Goal: Contribute content: Contribute content

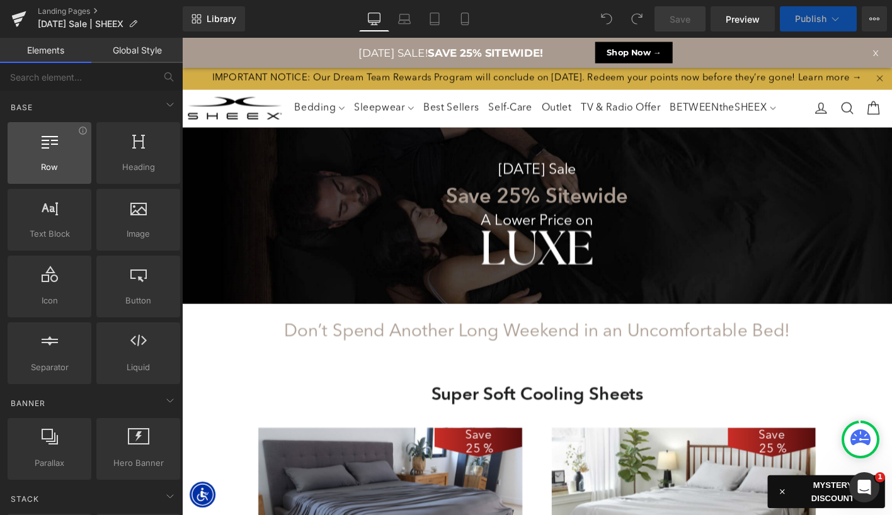
select select "XL"
select select "M"
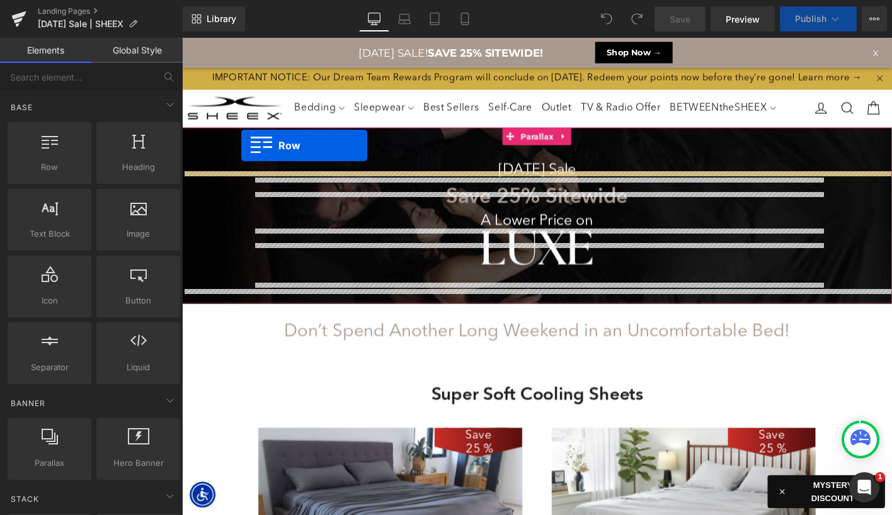
drag, startPoint x: 322, startPoint y: 205, endPoint x: 247, endPoint y: 146, distance: 95.5
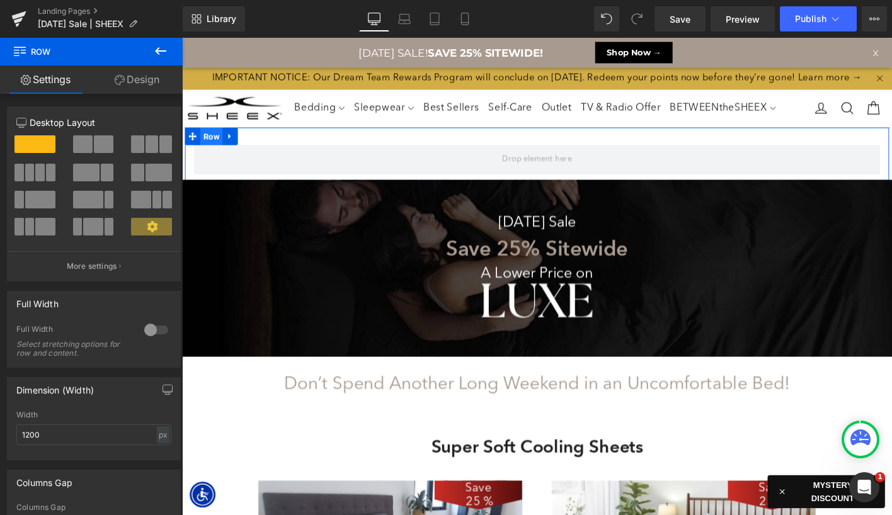
click at [215, 153] on span "Row" at bounding box center [214, 143] width 24 height 19
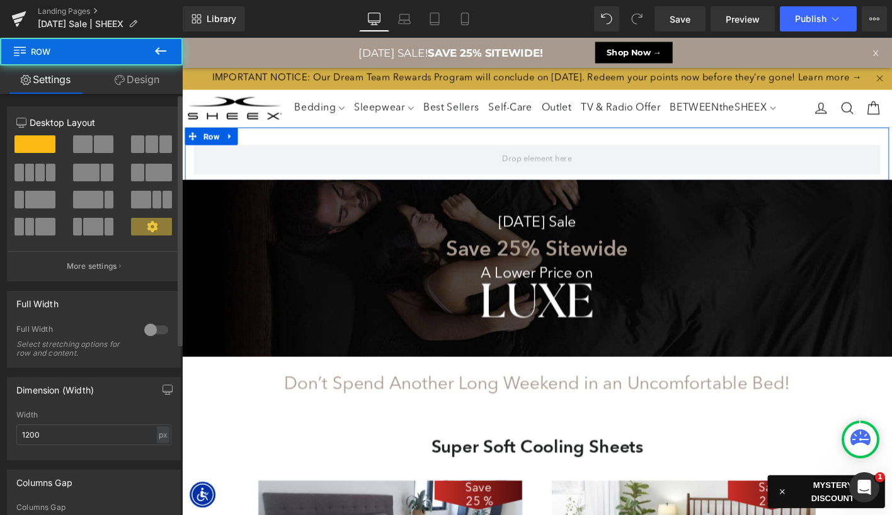
click at [163, 330] on div at bounding box center [156, 330] width 30 height 20
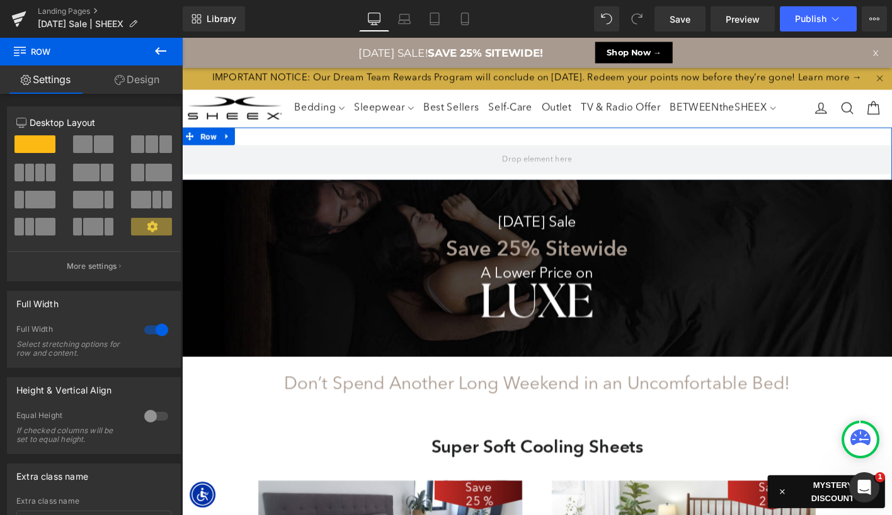
click at [150, 86] on link "Design" at bounding box center [136, 80] width 91 height 28
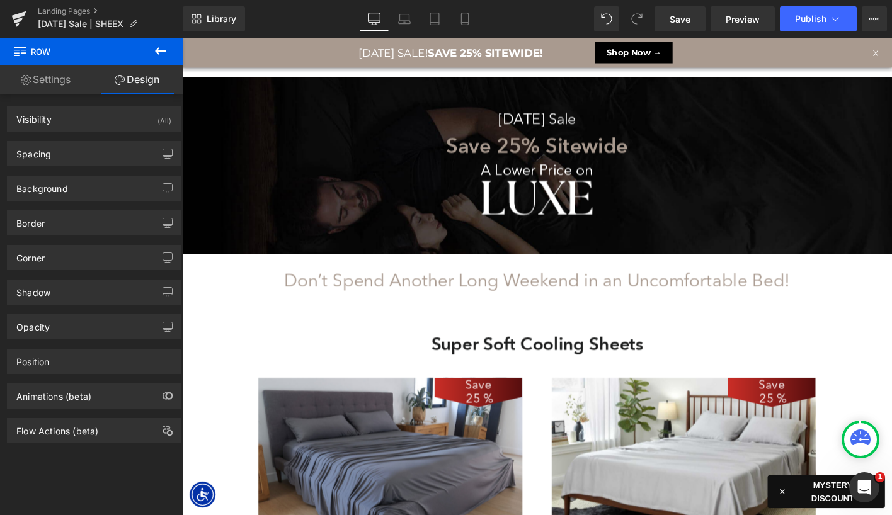
scroll to position [7432, 762]
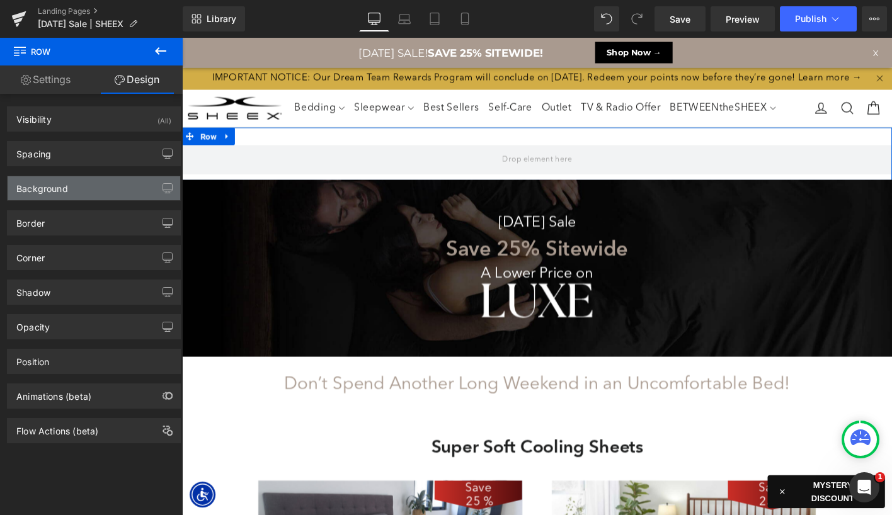
click at [78, 189] on div "Background" at bounding box center [94, 188] width 173 height 24
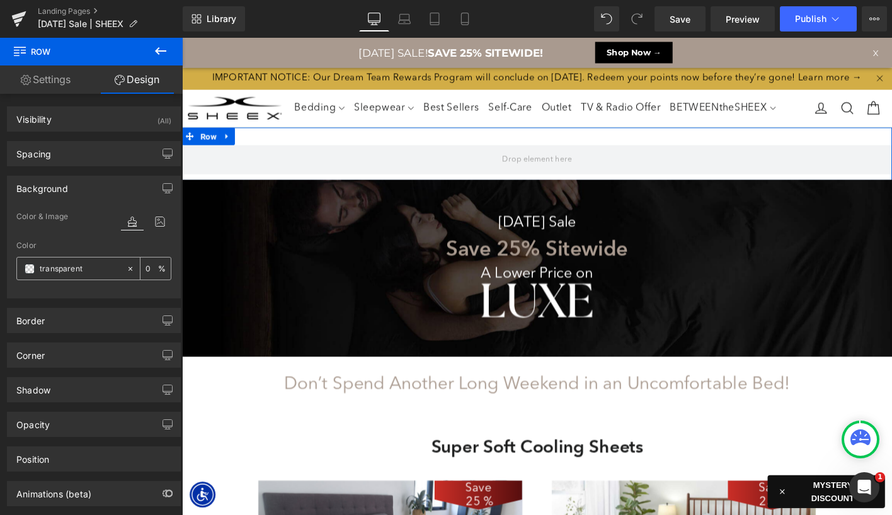
click at [91, 262] on input "text" at bounding box center [80, 269] width 81 height 14
paste input "cd2e32"
type input "#cd2e32"
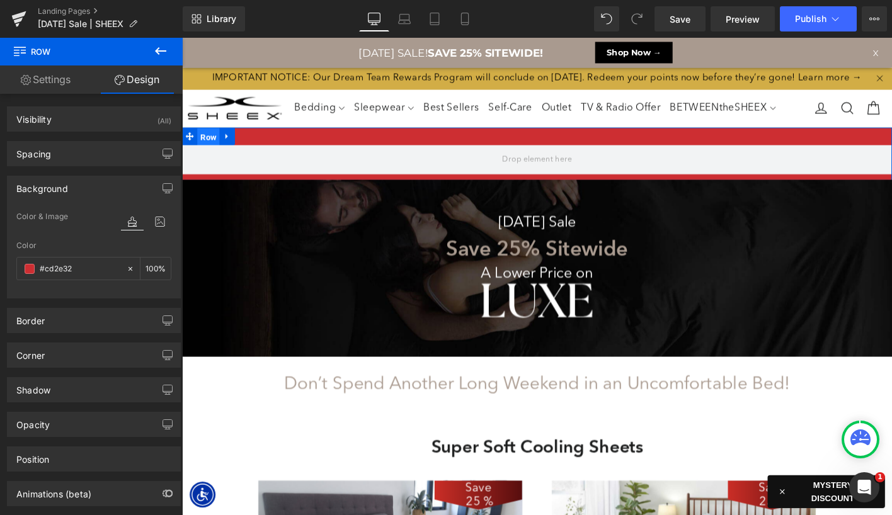
click at [206, 154] on span "Row" at bounding box center [210, 144] width 24 height 19
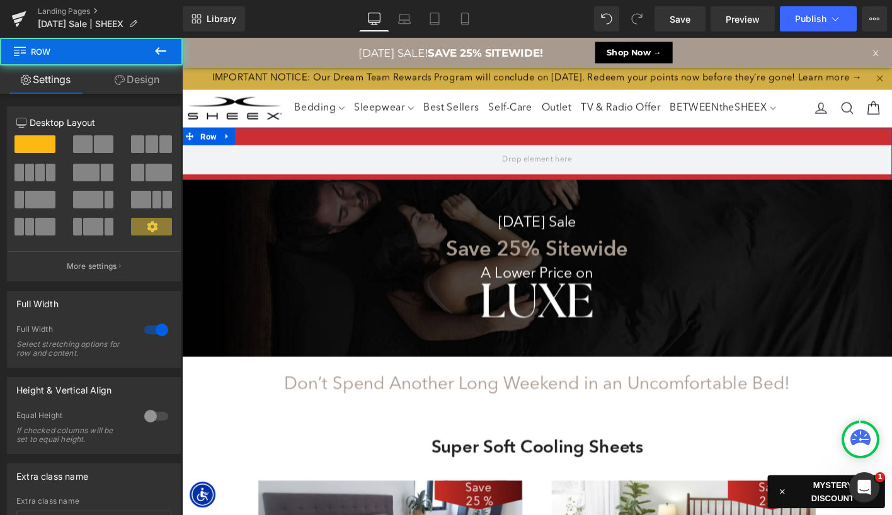
click at [152, 86] on link "Design" at bounding box center [136, 80] width 91 height 28
click at [0, 0] on div "Spacing" at bounding box center [0, 0] width 0 height 0
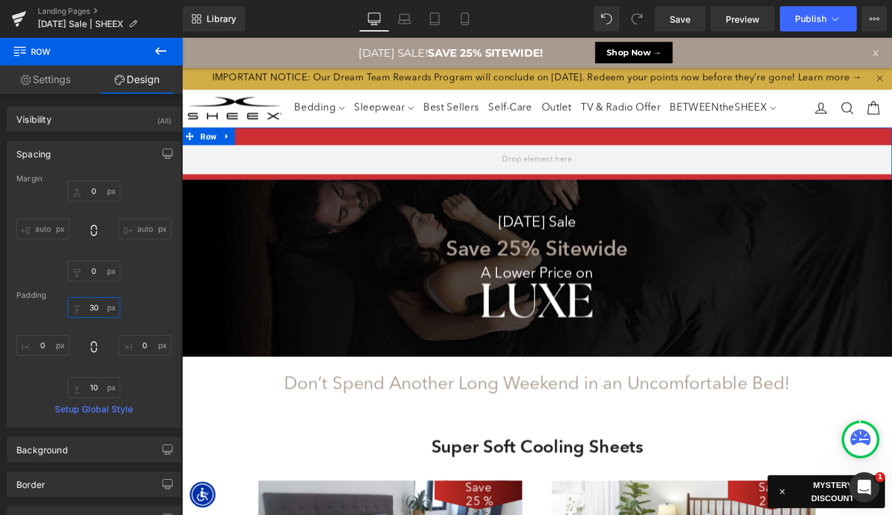
click at [88, 307] on input "text" at bounding box center [93, 307] width 53 height 21
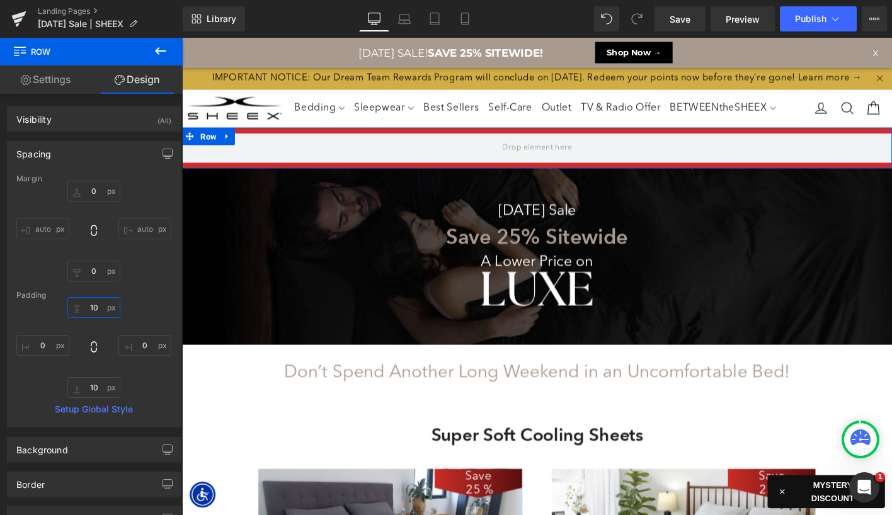
scroll to position [7420, 762]
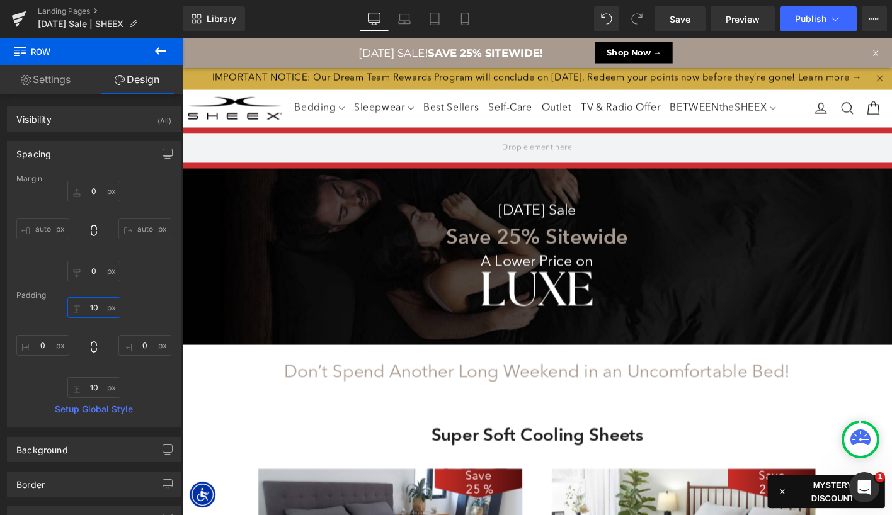
type input "10"
click at [160, 46] on icon at bounding box center [160, 50] width 15 height 15
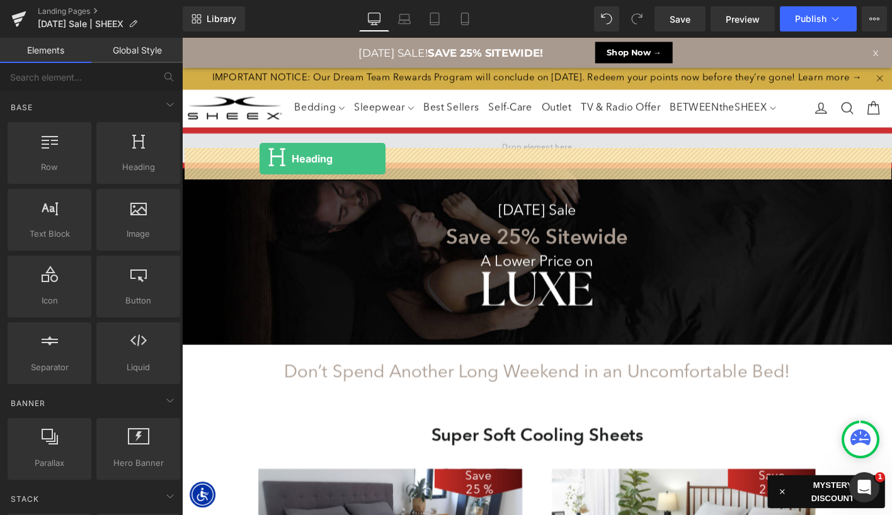
drag, startPoint x: 361, startPoint y: 198, endPoint x: 265, endPoint y: 168, distance: 100.6
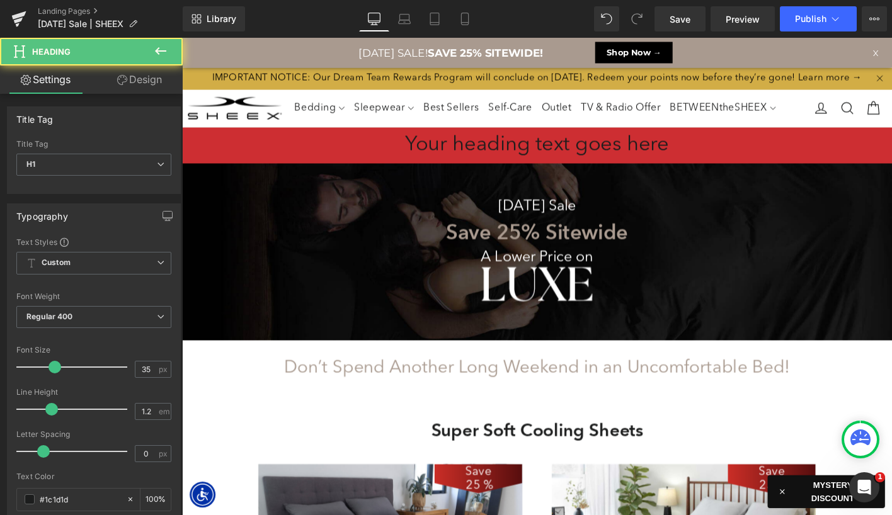
scroll to position [7415, 762]
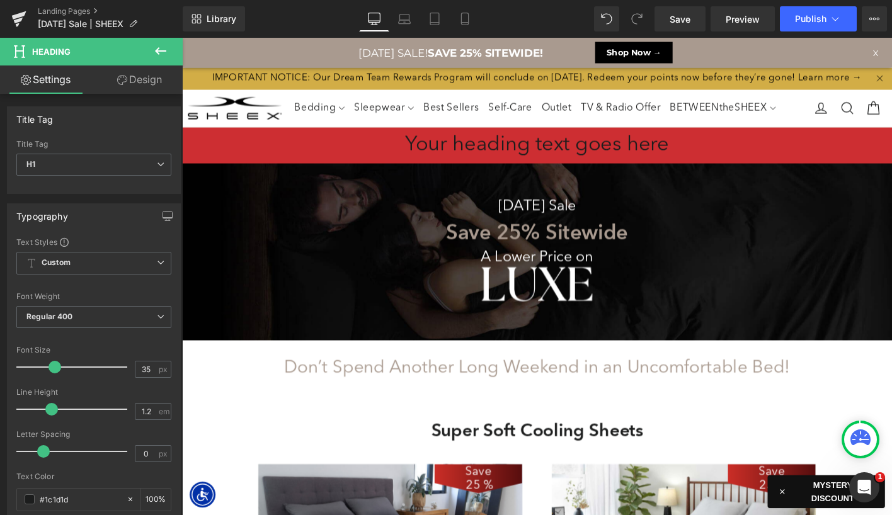
click at [161, 55] on icon at bounding box center [160, 50] width 15 height 15
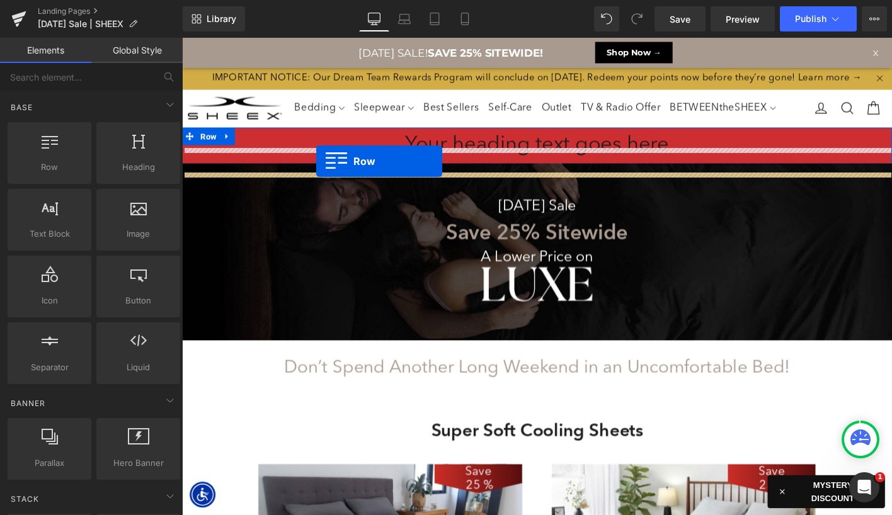
drag, startPoint x: 250, startPoint y: 206, endPoint x: 326, endPoint y: 169, distance: 84.8
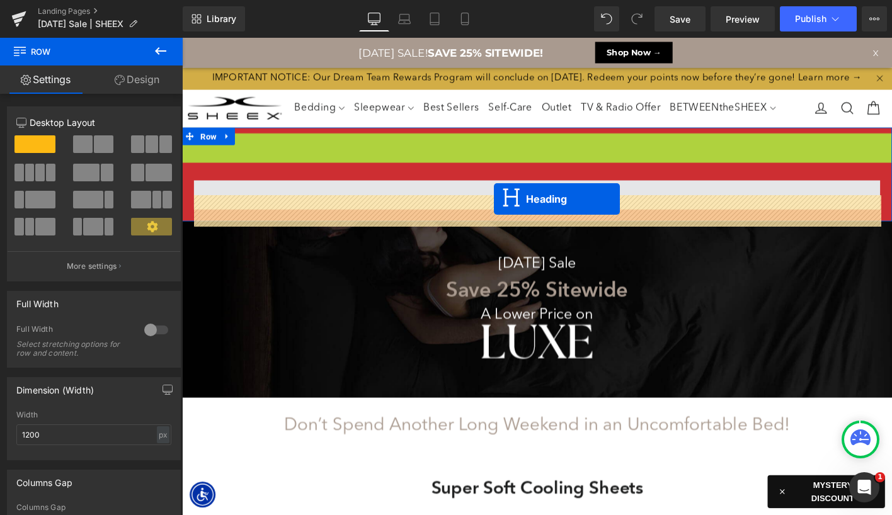
scroll to position [6, 6]
drag, startPoint x: 532, startPoint y: 171, endPoint x: 516, endPoint y: 217, distance: 48.8
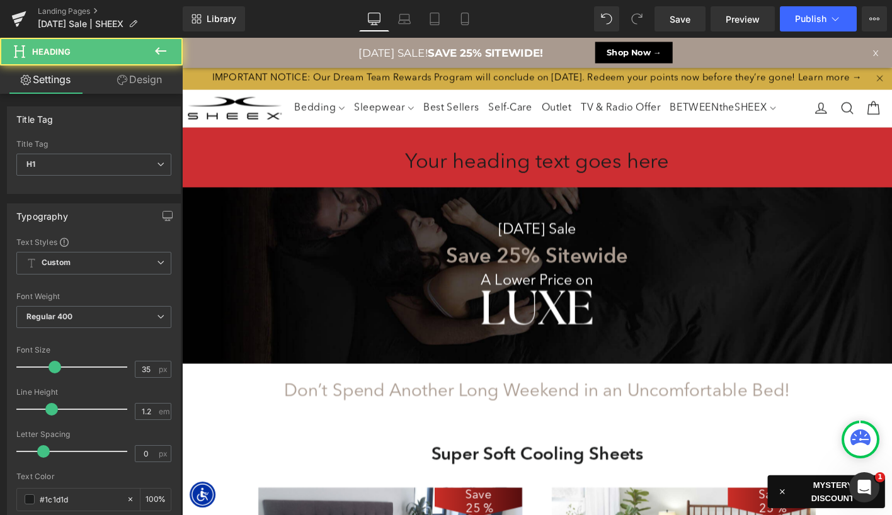
scroll to position [7440, 762]
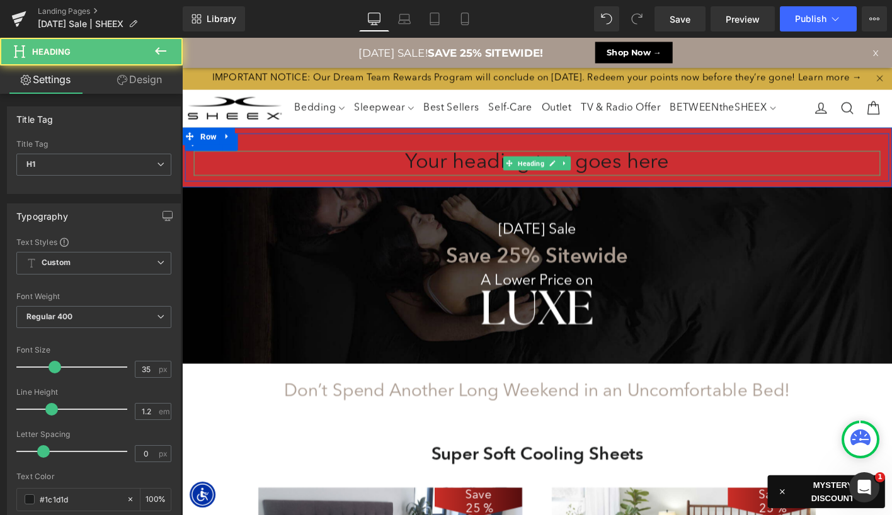
click at [514, 184] on h1 "Your heading text goes here" at bounding box center [563, 172] width 737 height 26
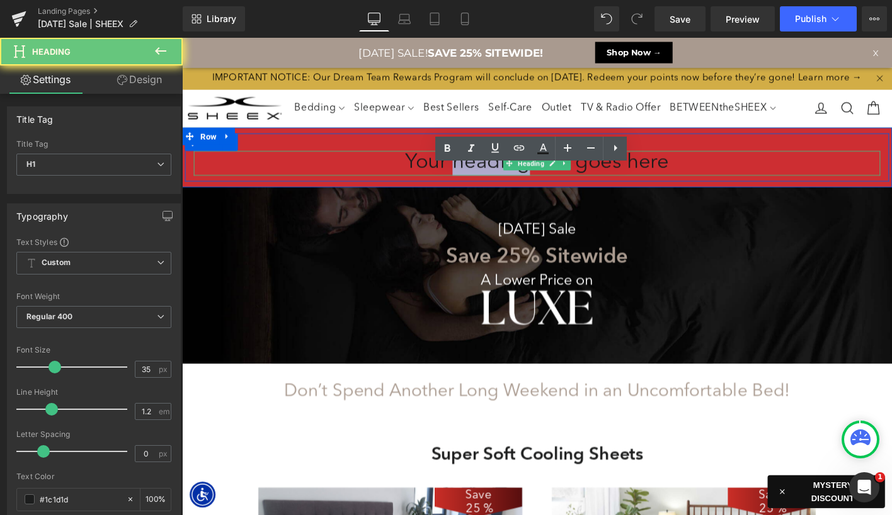
click at [514, 184] on h1 "Your heading text goes here" at bounding box center [563, 172] width 737 height 26
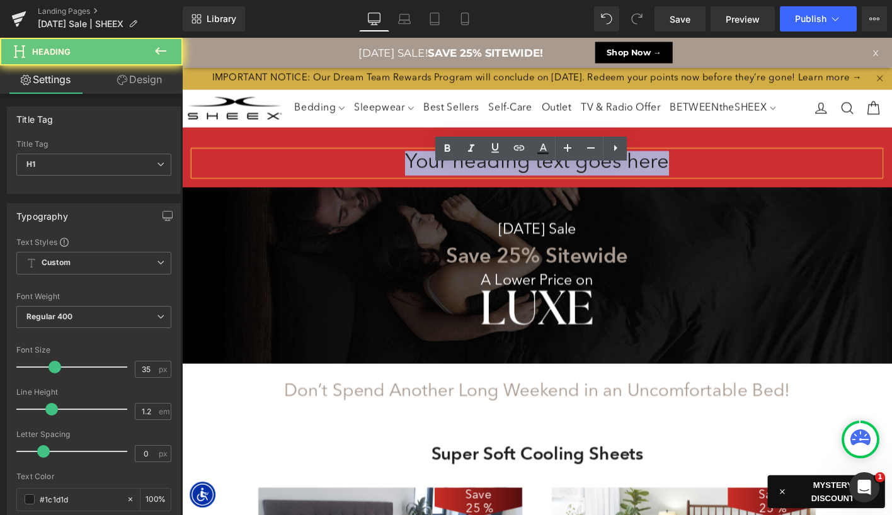
click at [514, 184] on h1 "Your heading text goes here" at bounding box center [563, 172] width 737 height 26
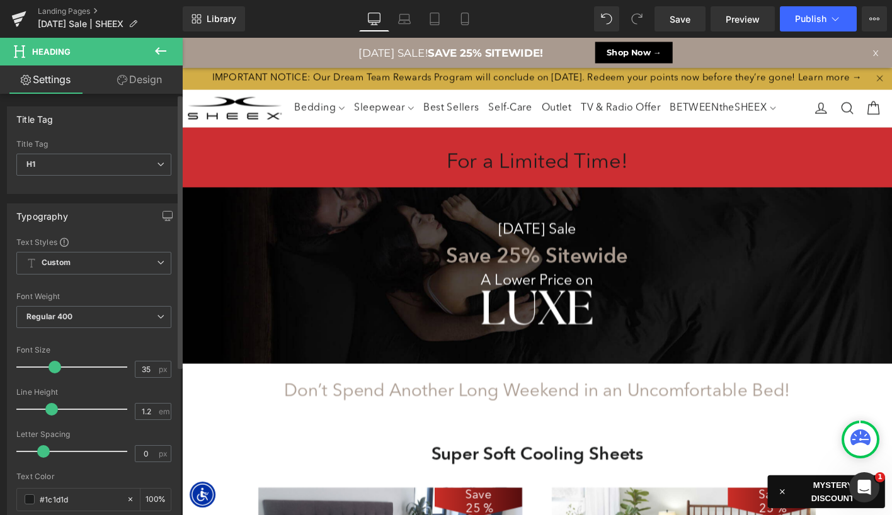
scroll to position [107, 0]
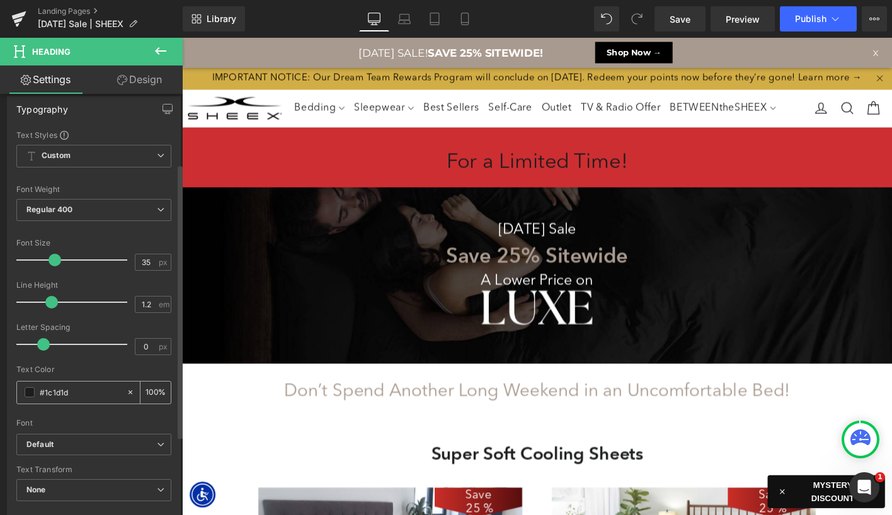
click at [26, 392] on span at bounding box center [30, 392] width 10 height 10
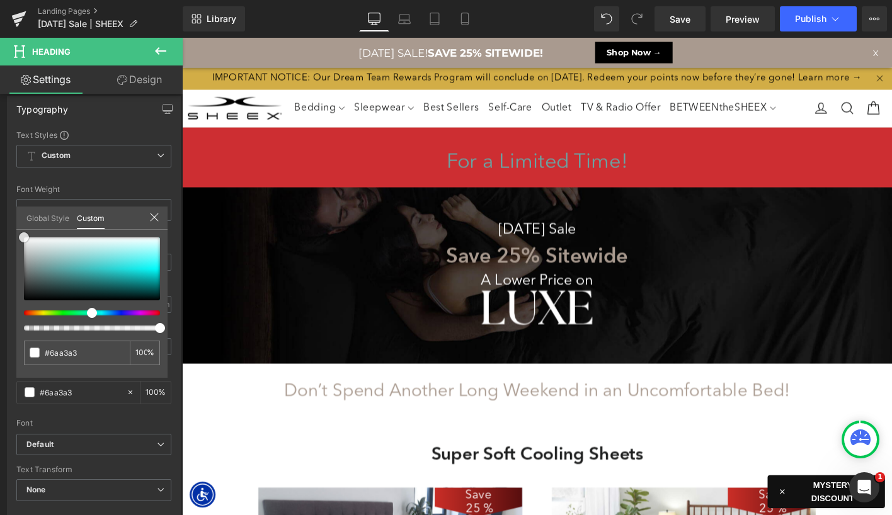
drag, startPoint x: 60, startPoint y: 273, endPoint x: -27, endPoint y: 184, distance: 125.2
click at [0, 184] on html "Heading You are previewing how the will restyle your page. You can not edit Ele…" at bounding box center [446, 257] width 892 height 515
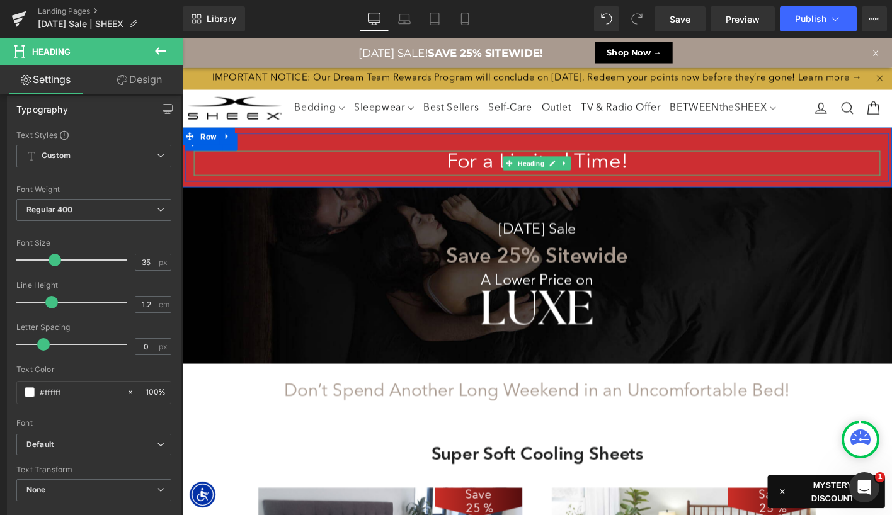
click at [599, 186] on h1 "For a Limited Time!" at bounding box center [563, 172] width 737 height 26
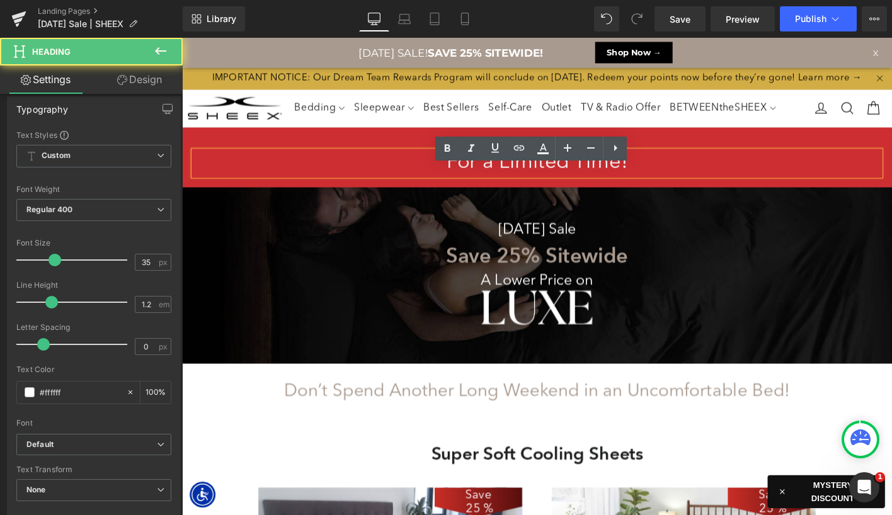
click at [626, 245] on div "[DATE] Sale Heading Save 25% Sitewide Heading A Lower Price on Heading Image Ro…" at bounding box center [563, 292] width 762 height 188
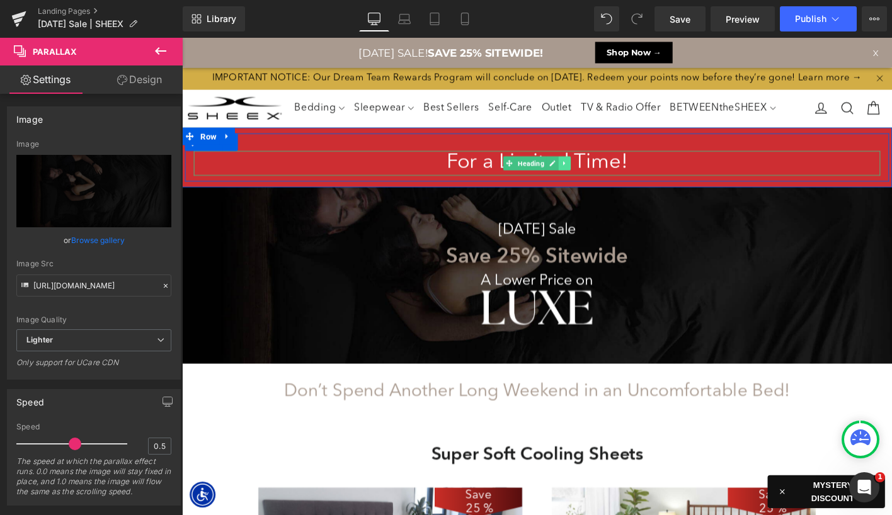
click at [596, 176] on icon at bounding box center [593, 173] width 7 height 8
click at [585, 176] on icon at bounding box center [586, 172] width 7 height 7
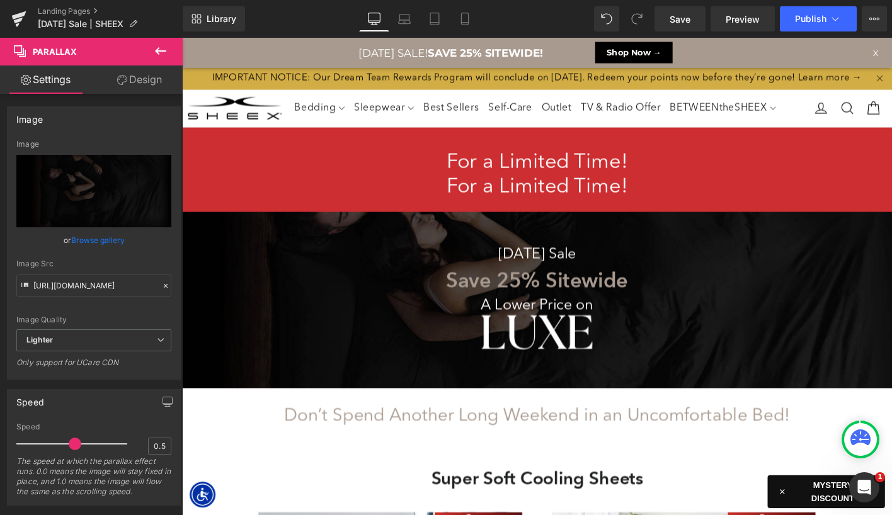
scroll to position [7466, 762]
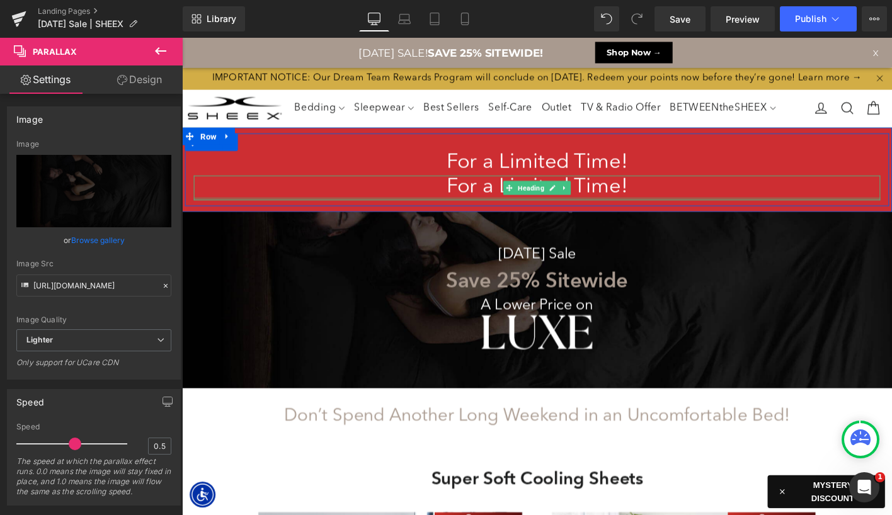
click at [488, 212] on h1 "For a Limited Time!" at bounding box center [563, 199] width 737 height 26
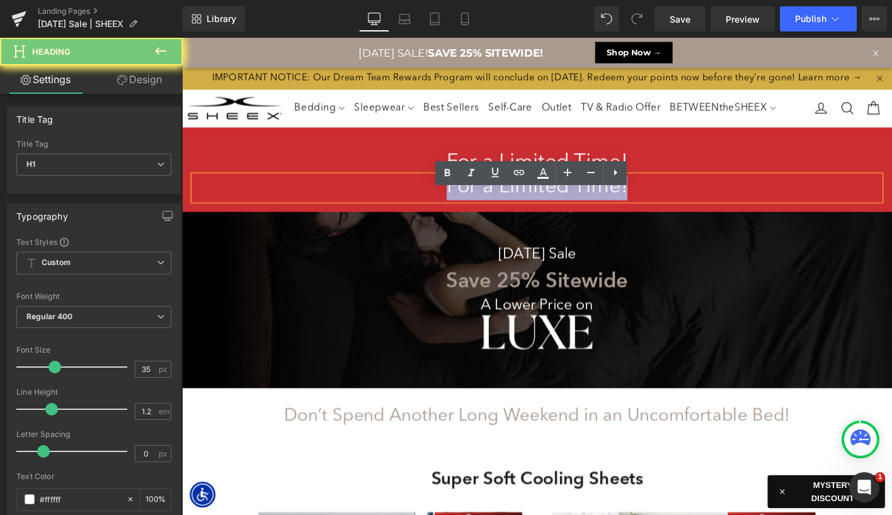
paste div
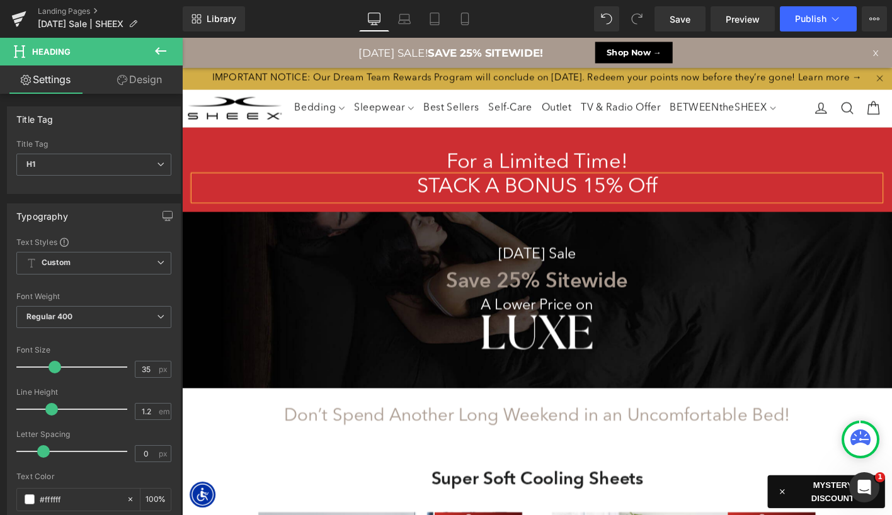
click at [473, 209] on h1 "STACK A BONUS 15% Off" at bounding box center [563, 199] width 737 height 26
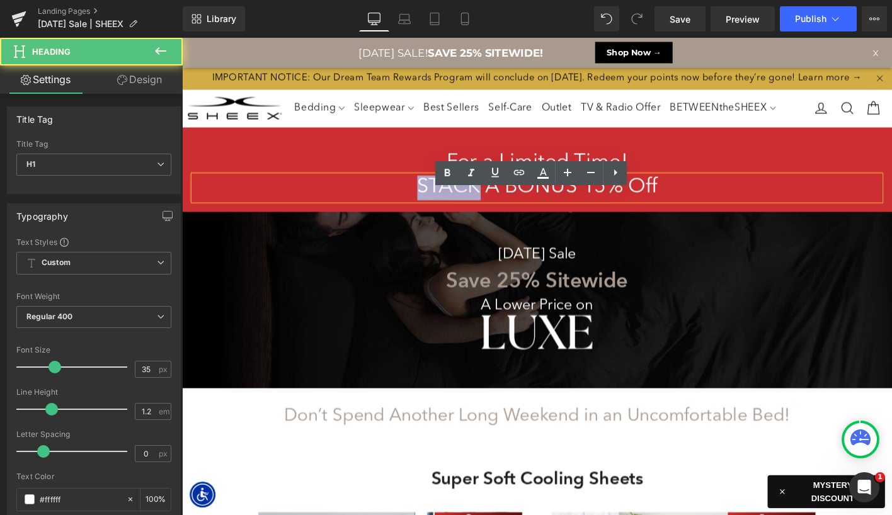
click at [473, 209] on h1 "STACK A BONUS 15% Off" at bounding box center [563, 199] width 737 height 26
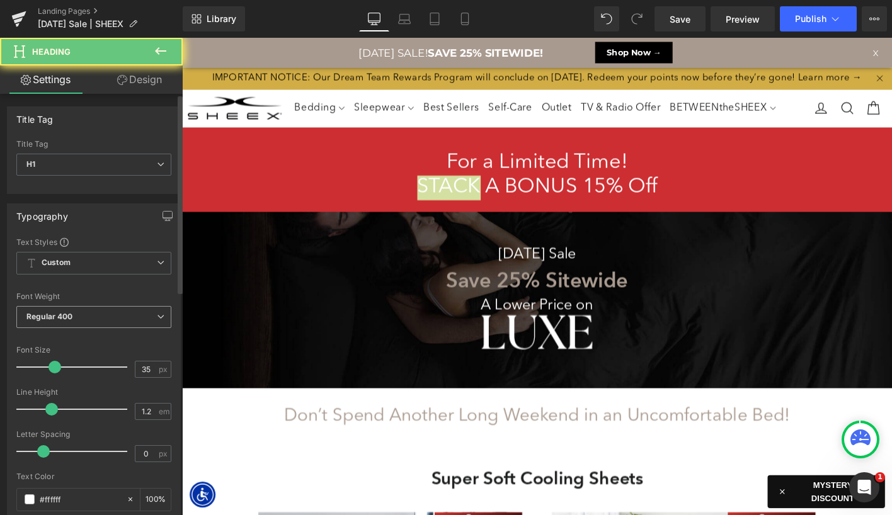
click at [135, 316] on span "Regular 400" at bounding box center [93, 317] width 155 height 22
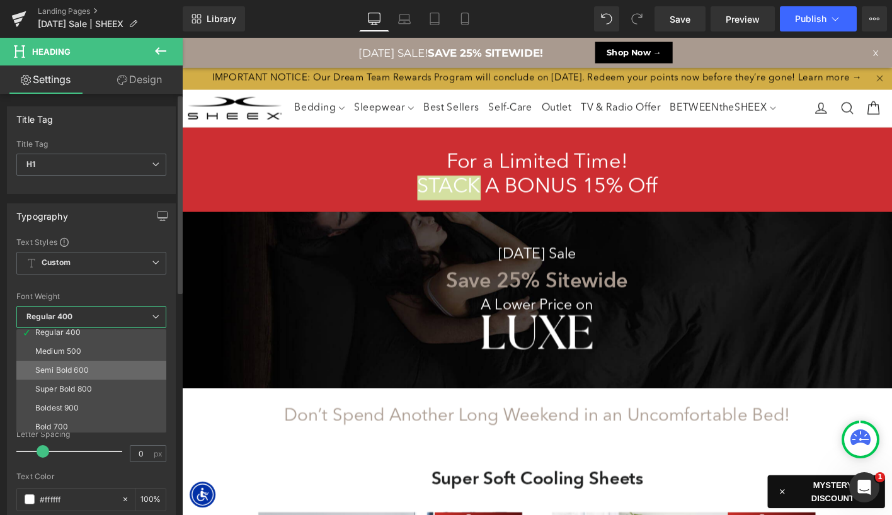
scroll to position [64, 0]
drag, startPoint x: 88, startPoint y: 406, endPoint x: 145, endPoint y: 327, distance: 97.0
click at [88, 406] on li "Boldest 900" at bounding box center [94, 407] width 156 height 19
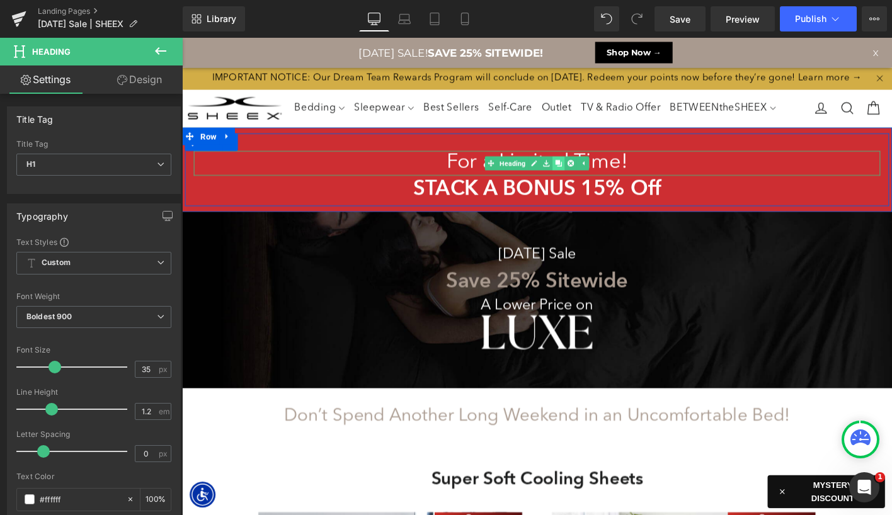
click at [583, 176] on icon at bounding box center [586, 172] width 7 height 7
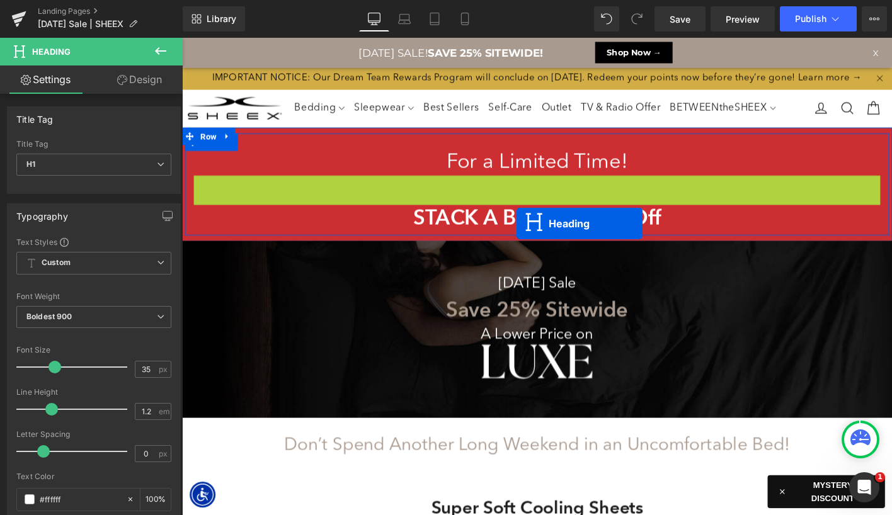
scroll to position [7498, 762]
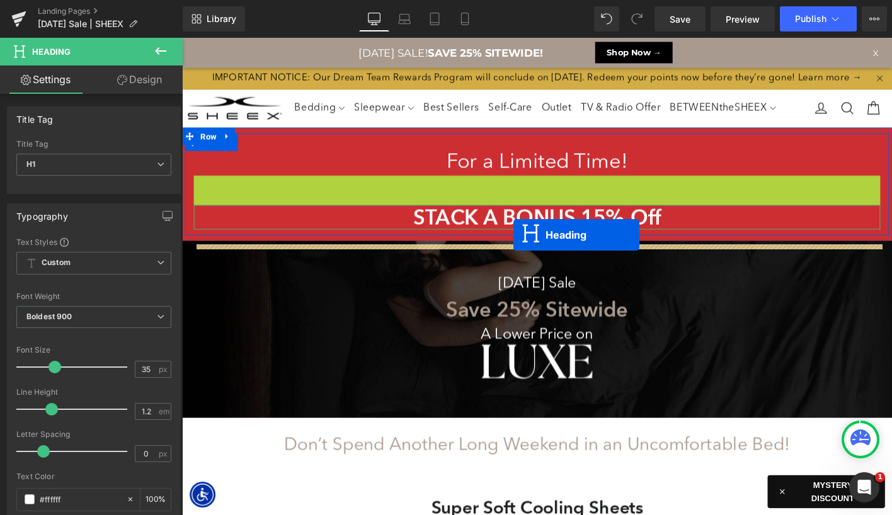
drag, startPoint x: 542, startPoint y: 229, endPoint x: 538, endPoint y: 249, distance: 19.9
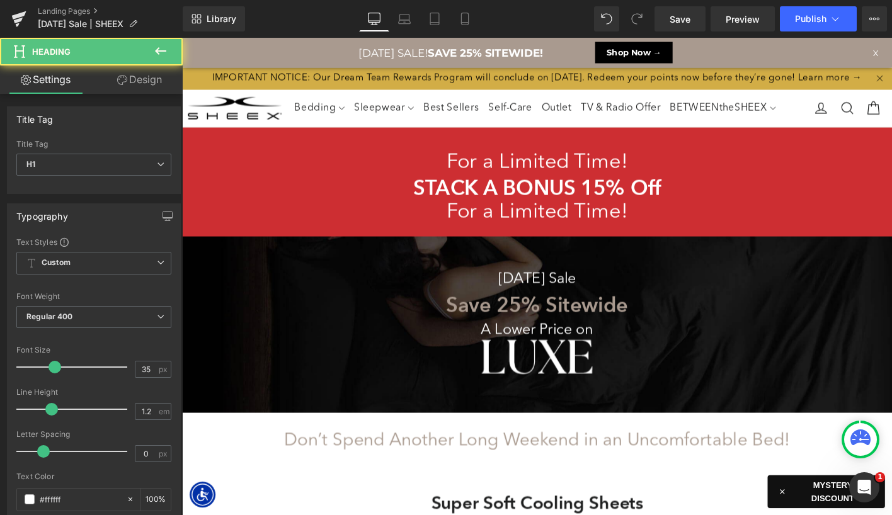
scroll to position [7493, 762]
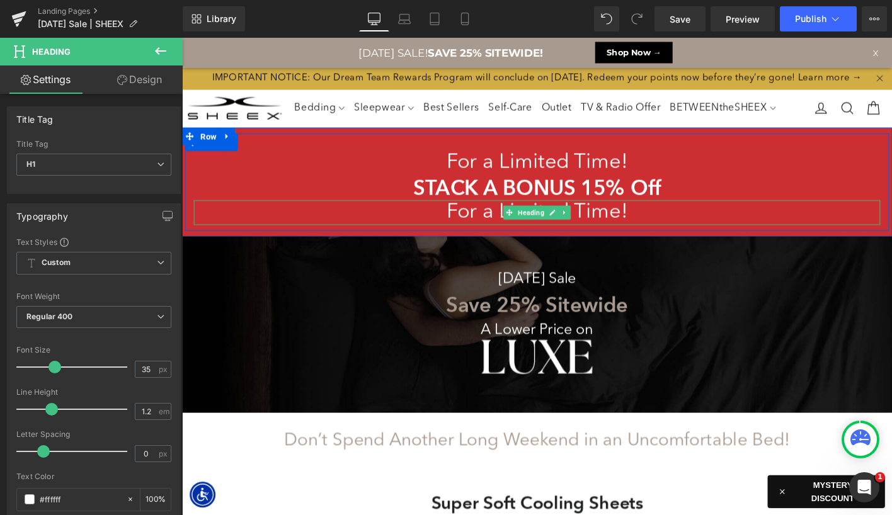
click at [502, 239] on h1 "For a Limited Time!" at bounding box center [563, 225] width 737 height 26
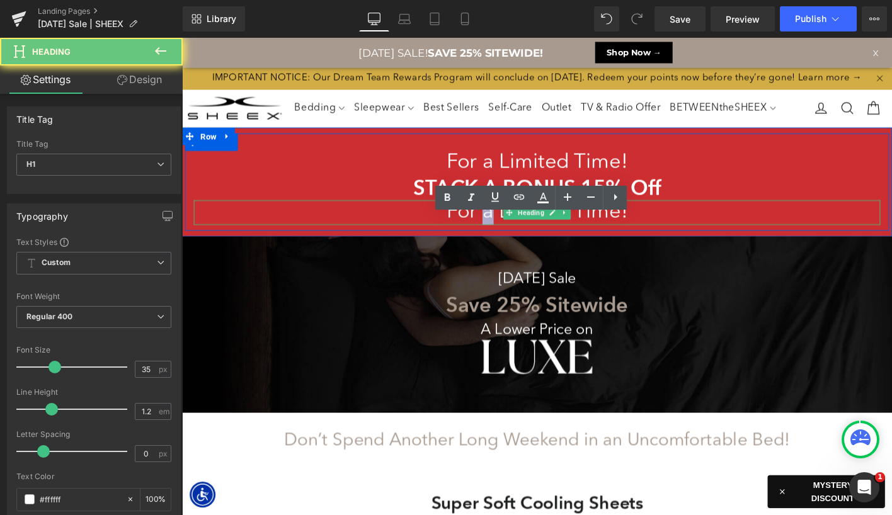
click at [502, 239] on h1 "For a Limited Time!" at bounding box center [563, 225] width 737 height 26
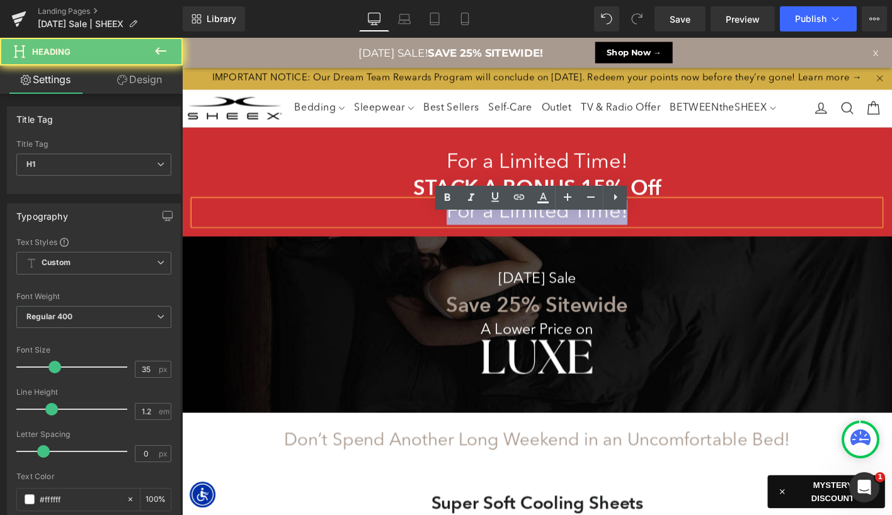
click at [502, 239] on h1 "For a Limited Time!" at bounding box center [563, 225] width 737 height 26
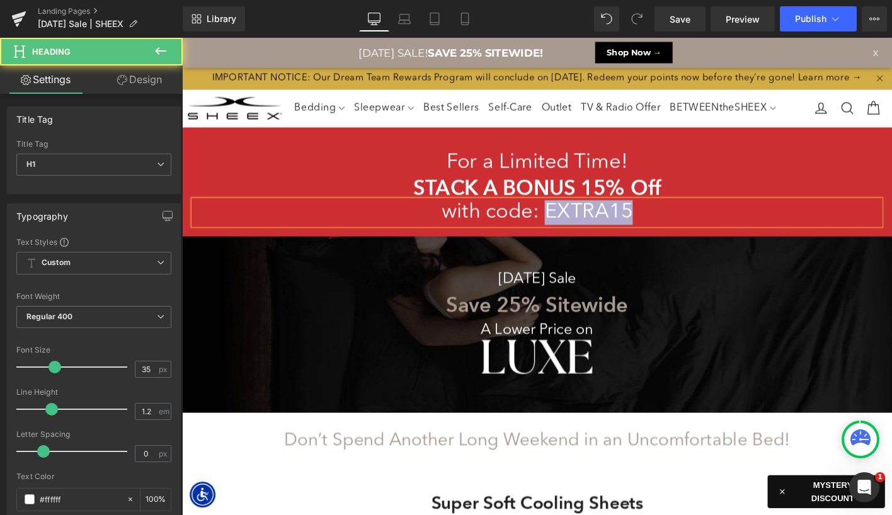
drag, startPoint x: 574, startPoint y: 231, endPoint x: 704, endPoint y: 232, distance: 130.4
click at [704, 232] on h1 "with code: EXTRA15" at bounding box center [563, 225] width 737 height 26
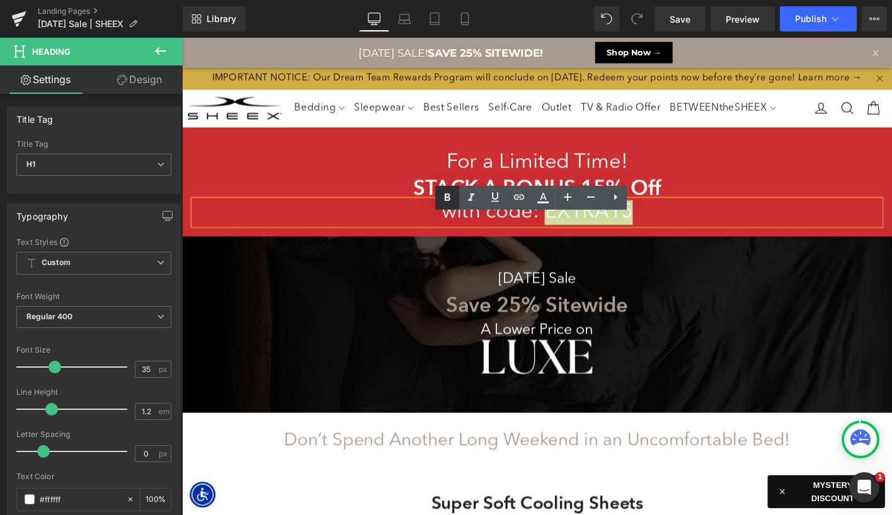
click at [450, 194] on icon at bounding box center [447, 197] width 15 height 15
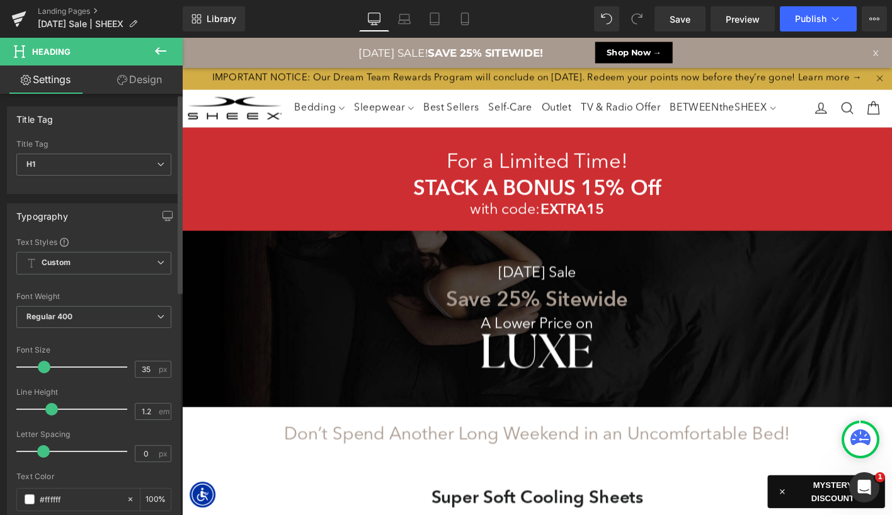
scroll to position [6, 6]
drag, startPoint x: 49, startPoint y: 367, endPoint x: 38, endPoint y: 367, distance: 10.7
click at [38, 367] on span at bounding box center [44, 367] width 13 height 13
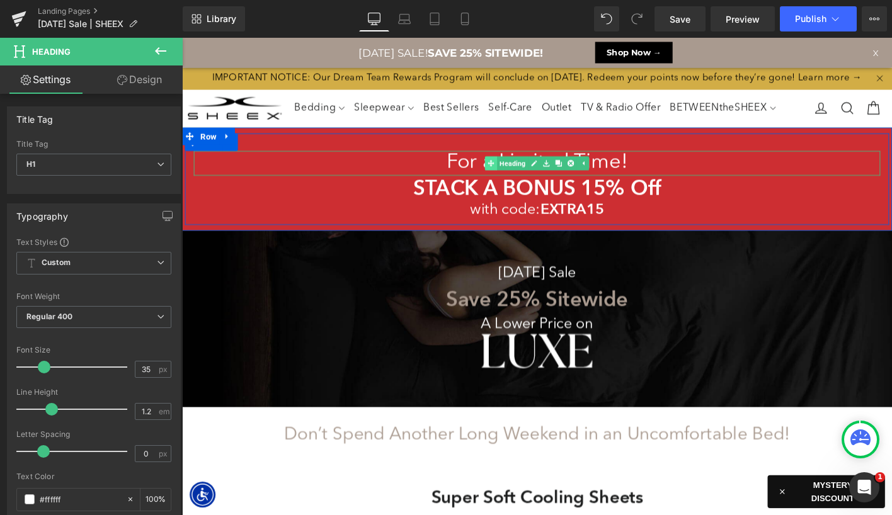
click at [536, 180] on link "Heading" at bounding box center [530, 172] width 47 height 15
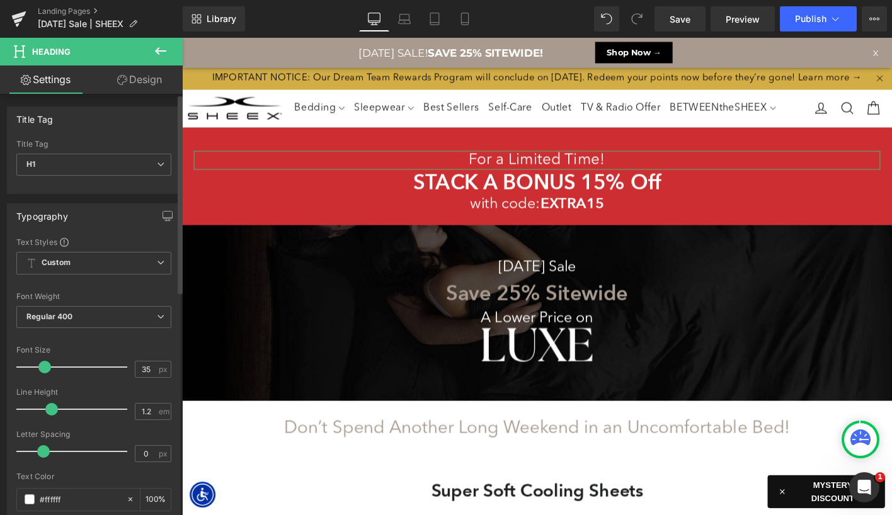
click at [40, 368] on span at bounding box center [44, 367] width 13 height 13
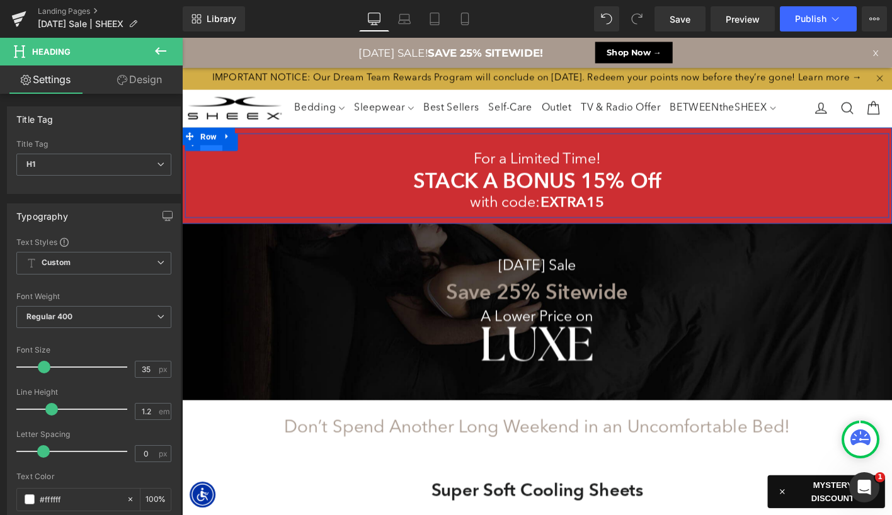
click at [218, 159] on span "Row" at bounding box center [214, 149] width 24 height 19
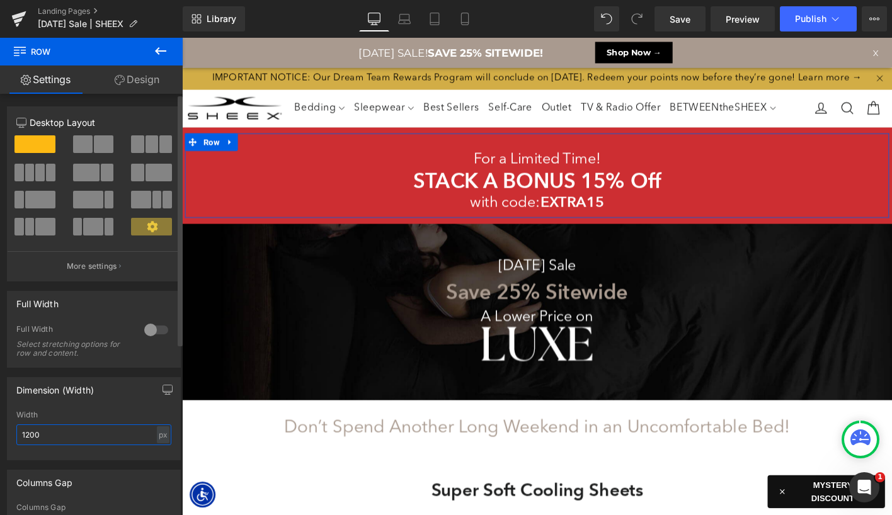
click at [80, 431] on input "1200" at bounding box center [93, 435] width 155 height 21
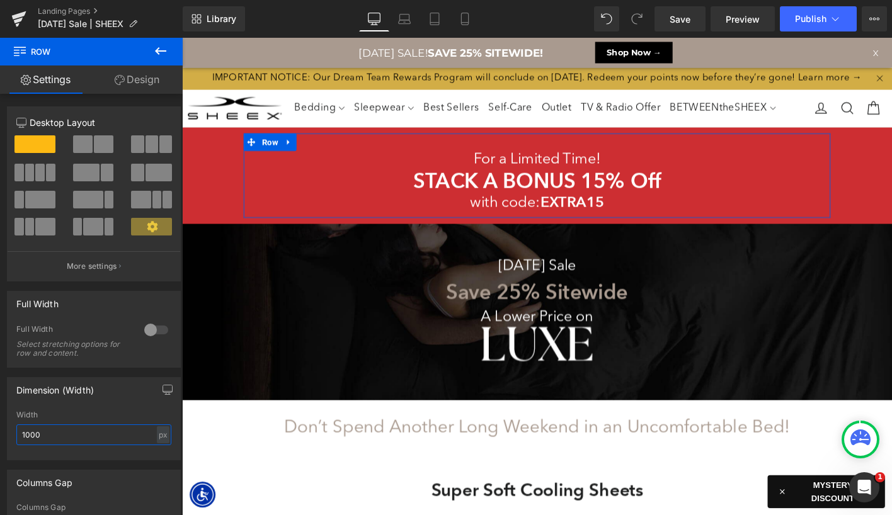
type input "1000"
click at [154, 87] on link "Design" at bounding box center [136, 80] width 91 height 28
click at [0, 0] on div "Spacing" at bounding box center [0, 0] width 0 height 0
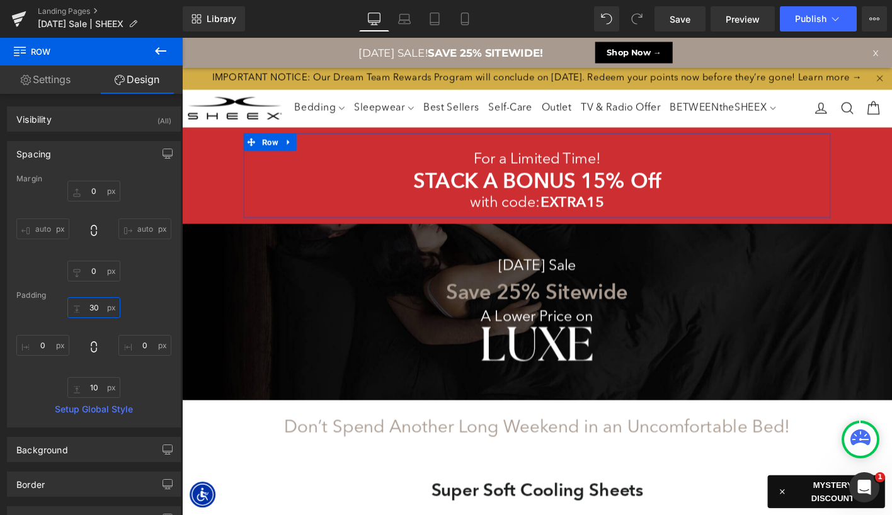
click at [91, 302] on input "text" at bounding box center [93, 307] width 53 height 21
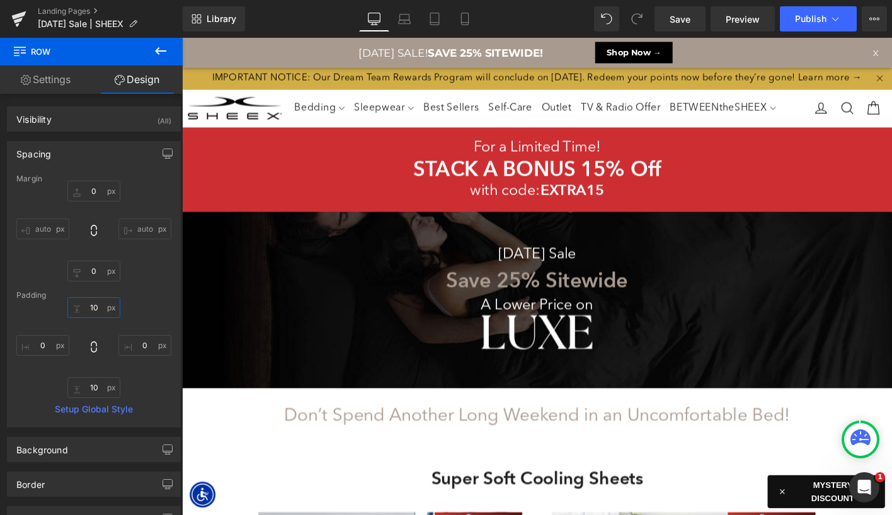
type input "10"
click at [156, 49] on icon at bounding box center [160, 50] width 15 height 15
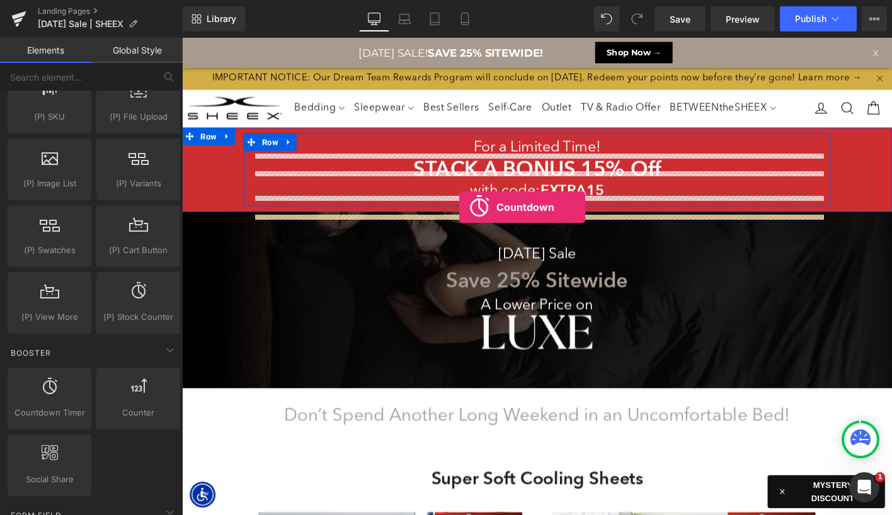
drag, startPoint x: 234, startPoint y: 429, endPoint x: 479, endPoint y: 219, distance: 322.6
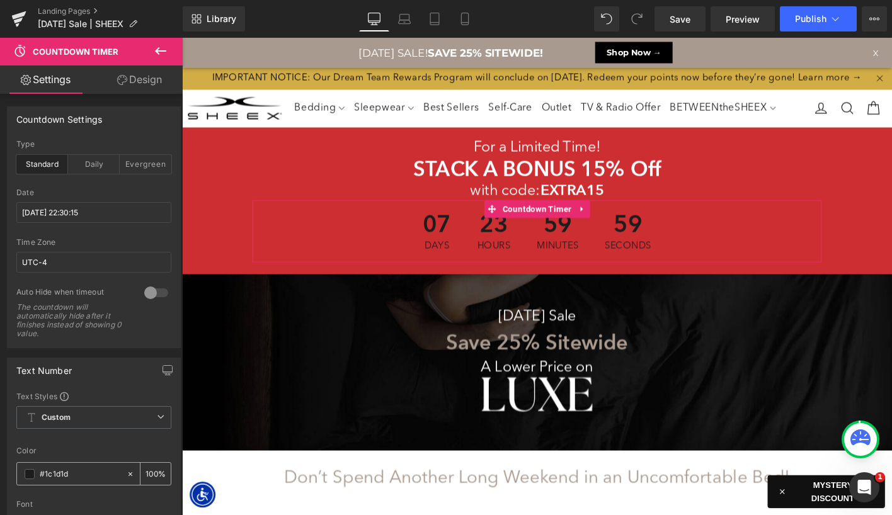
click at [25, 469] on span at bounding box center [30, 474] width 10 height 10
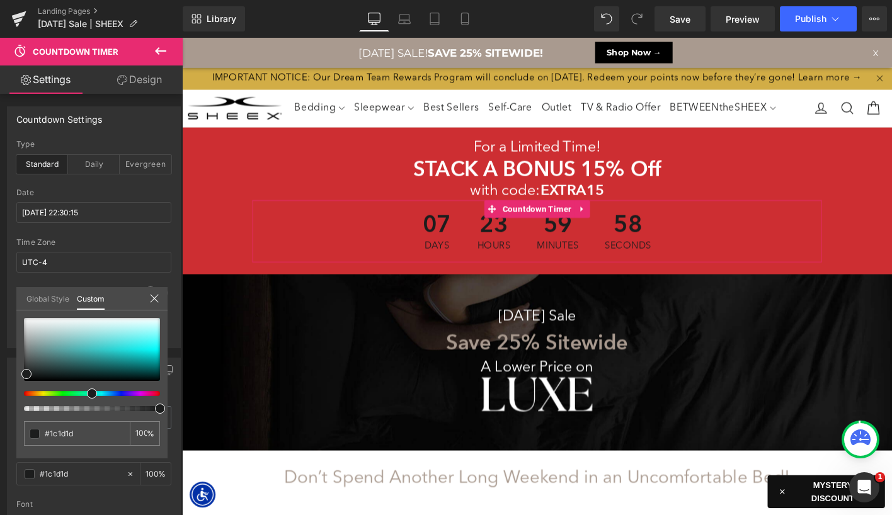
click at [22, 360] on div "#1c1d1d 100 %" at bounding box center [91, 388] width 151 height 140
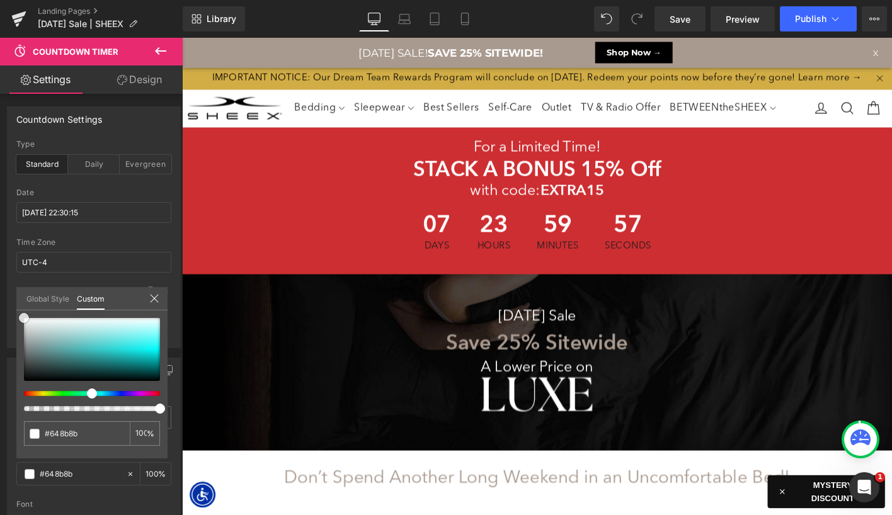
drag, startPoint x: 45, startPoint y: 352, endPoint x: -4, endPoint y: 261, distance: 102.9
click at [0, 261] on html "Countdown Timer You are previewing how the will restyle your page. You can not …" at bounding box center [446, 257] width 892 height 515
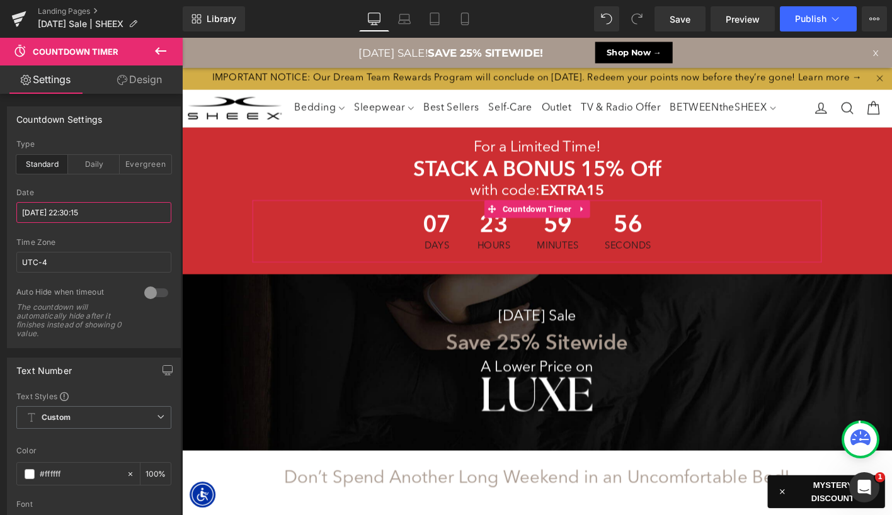
click at [76, 202] on input "[DATE] 22:30:15" at bounding box center [93, 212] width 155 height 21
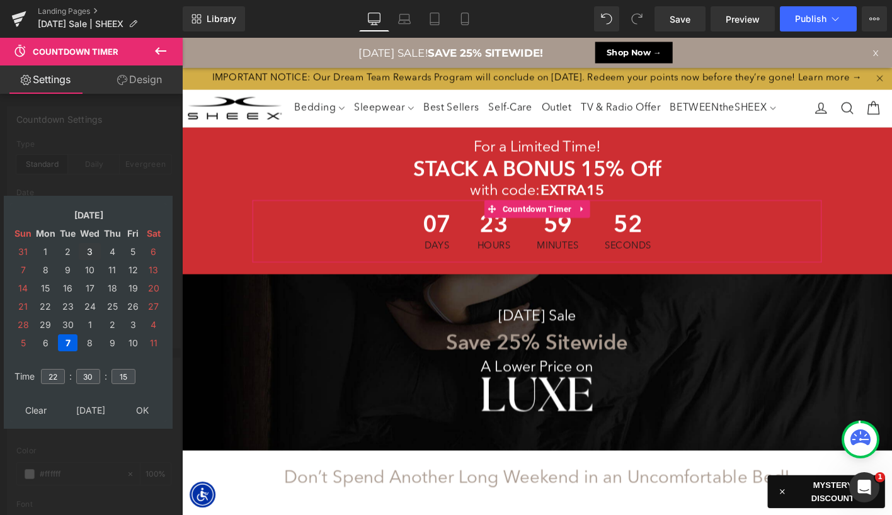
click at [90, 252] on td "3" at bounding box center [90, 251] width 22 height 17
click at [57, 370] on input "22" at bounding box center [53, 376] width 24 height 15
type input "3"
click at [95, 376] on input "30" at bounding box center [88, 376] width 24 height 15
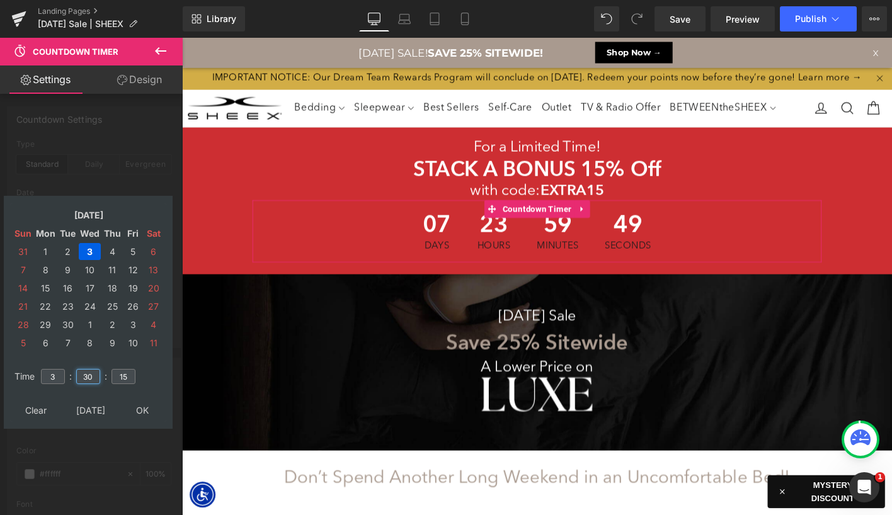
click at [95, 376] on input "30" at bounding box center [88, 376] width 24 height 15
type input "00"
click at [125, 376] on input "15" at bounding box center [124, 376] width 24 height 15
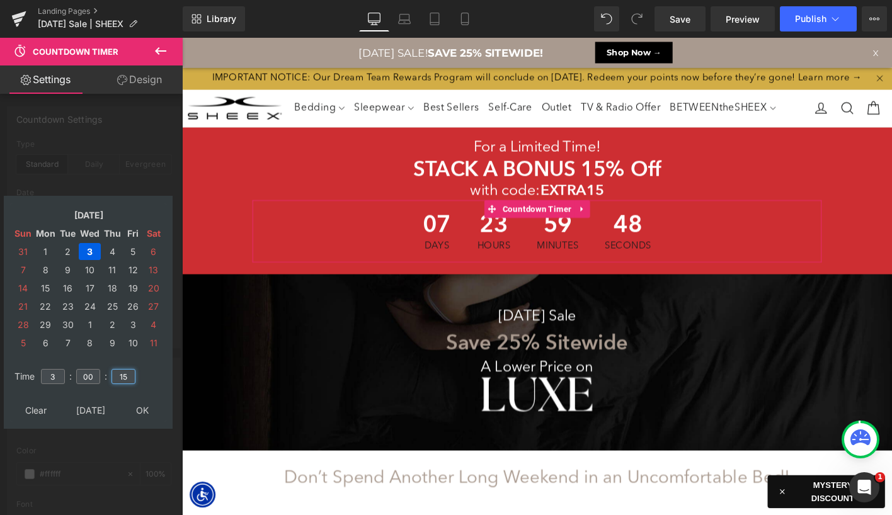
click at [125, 376] on input "15" at bounding box center [124, 376] width 24 height 15
type input "00"
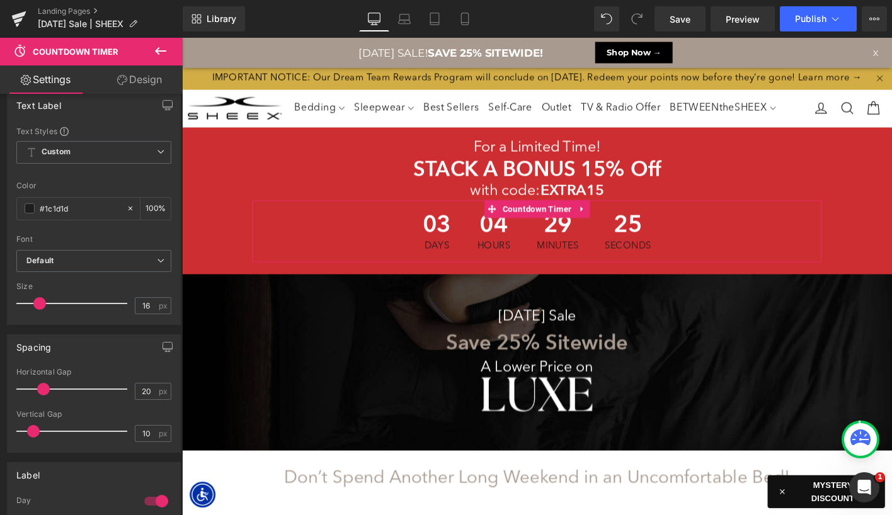
scroll to position [518, 0]
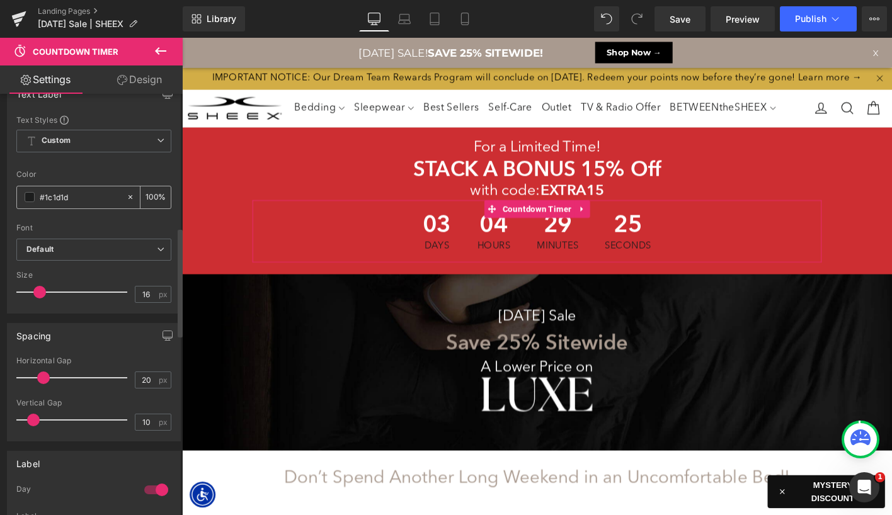
click at [28, 190] on div "#1c1d1d" at bounding box center [71, 197] width 109 height 22
click at [32, 198] on span at bounding box center [30, 197] width 10 height 10
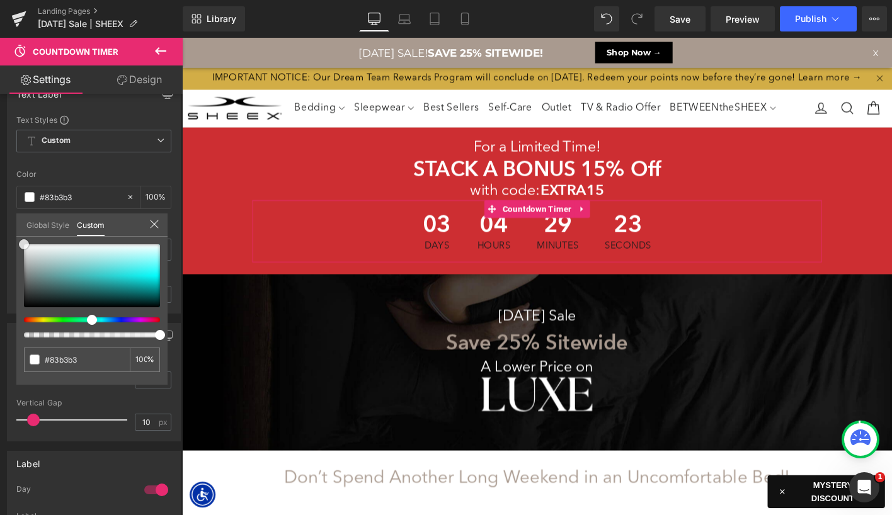
drag, startPoint x: 56, startPoint y: 269, endPoint x: -4, endPoint y: 186, distance: 102.5
click at [0, 186] on html "Countdown Timer You are previewing how the will restyle your page. You can not …" at bounding box center [446, 257] width 892 height 515
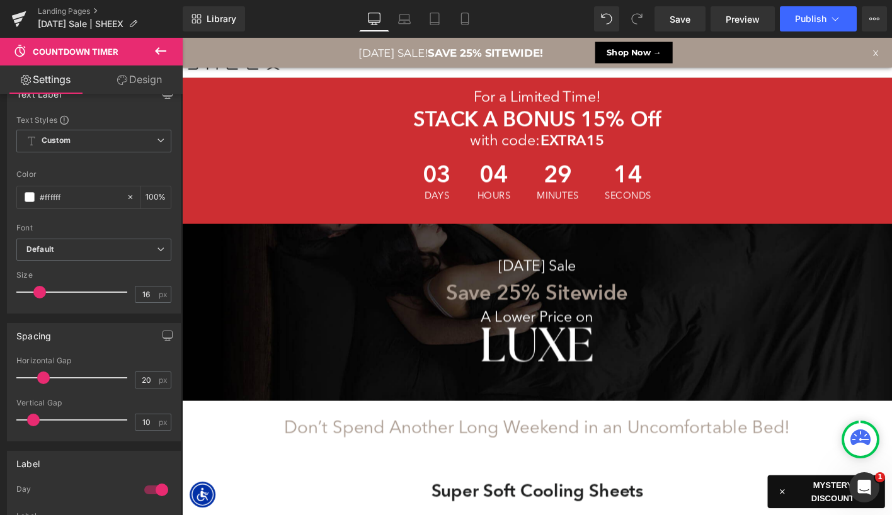
scroll to position [0, 0]
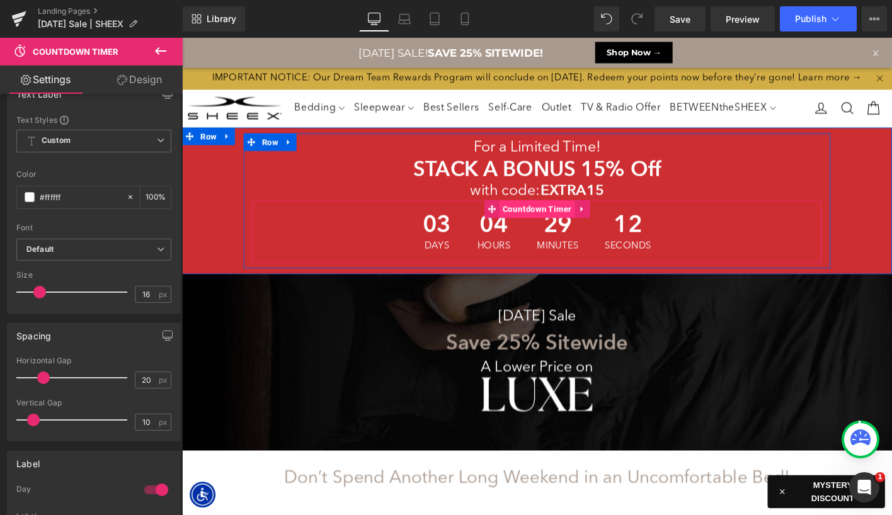
drag, startPoint x: 544, startPoint y: 234, endPoint x: 534, endPoint y: 234, distance: 9.5
click at [544, 231] on span "Countdown Timer" at bounding box center [563, 221] width 81 height 19
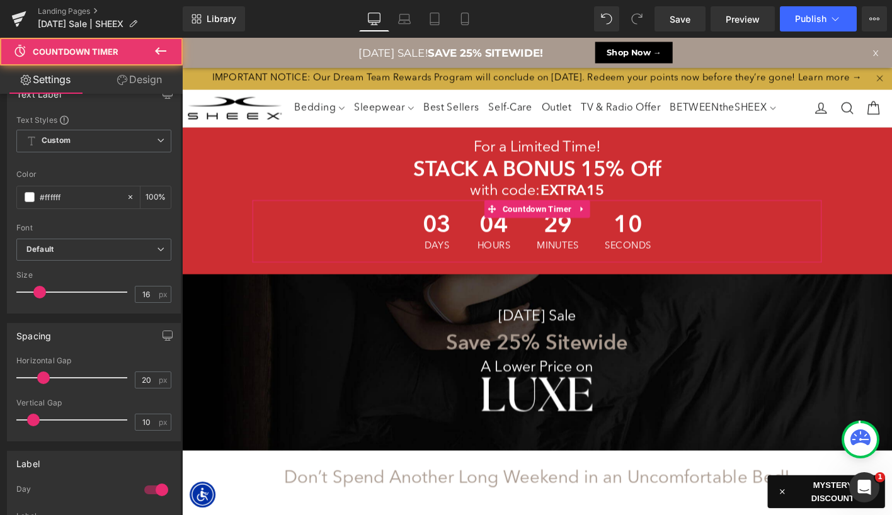
click at [144, 70] on link "Design" at bounding box center [139, 80] width 91 height 28
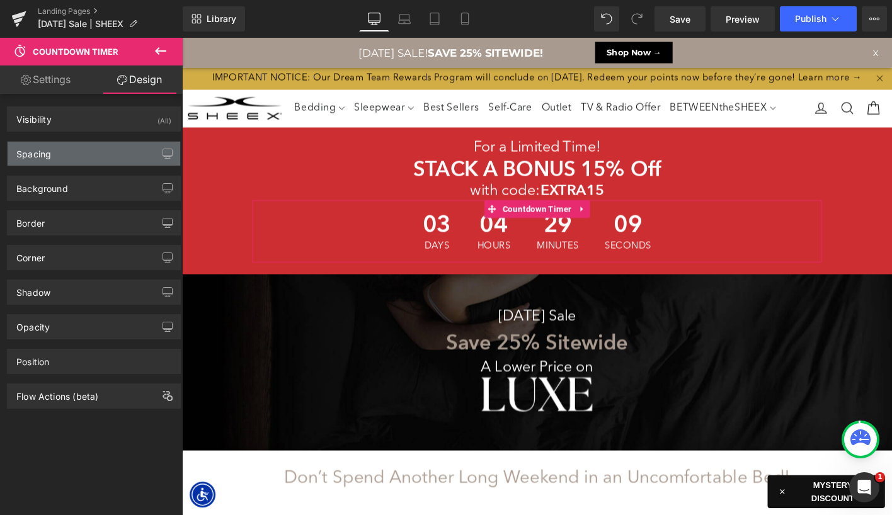
click at [76, 157] on div "Spacing" at bounding box center [94, 154] width 173 height 24
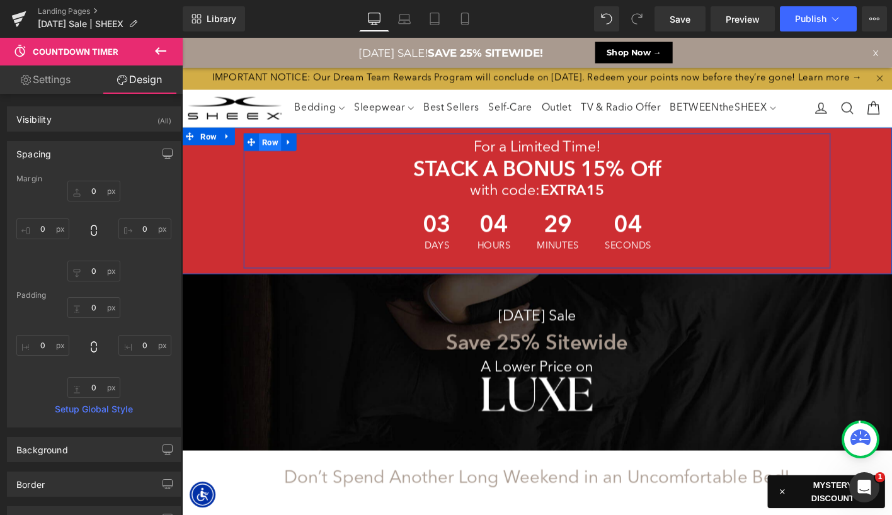
click at [270, 159] on span "Row" at bounding box center [277, 149] width 24 height 19
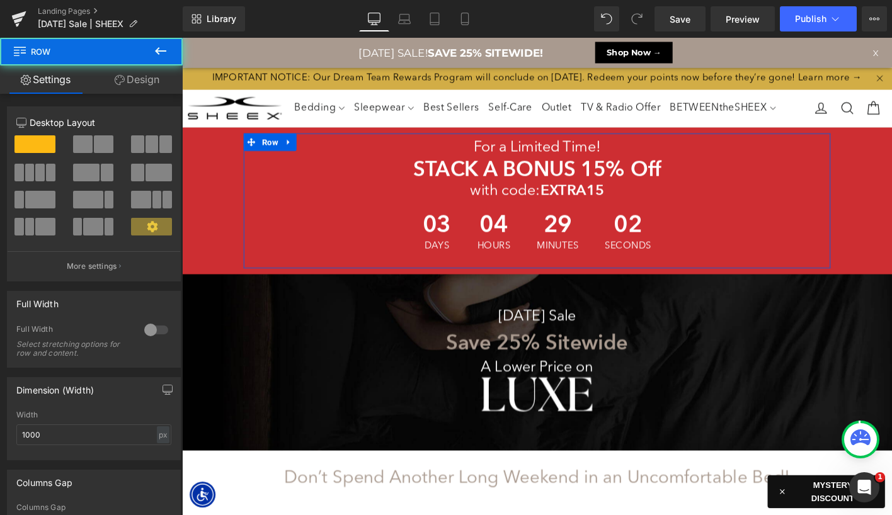
click at [139, 83] on link "Design" at bounding box center [136, 80] width 91 height 28
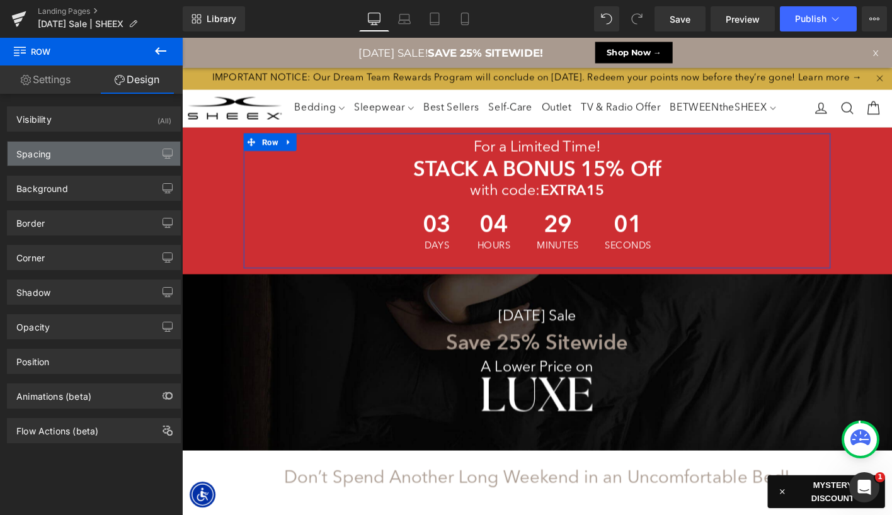
click at [88, 157] on div "Spacing" at bounding box center [94, 154] width 173 height 24
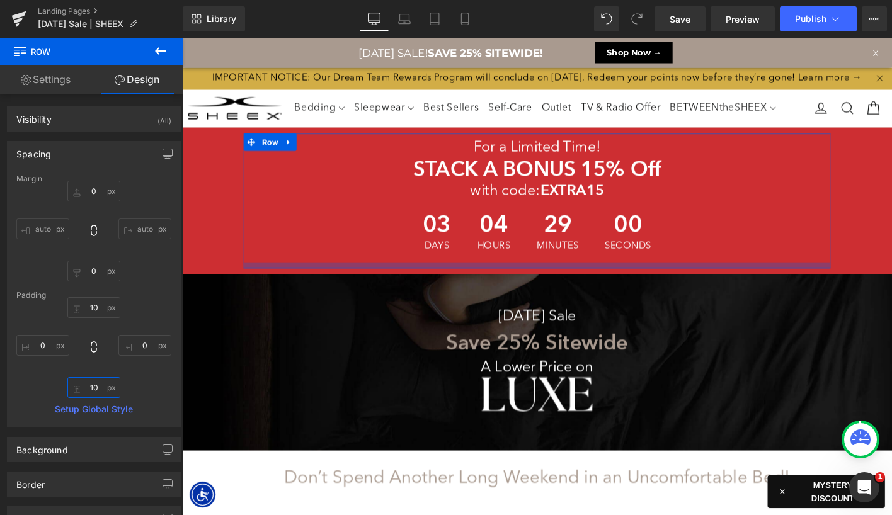
click at [95, 386] on input "text" at bounding box center [93, 387] width 53 height 21
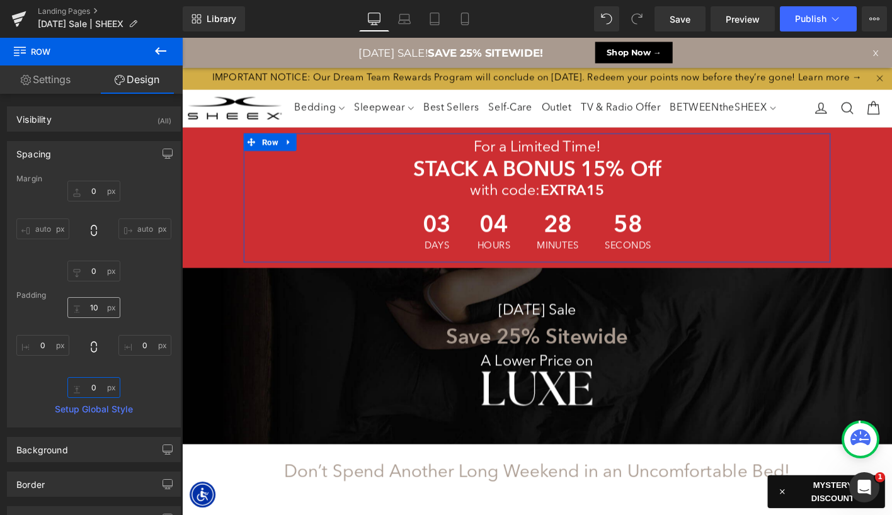
scroll to position [7527, 762]
type input "0"
click at [93, 307] on input "text" at bounding box center [93, 307] width 53 height 21
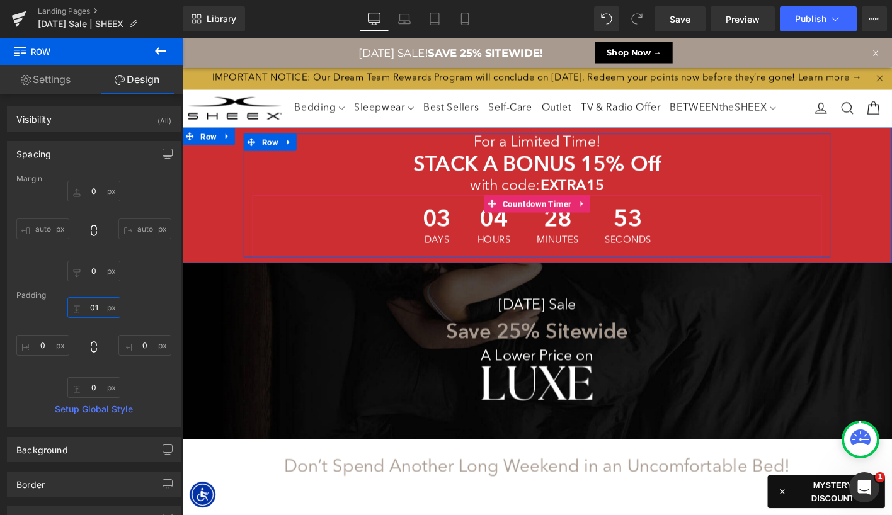
scroll to position [7521, 762]
type input "10"
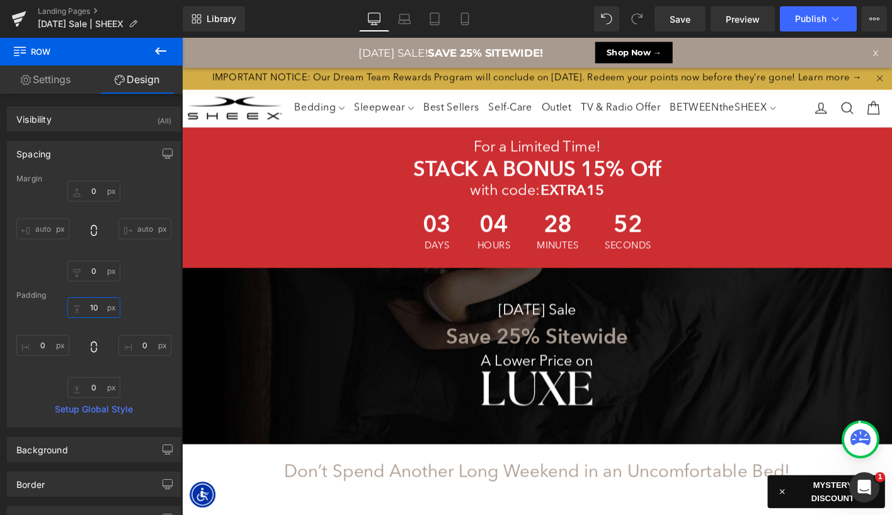
scroll to position [7527, 762]
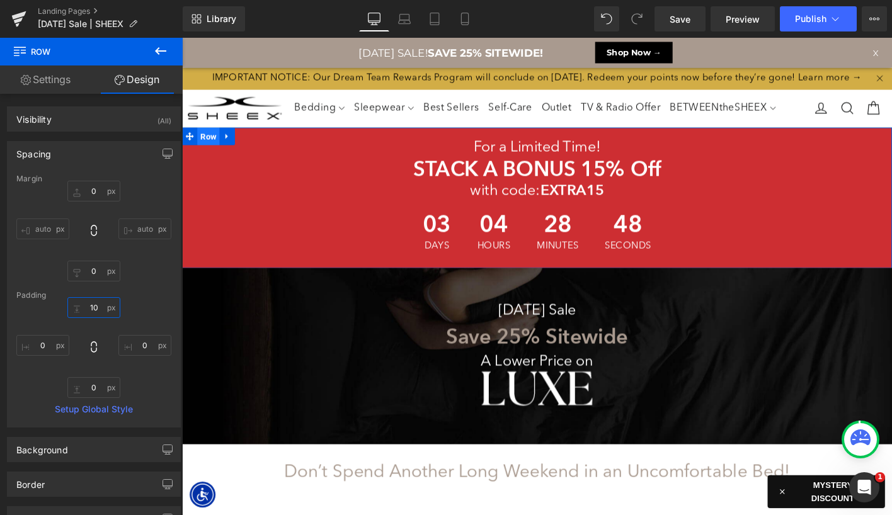
drag, startPoint x: 215, startPoint y: 156, endPoint x: 206, endPoint y: 154, distance: 9.6
click at [215, 153] on span "Row" at bounding box center [210, 143] width 24 height 19
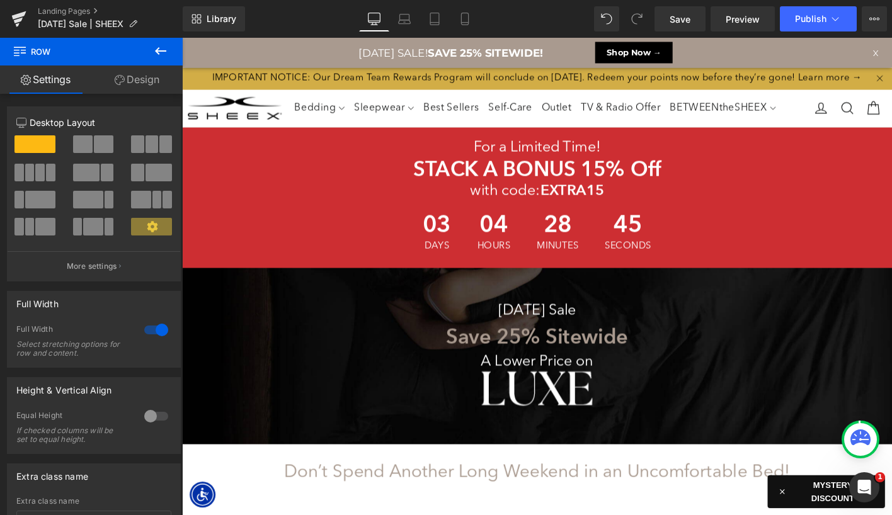
click at [146, 75] on link "Design" at bounding box center [136, 80] width 91 height 28
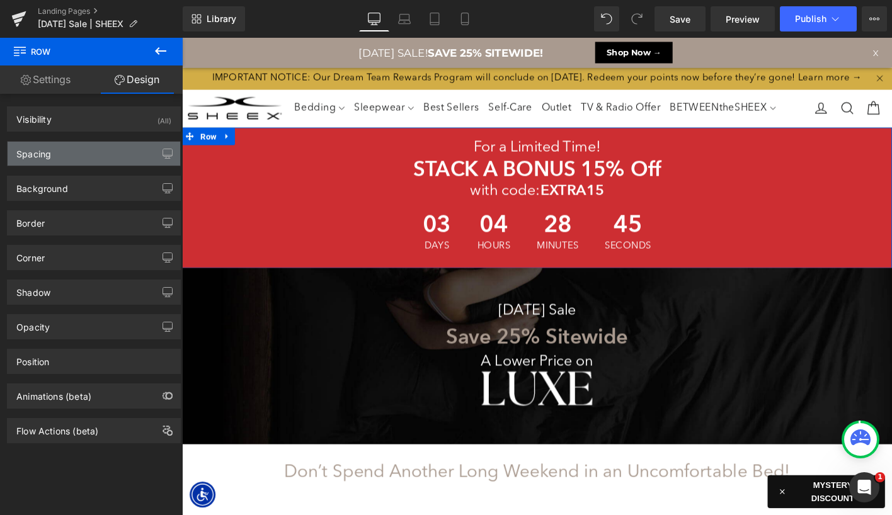
click at [86, 152] on div "Spacing" at bounding box center [94, 154] width 173 height 24
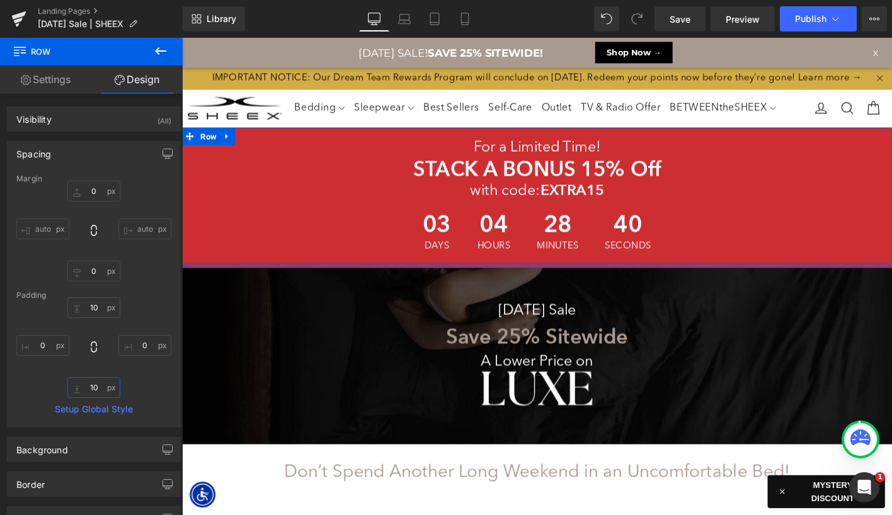
drag, startPoint x: 89, startPoint y: 386, endPoint x: 105, endPoint y: 384, distance: 15.9
click at [90, 386] on input "text" at bounding box center [93, 387] width 53 height 21
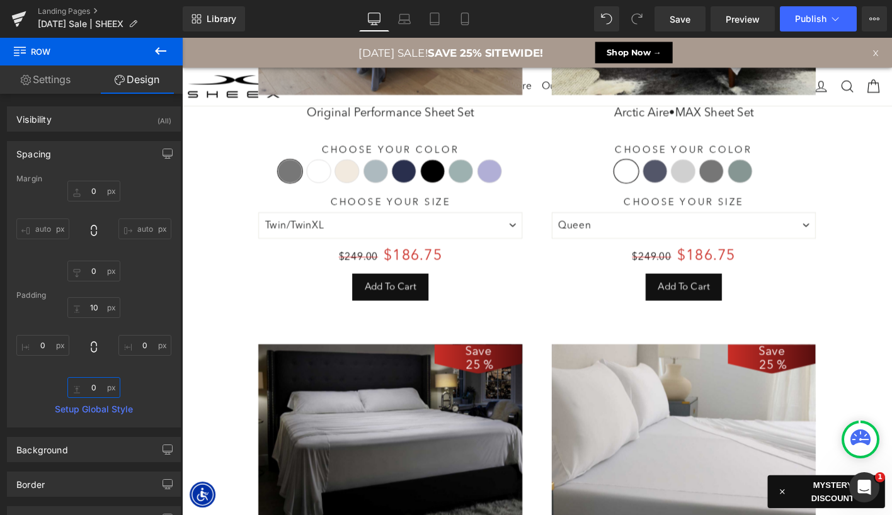
scroll to position [667, 0]
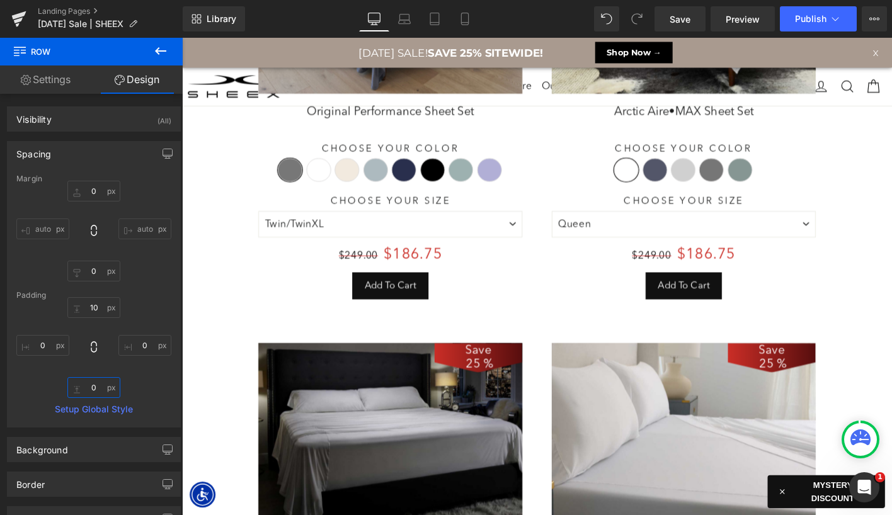
type input "0"
click at [156, 47] on icon at bounding box center [160, 50] width 15 height 15
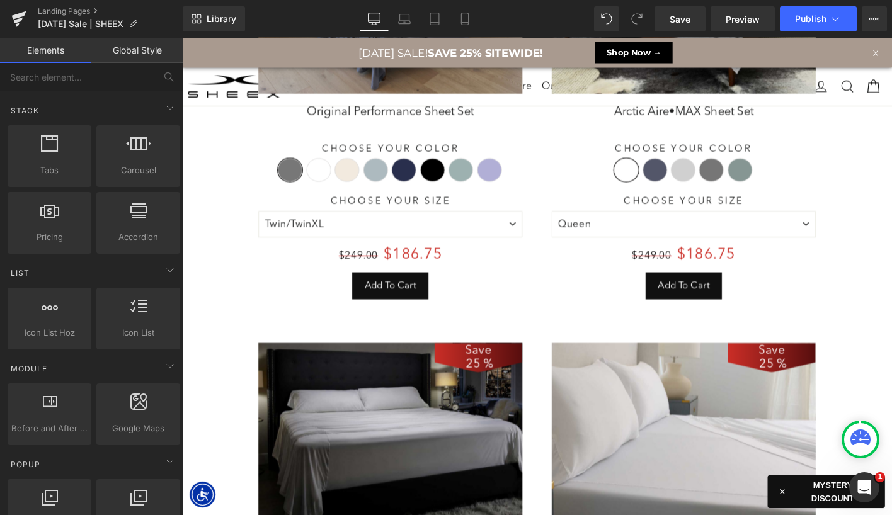
scroll to position [0, 0]
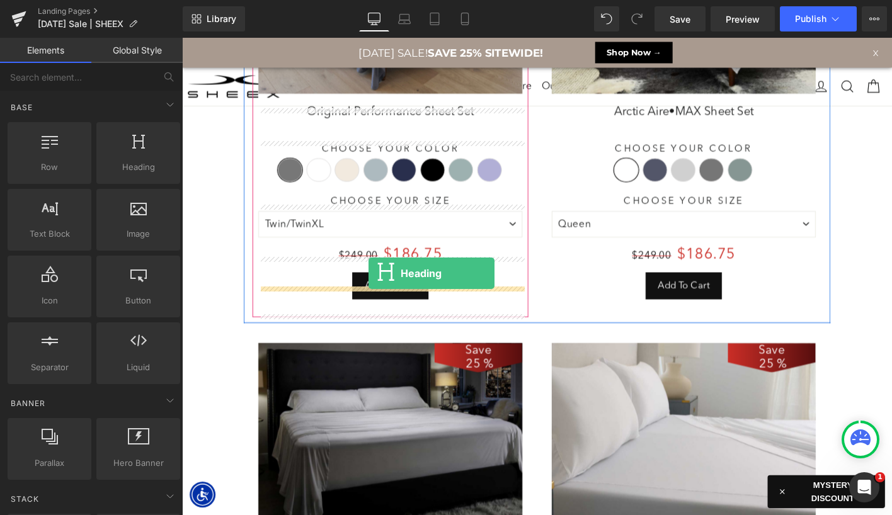
drag, startPoint x: 307, startPoint y: 200, endPoint x: 382, endPoint y: 289, distance: 116.3
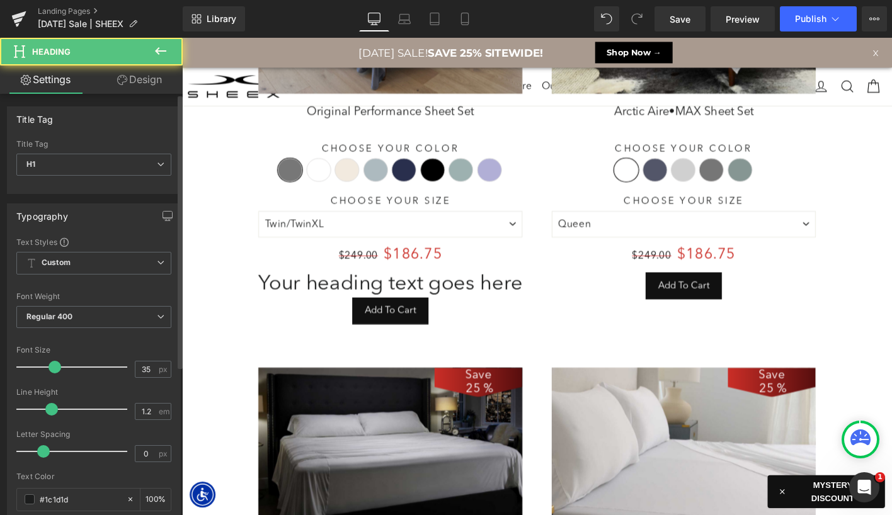
scroll to position [7531, 762]
click at [110, 175] on span "H1" at bounding box center [93, 165] width 155 height 22
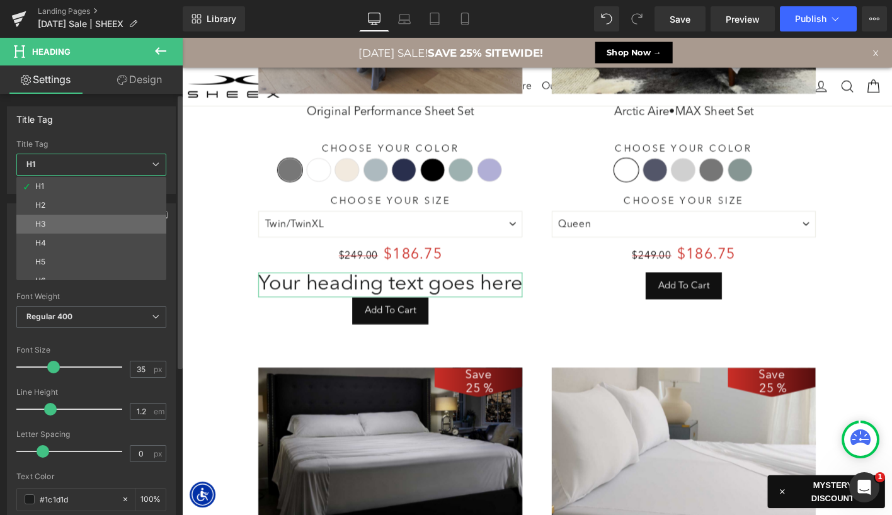
click at [105, 224] on li "H3" at bounding box center [94, 224] width 156 height 19
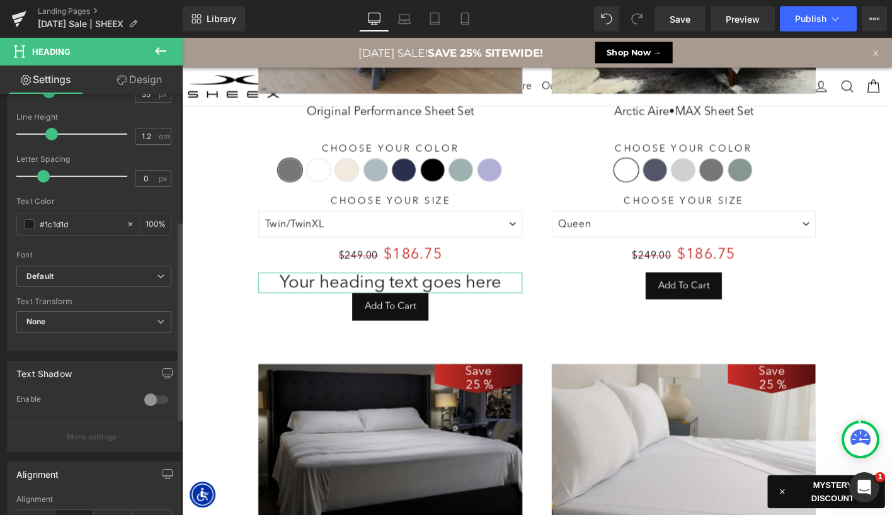
scroll to position [231, 0]
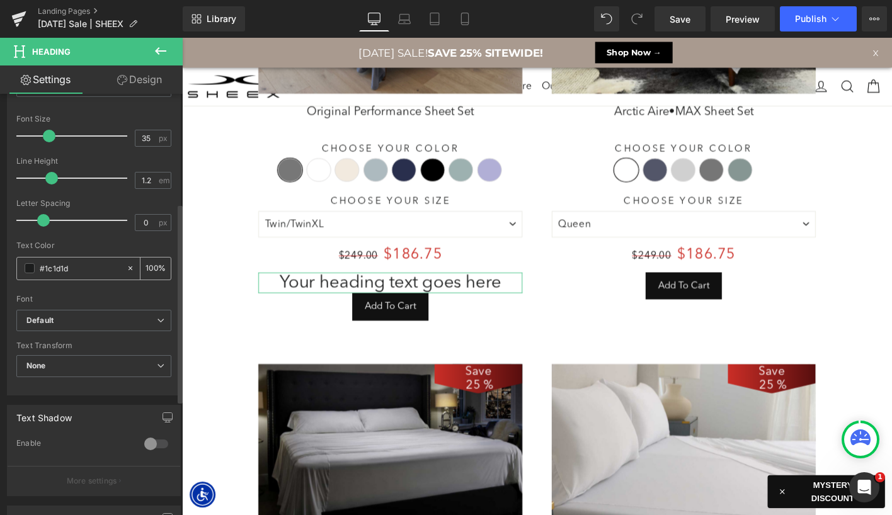
click at [94, 267] on input "#1c1d1d" at bounding box center [80, 268] width 81 height 14
paste input "cd2e32"
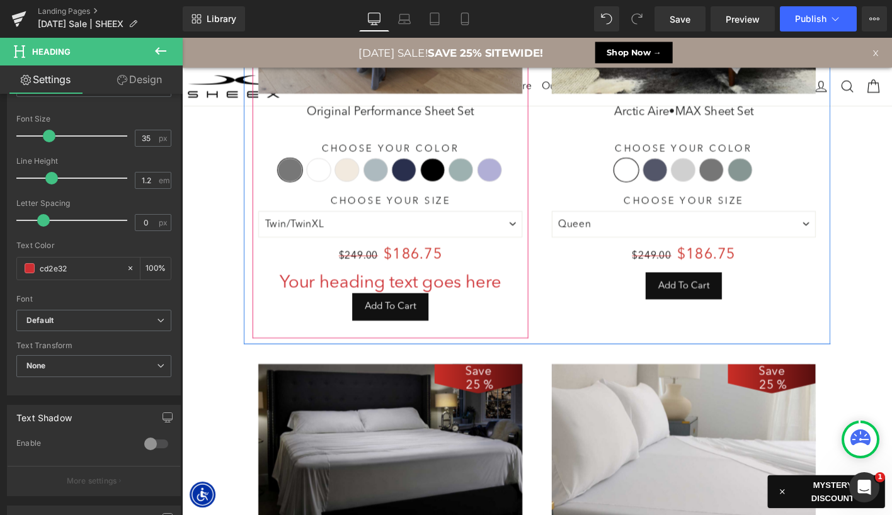
type input "cd2e32"
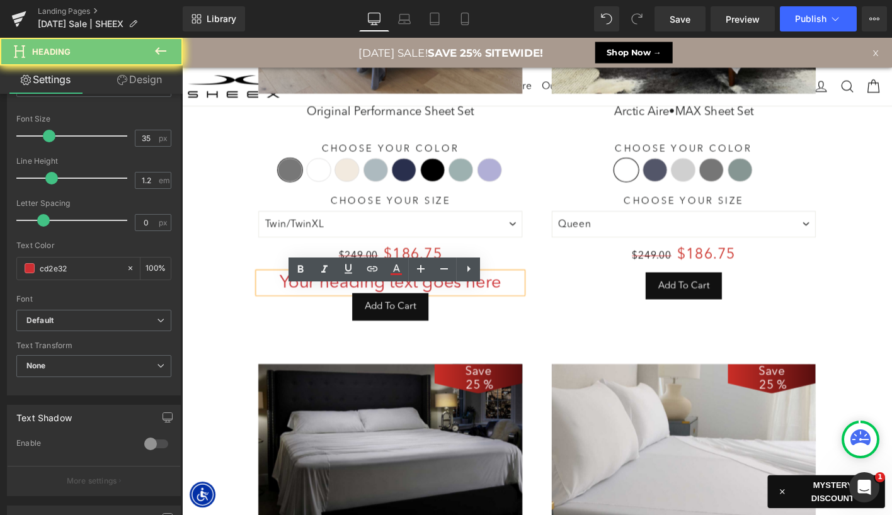
click at [345, 312] on h3 "Your heading text goes here" at bounding box center [406, 301] width 284 height 23
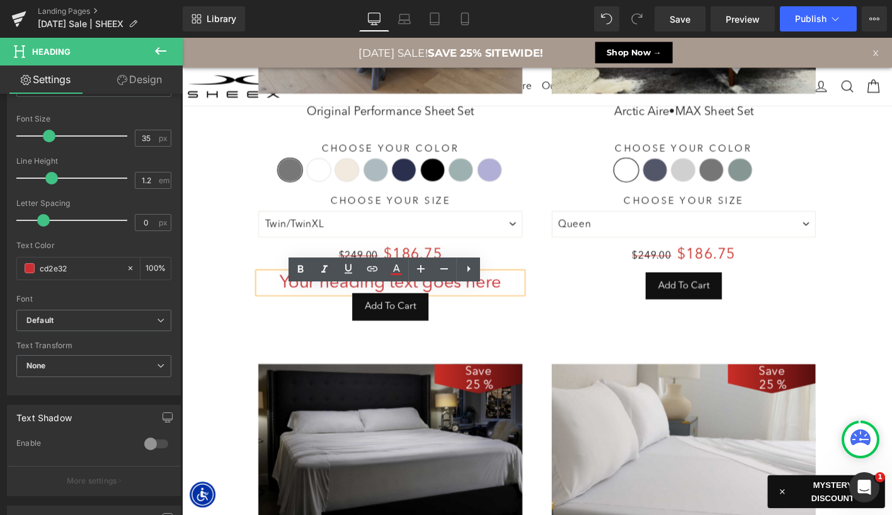
click at [345, 312] on h3 "Your heading text goes here" at bounding box center [406, 301] width 284 height 23
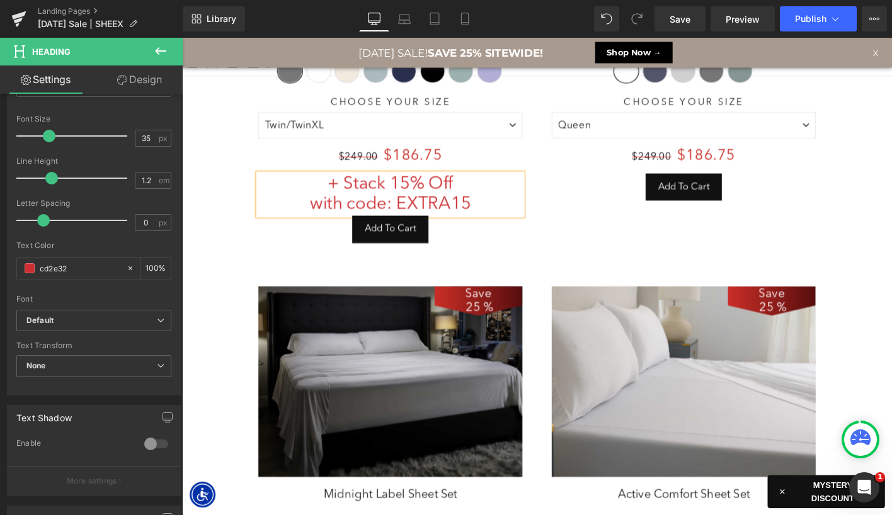
scroll to position [729, 0]
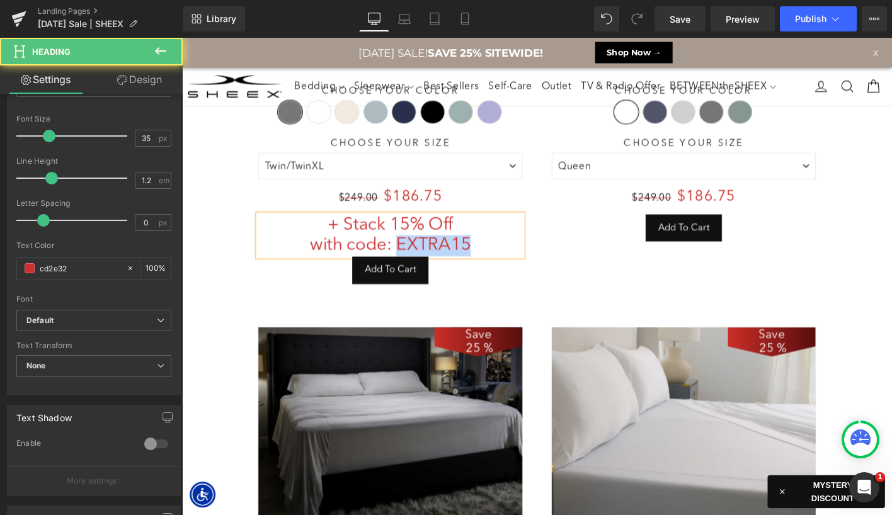
drag, startPoint x: 412, startPoint y: 272, endPoint x: 551, endPoint y: 273, distance: 139.2
click at [551, 273] on div "Save 25 % (P) Image Original Performance Sheet Set (P) Title Choose Your Color …" at bounding box center [406, 66] width 296 height 509
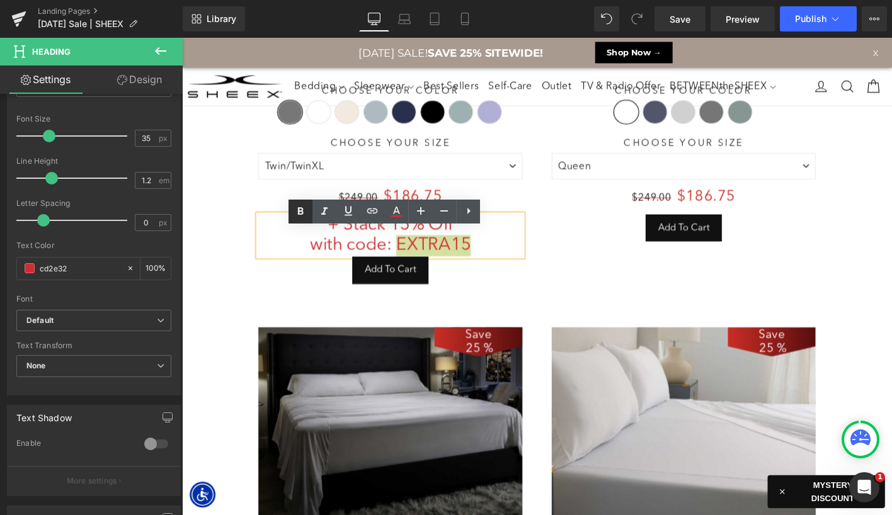
click at [294, 209] on icon at bounding box center [300, 211] width 15 height 15
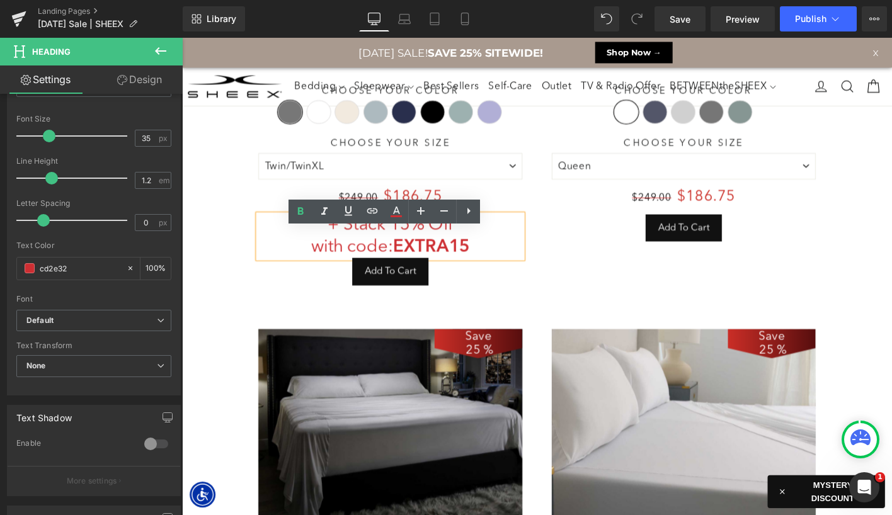
scroll to position [7525, 762]
click at [365, 250] on h3 "+ Stack 15% Off with code: EXTRA15" at bounding box center [406, 251] width 284 height 47
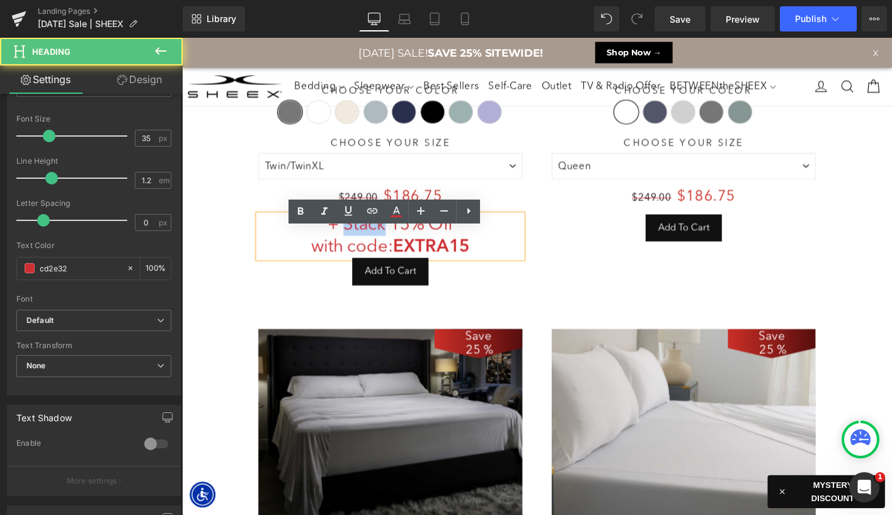
click at [365, 250] on h3 "+ Stack 15% Off with code: EXTRA15" at bounding box center [406, 251] width 284 height 47
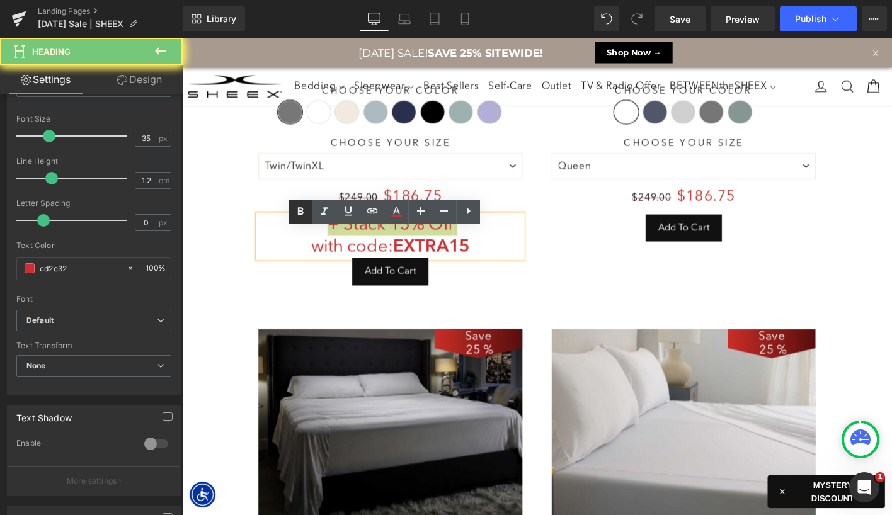
click at [291, 210] on link at bounding box center [301, 212] width 24 height 24
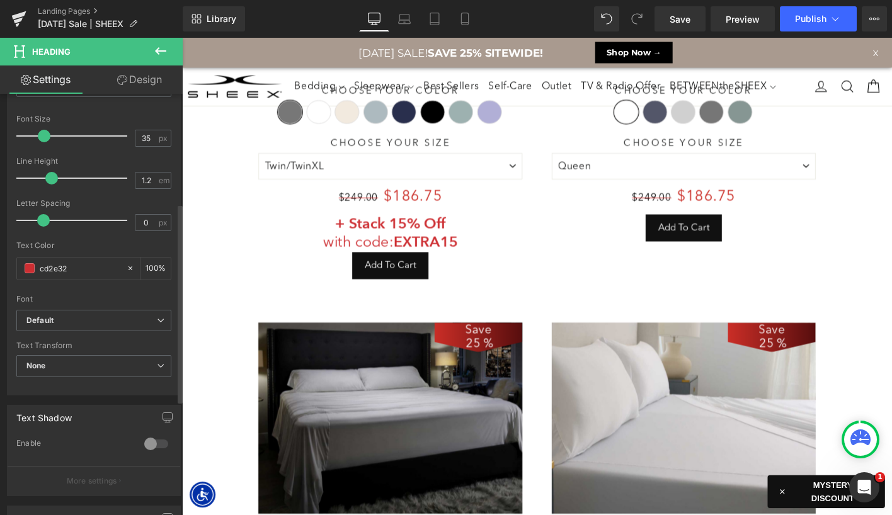
scroll to position [7518, 762]
click at [43, 135] on span at bounding box center [44, 136] width 13 height 13
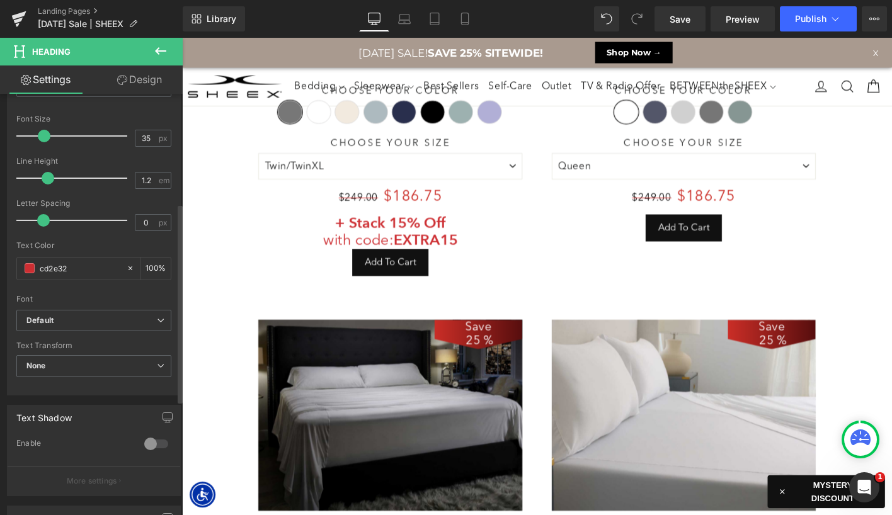
scroll to position [7515, 762]
click at [42, 178] on span at bounding box center [48, 178] width 13 height 13
click at [132, 74] on link "Design" at bounding box center [139, 80] width 91 height 28
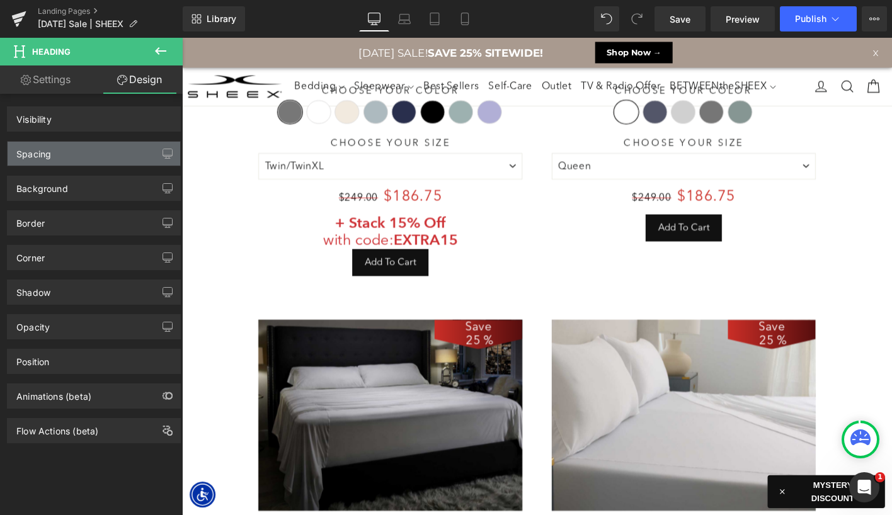
click at [57, 156] on div "Spacing" at bounding box center [94, 154] width 173 height 24
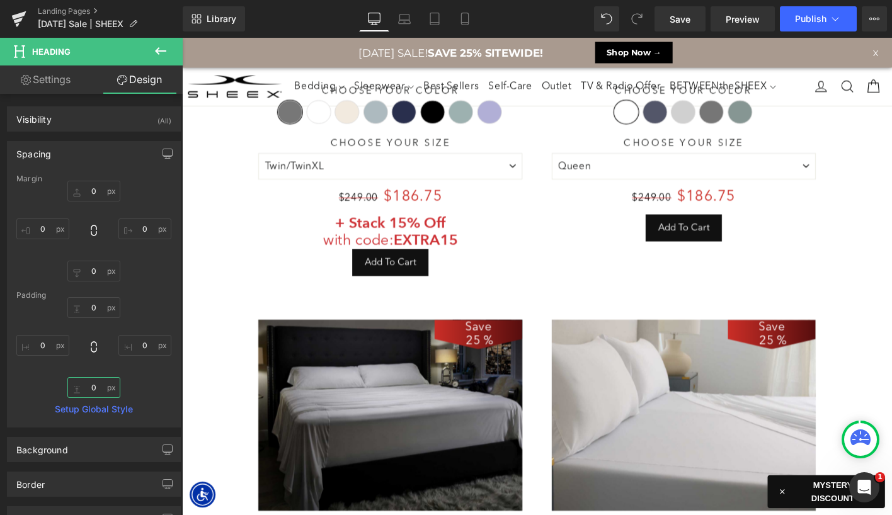
click at [89, 381] on input "text" at bounding box center [93, 387] width 53 height 21
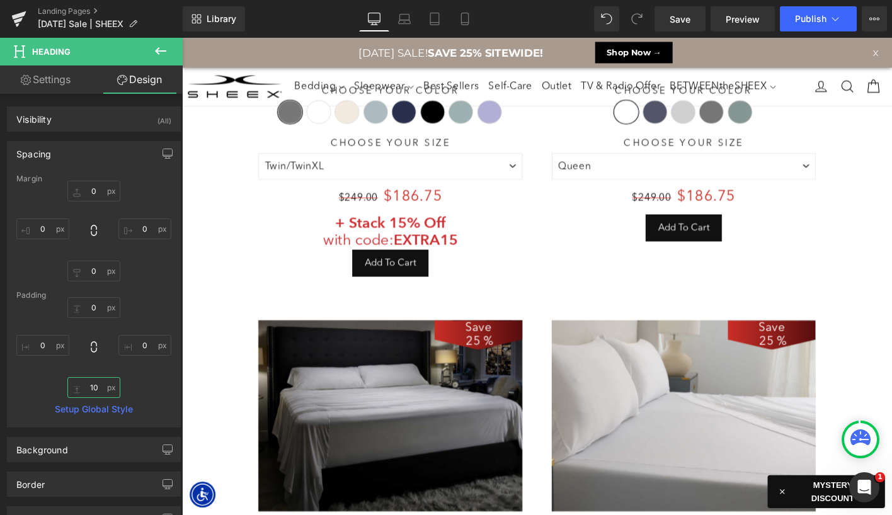
scroll to position [7521, 762]
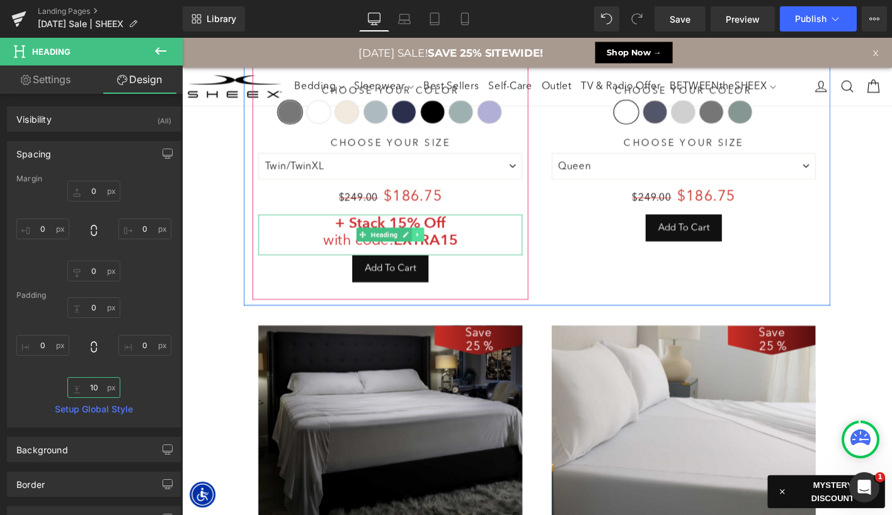
type input "10"
click at [433, 253] on icon at bounding box center [435, 250] width 7 height 8
click at [427, 253] on icon at bounding box center [428, 249] width 7 height 7
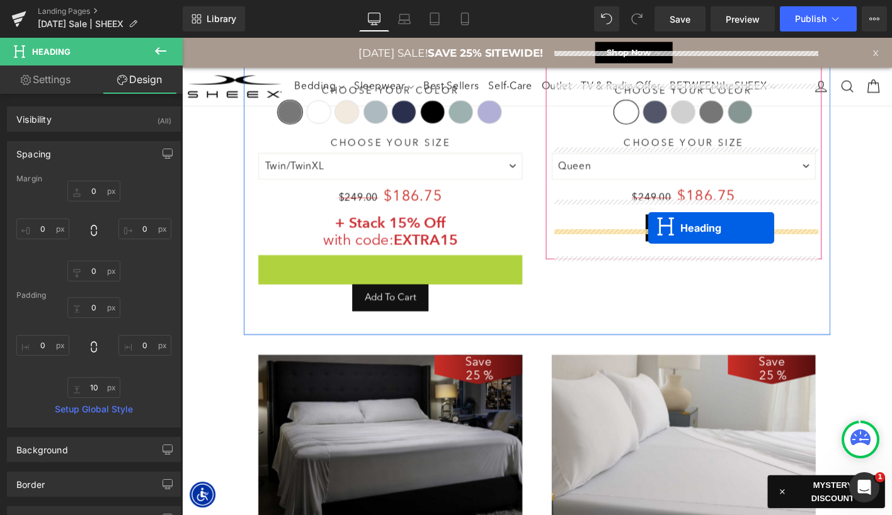
drag, startPoint x: 378, startPoint y: 311, endPoint x: 683, endPoint y: 240, distance: 313.1
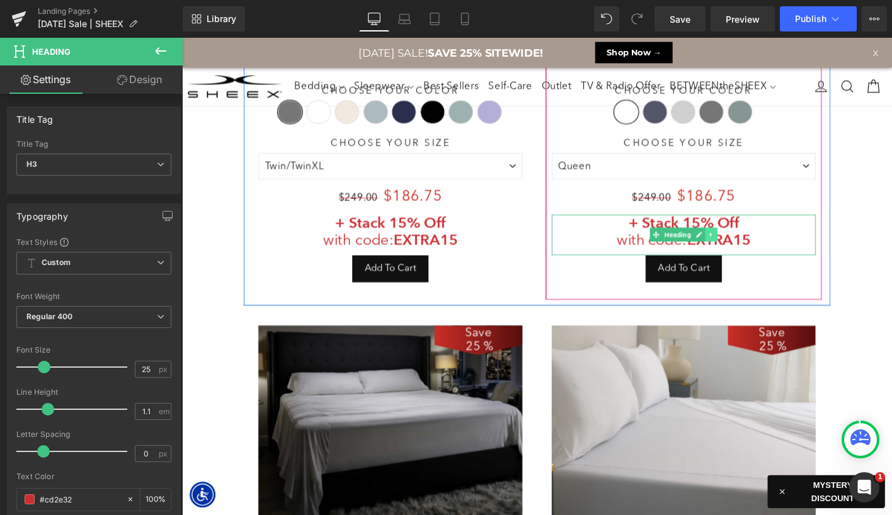
click at [750, 253] on icon at bounding box center [750, 250] width 7 height 8
click at [742, 253] on icon at bounding box center [743, 250] width 7 height 8
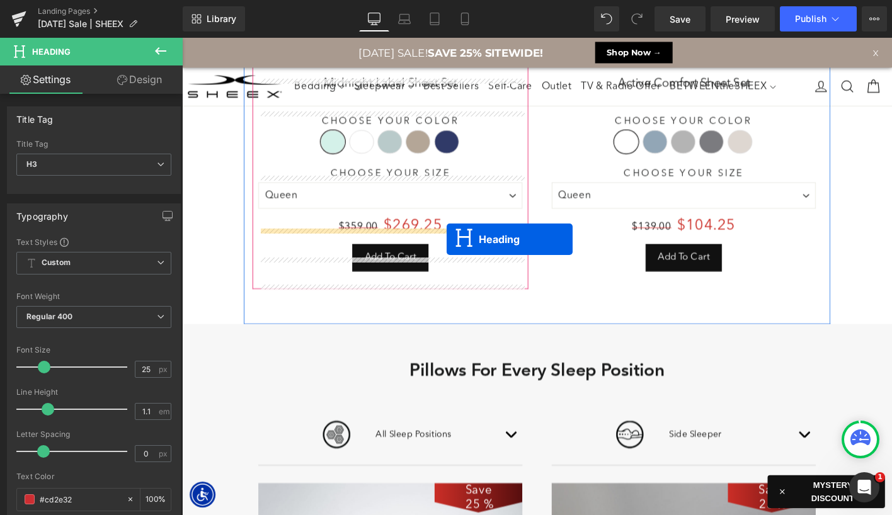
drag, startPoint x: 693, startPoint y: 307, endPoint x: 466, endPoint y: 255, distance: 232.8
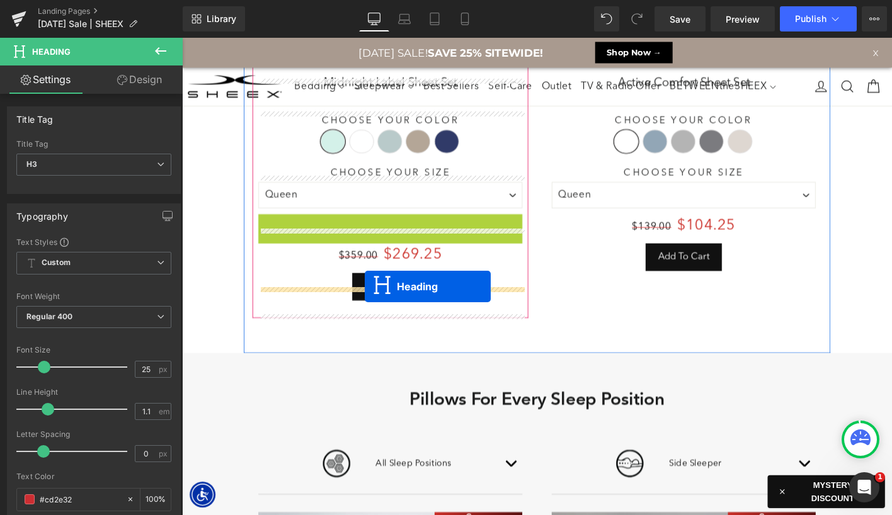
drag, startPoint x: 378, startPoint y: 294, endPoint x: 378, endPoint y: 304, distance: 9.5
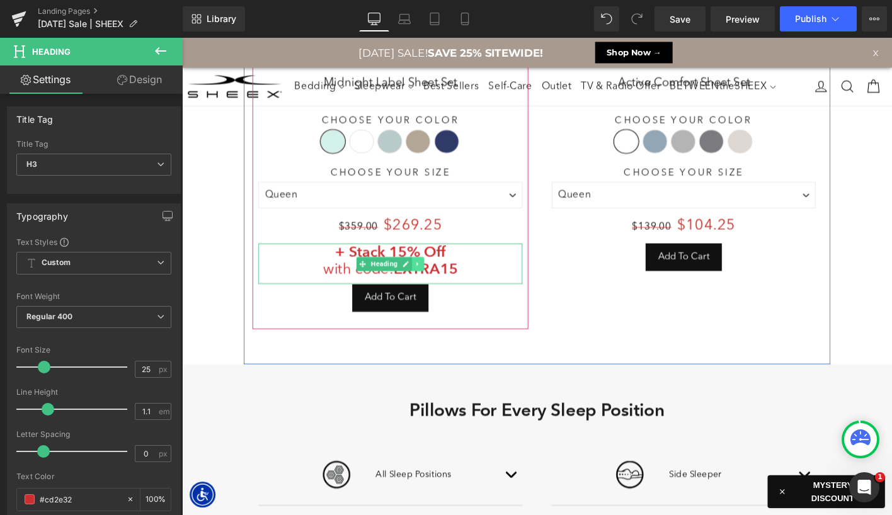
click at [440, 289] on link at bounding box center [435, 280] width 13 height 15
click at [431, 284] on icon at bounding box center [428, 280] width 7 height 7
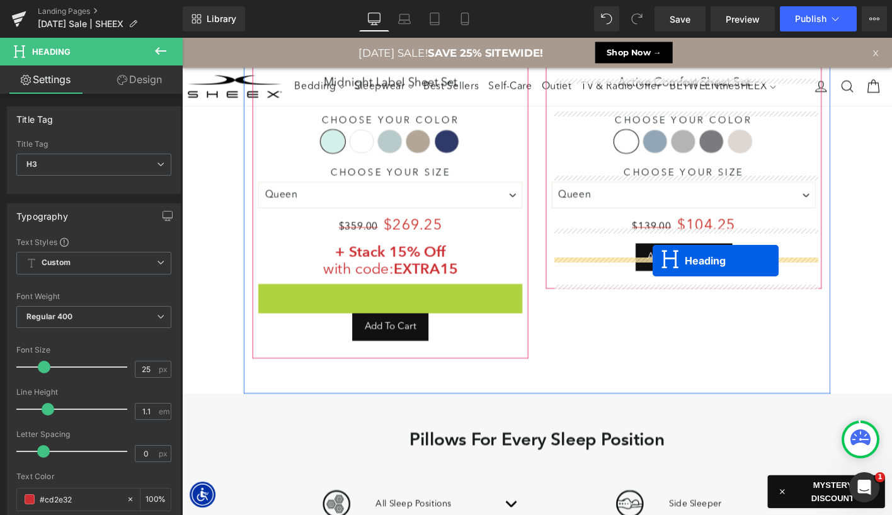
drag, startPoint x: 373, startPoint y: 335, endPoint x: 687, endPoint y: 277, distance: 319.1
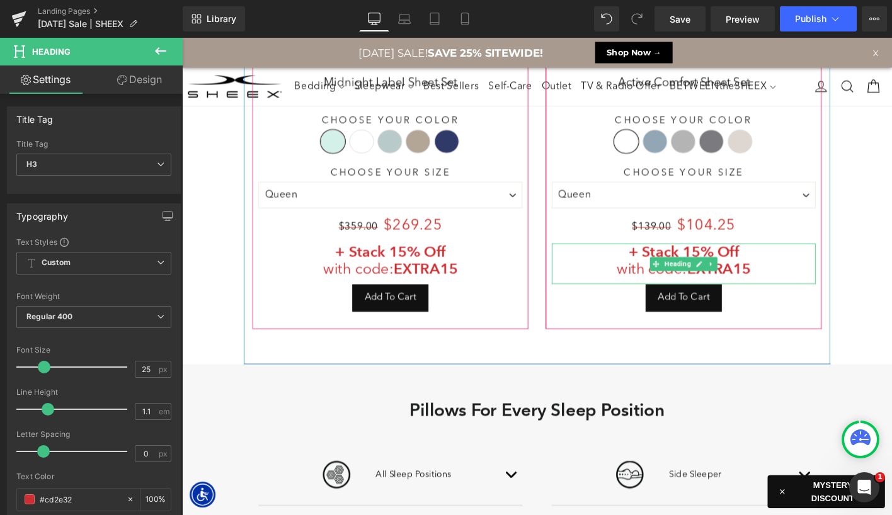
click at [749, 283] on icon at bounding box center [750, 280] width 2 height 4
click at [741, 284] on icon at bounding box center [743, 280] width 7 height 7
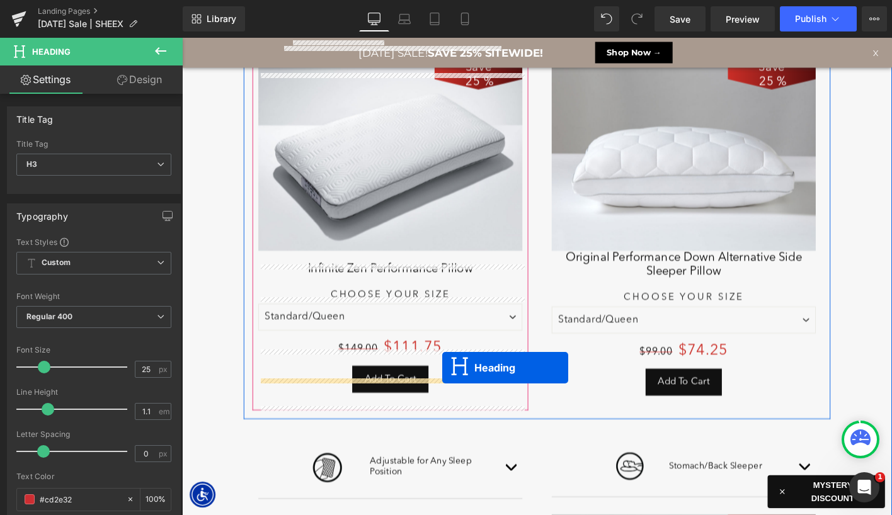
drag, startPoint x: 695, startPoint y: 336, endPoint x: 461, endPoint y: 392, distance: 240.4
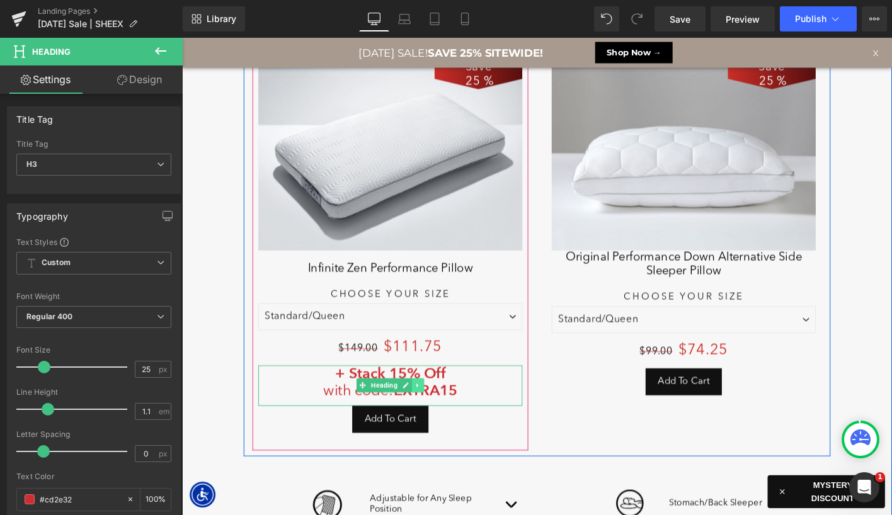
click at [437, 415] on icon at bounding box center [435, 412] width 7 height 8
click at [427, 415] on icon at bounding box center [428, 411] width 7 height 7
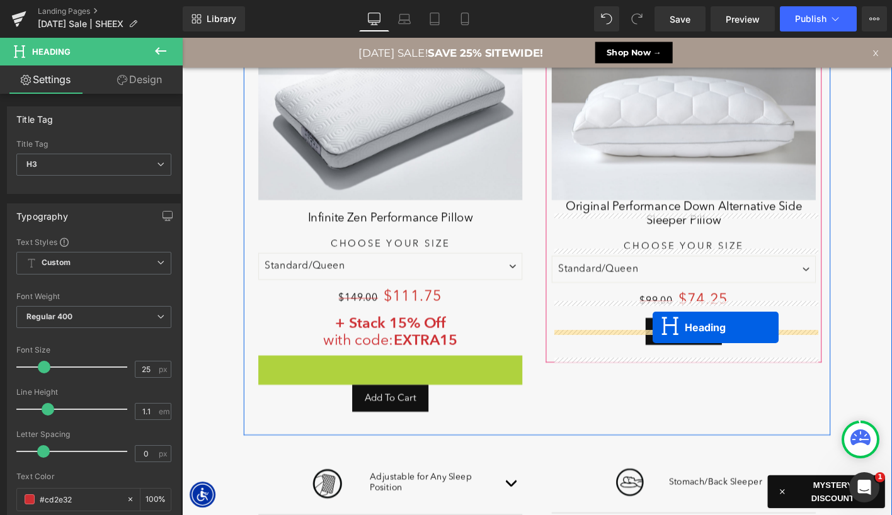
drag, startPoint x: 377, startPoint y: 416, endPoint x: 687, endPoint y: 349, distance: 317.2
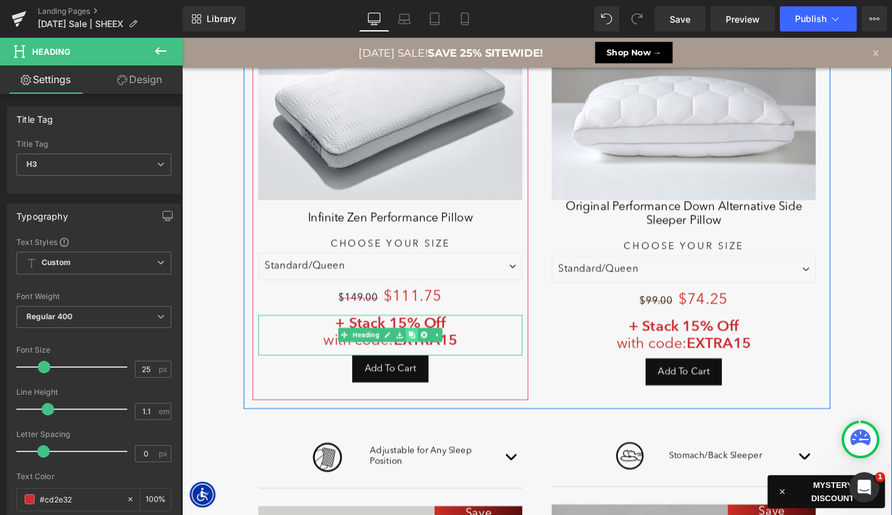
click at [427, 361] on icon at bounding box center [428, 357] width 7 height 8
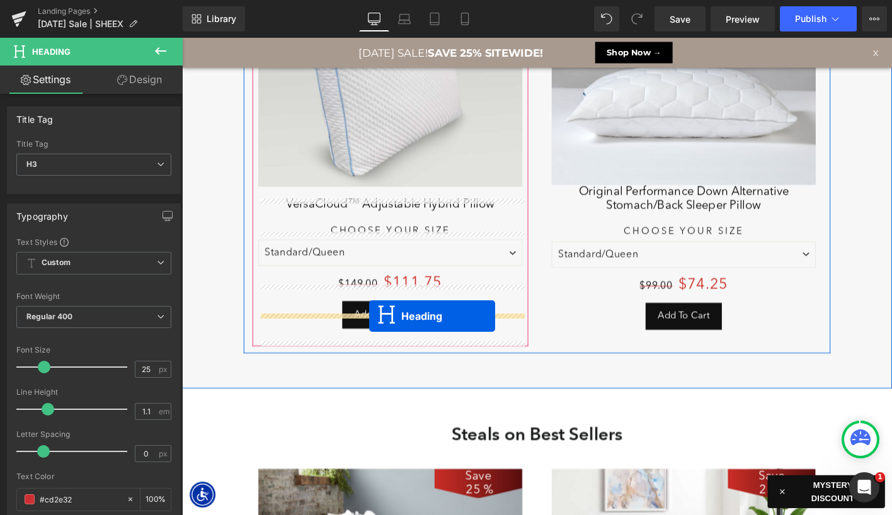
drag, startPoint x: 375, startPoint y: 241, endPoint x: 383, endPoint y: 337, distance: 96.7
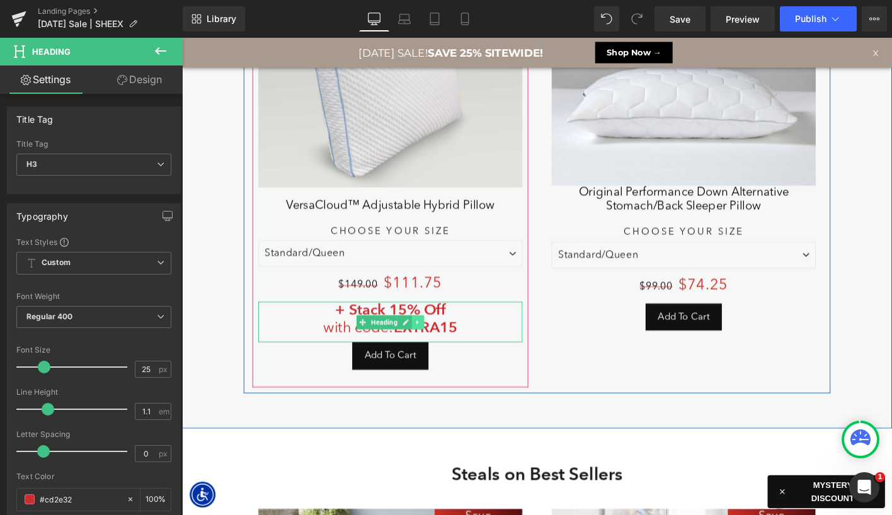
click at [440, 351] on link at bounding box center [435, 343] width 13 height 15
click at [429, 347] on icon at bounding box center [428, 343] width 7 height 7
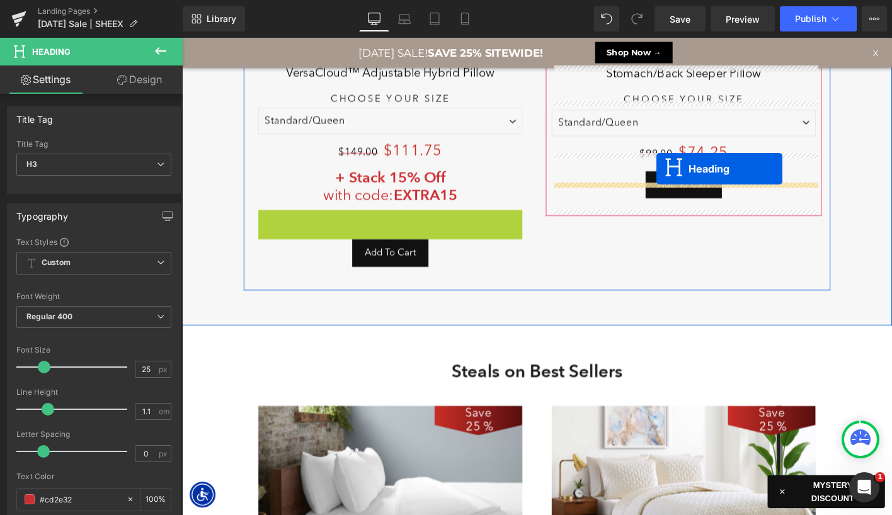
drag, startPoint x: 522, startPoint y: 244, endPoint x: 691, endPoint y: 179, distance: 181.5
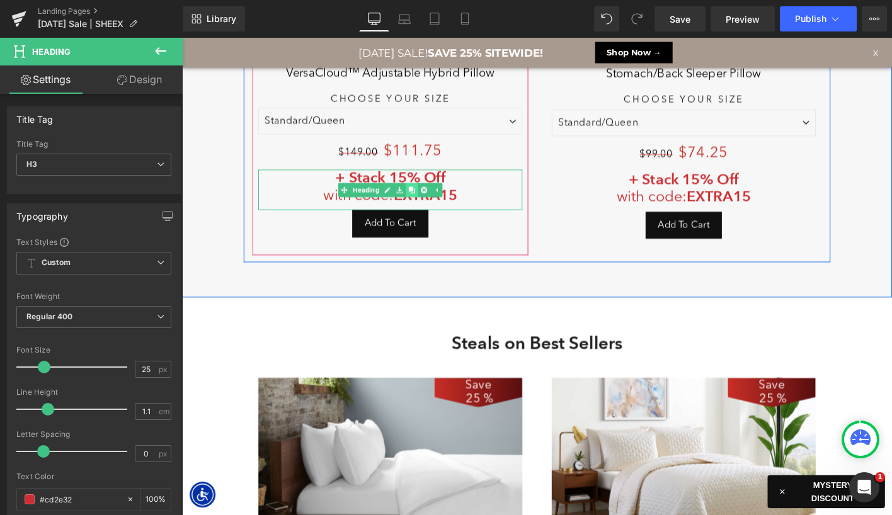
drag, startPoint x: 430, startPoint y: 212, endPoint x: 424, endPoint y: 218, distance: 8.5
click at [430, 205] on icon at bounding box center [428, 201] width 7 height 7
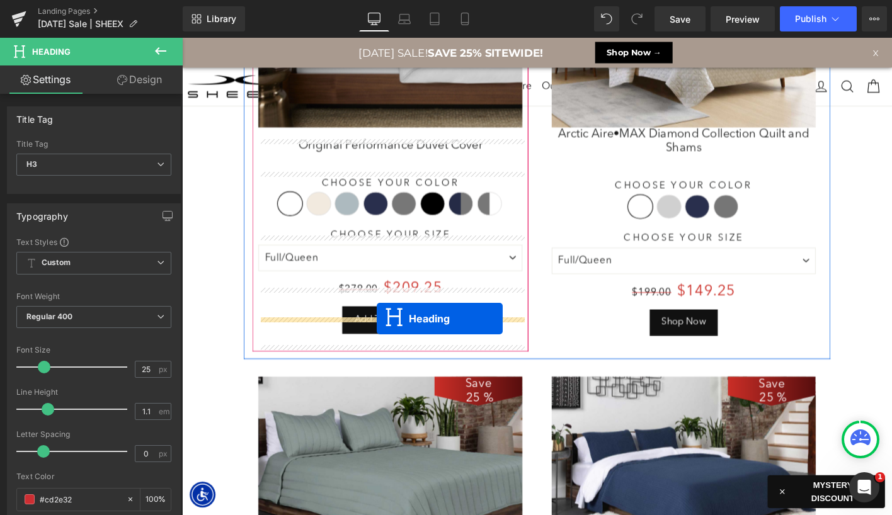
drag, startPoint x: 413, startPoint y: 262, endPoint x: 391, endPoint y: 338, distance: 79.2
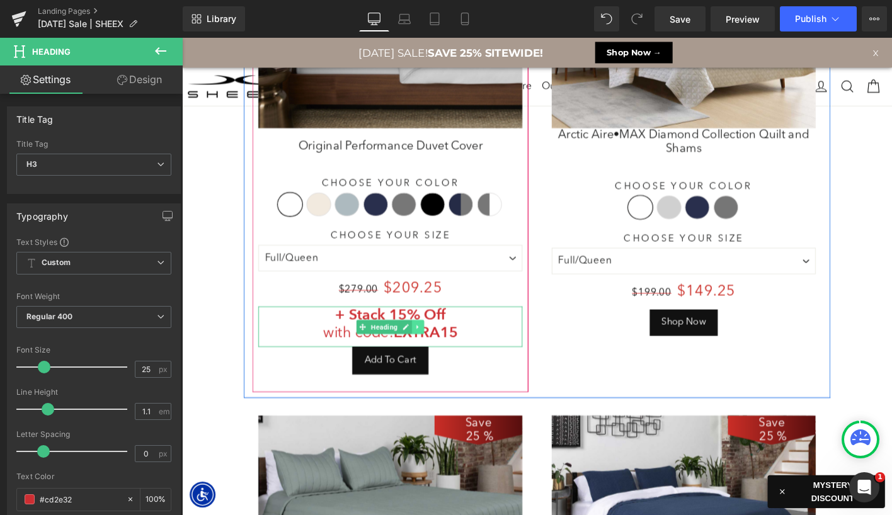
click at [438, 356] on link at bounding box center [435, 348] width 13 height 15
click at [427, 352] on icon at bounding box center [428, 348] width 7 height 7
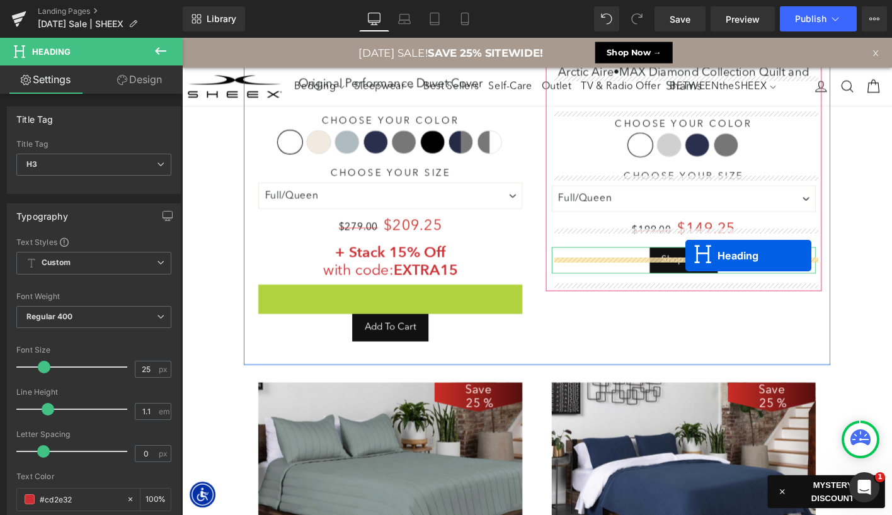
drag, startPoint x: 375, startPoint y: 335, endPoint x: 722, endPoint y: 267, distance: 353.0
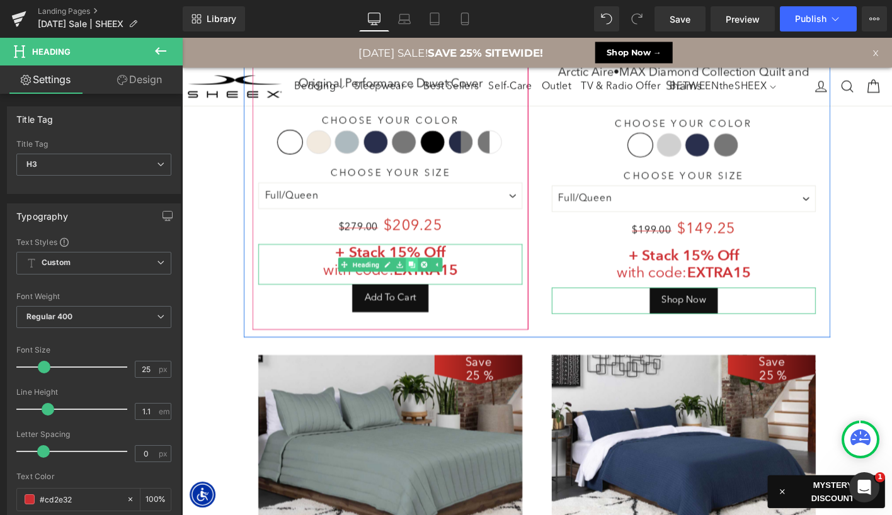
click at [430, 285] on icon at bounding box center [428, 281] width 7 height 7
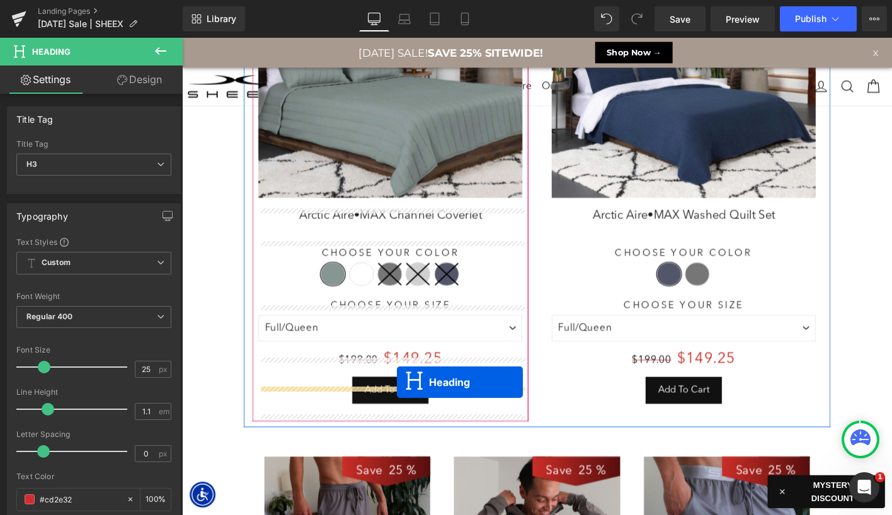
drag, startPoint x: 378, startPoint y: 334, endPoint x: 409, endPoint y: 405, distance: 77.6
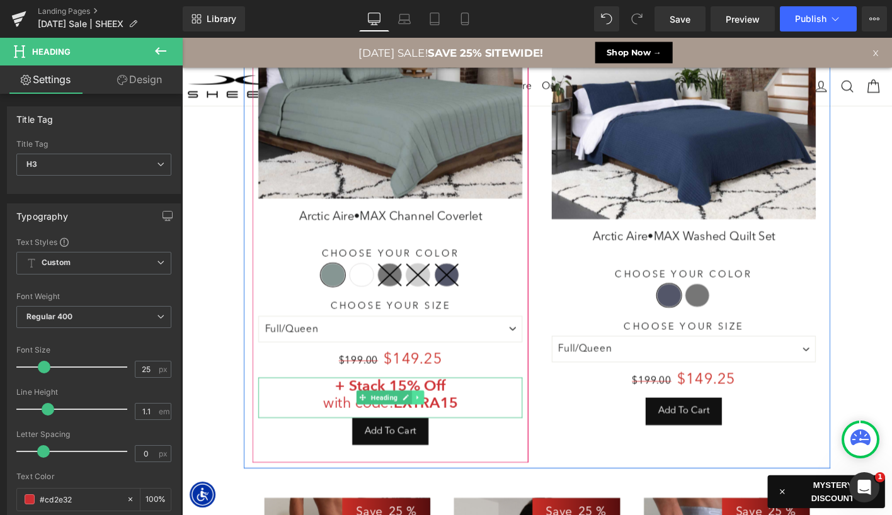
click at [437, 428] on icon at bounding box center [435, 424] width 7 height 8
click at [423, 432] on link at bounding box center [428, 423] width 13 height 15
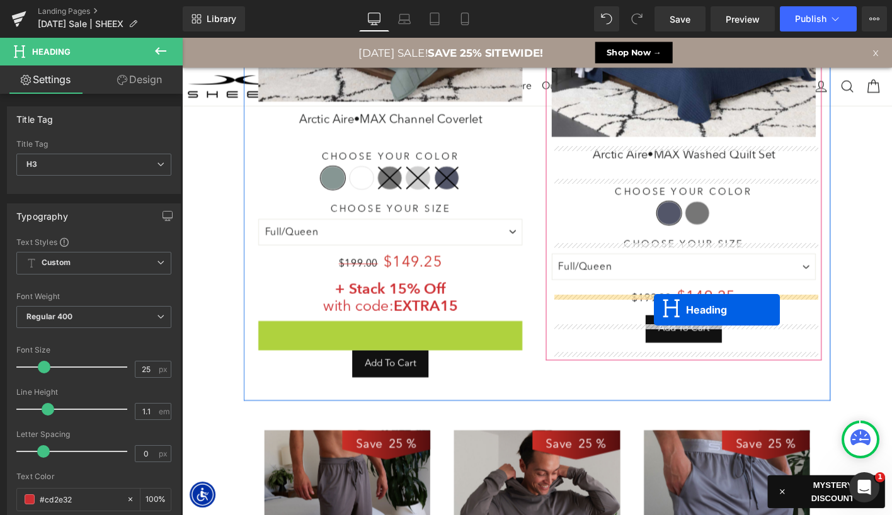
drag, startPoint x: 382, startPoint y: 373, endPoint x: 689, endPoint y: 329, distance: 309.9
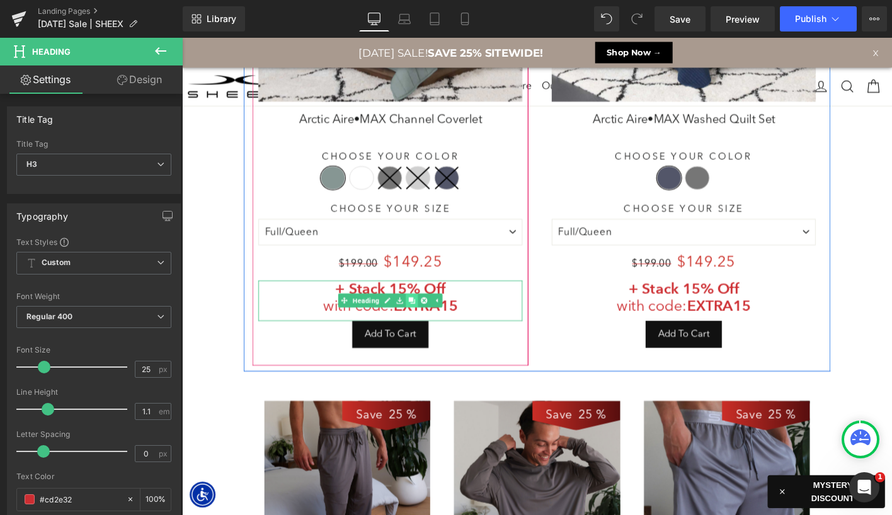
click at [427, 324] on icon at bounding box center [428, 320] width 7 height 7
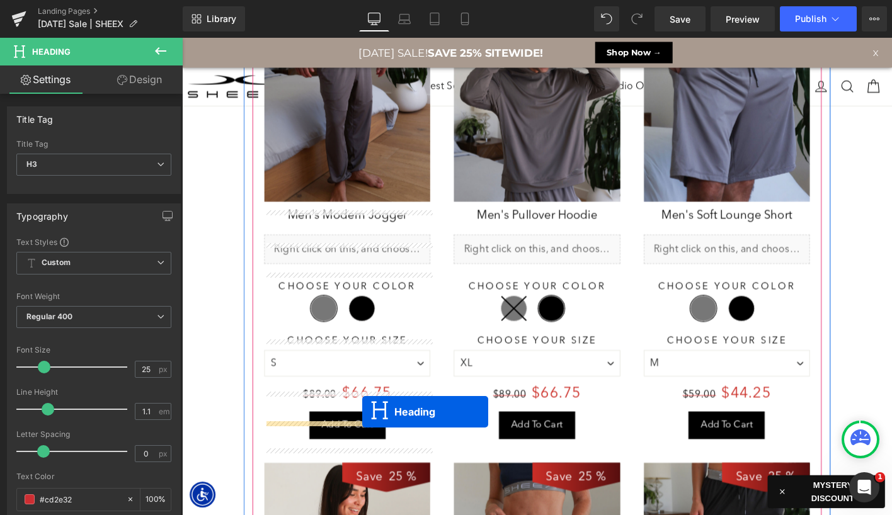
drag, startPoint x: 377, startPoint y: 374, endPoint x: 372, endPoint y: 437, distance: 63.2
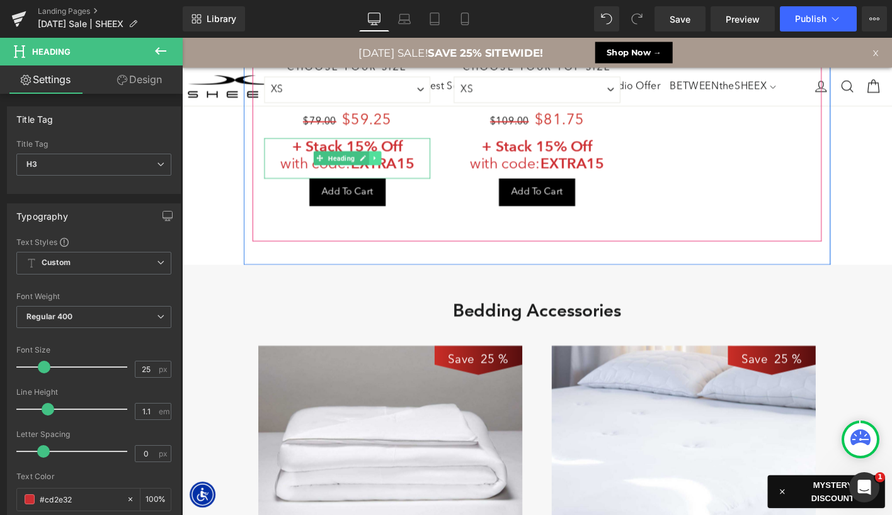
click at [387, 170] on icon at bounding box center [389, 167] width 7 height 8
click at [380, 169] on icon at bounding box center [382, 167] width 7 height 7
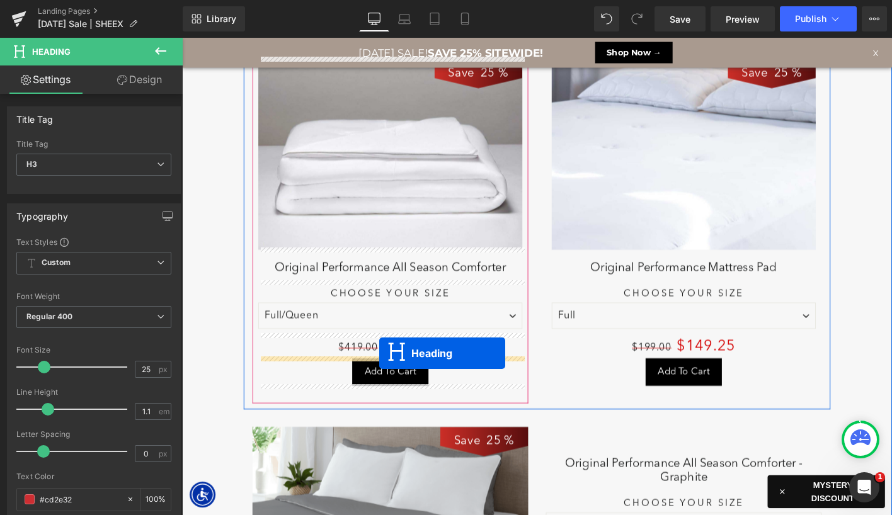
drag, startPoint x: 330, startPoint y: 208, endPoint x: 394, endPoint y: 376, distance: 179.8
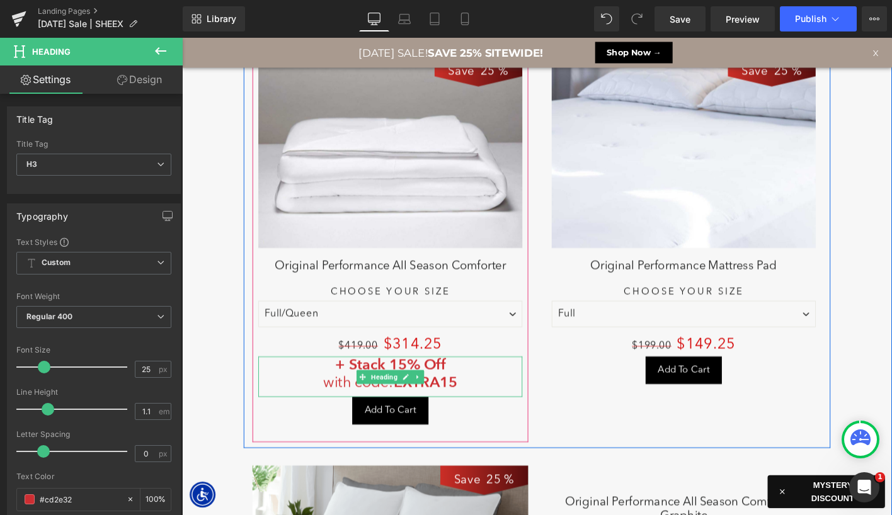
click at [437, 404] on icon at bounding box center [435, 402] width 7 height 8
click at [424, 404] on link at bounding box center [428, 401] width 13 height 15
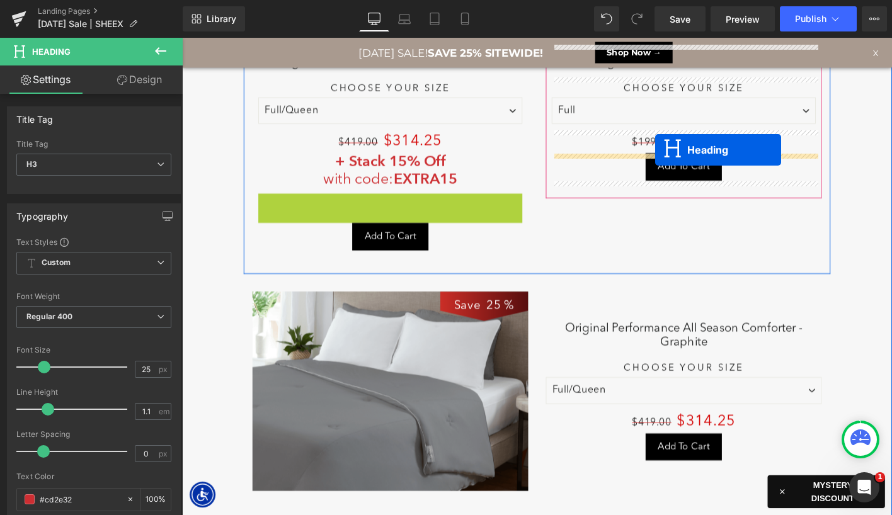
drag, startPoint x: 587, startPoint y: 184, endPoint x: 454, endPoint y: 183, distance: 132.3
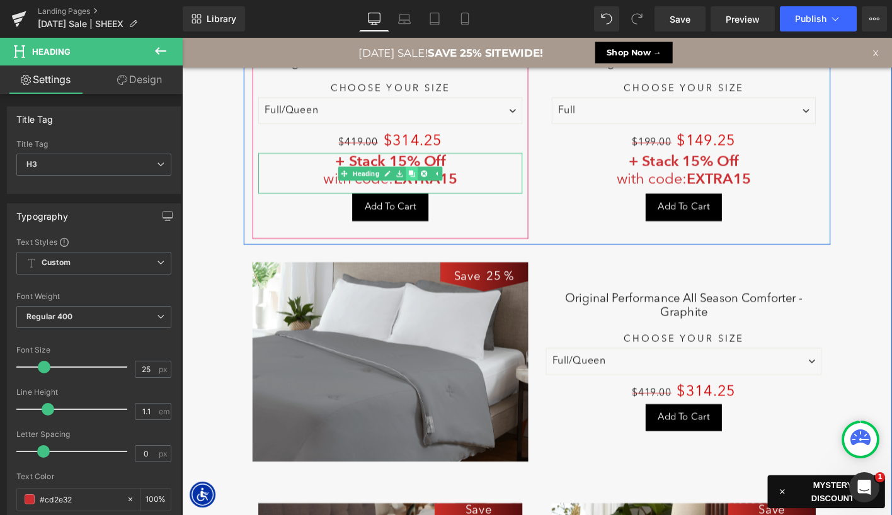
click at [433, 182] on link at bounding box center [428, 183] width 13 height 15
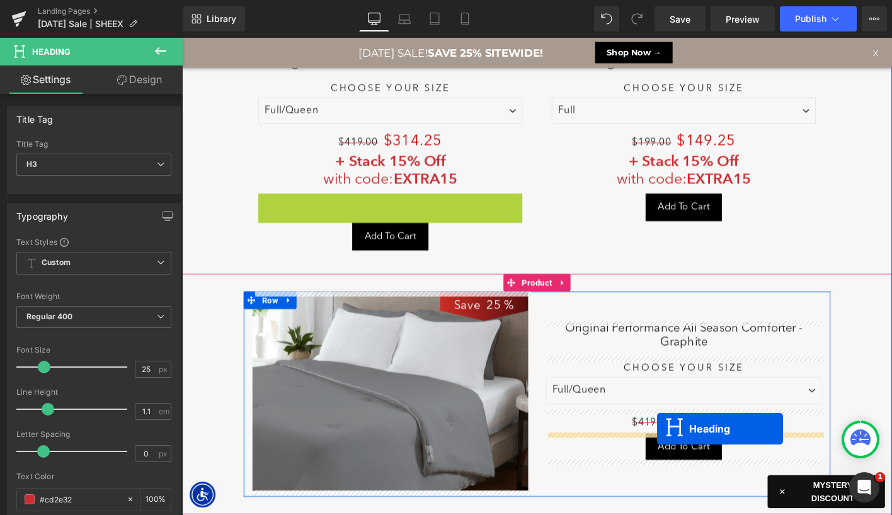
drag, startPoint x: 534, startPoint y: 311, endPoint x: 692, endPoint y: 458, distance: 215.3
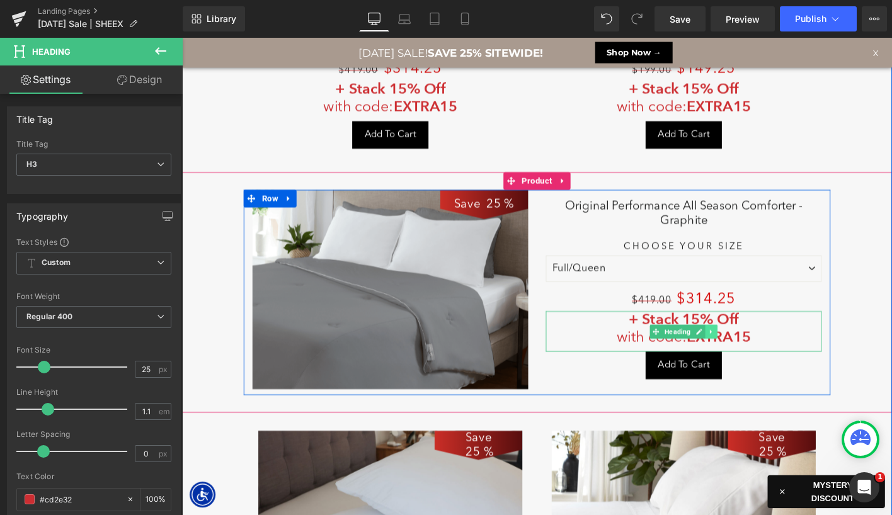
click at [752, 353] on icon at bounding box center [750, 354] width 7 height 8
click at [743, 353] on icon at bounding box center [743, 353] width 7 height 7
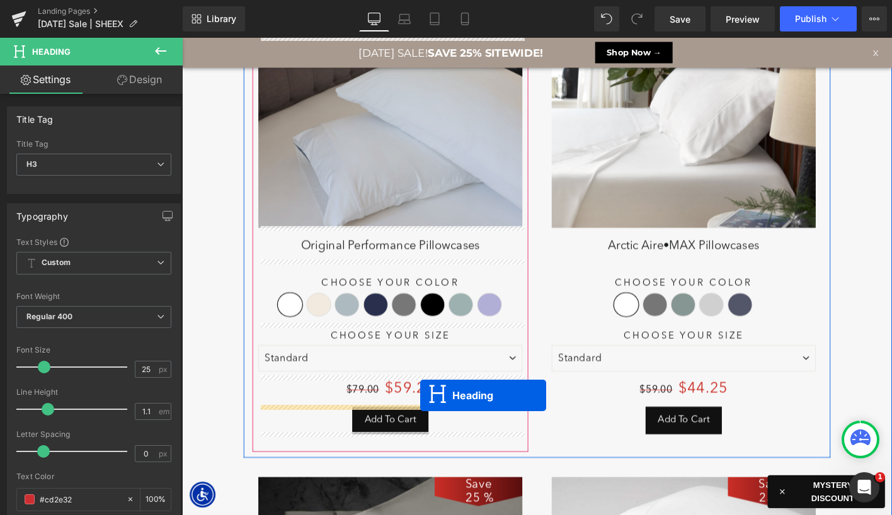
drag, startPoint x: 692, startPoint y: 108, endPoint x: 423, endPoint y: 414, distance: 407.1
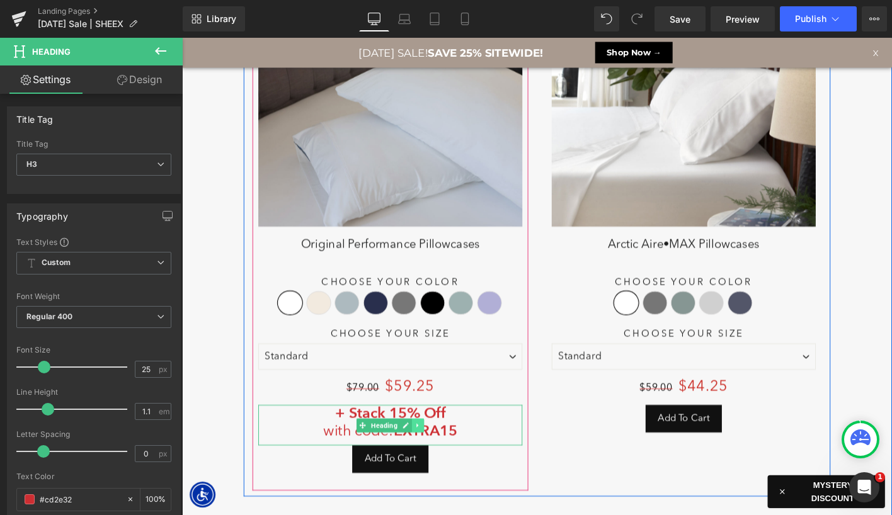
click at [437, 457] on icon at bounding box center [435, 454] width 7 height 8
click at [428, 455] on icon at bounding box center [428, 453] width 7 height 7
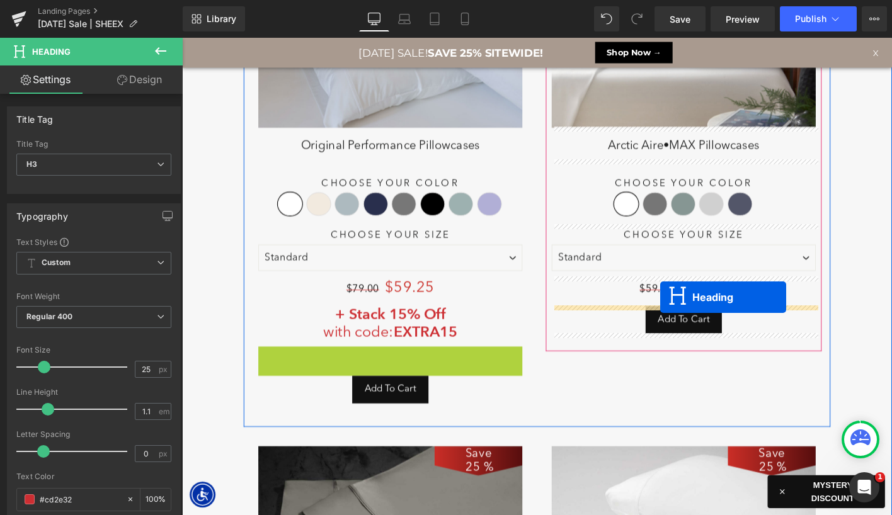
drag, startPoint x: 381, startPoint y: 390, endPoint x: 696, endPoint y: 317, distance: 324.0
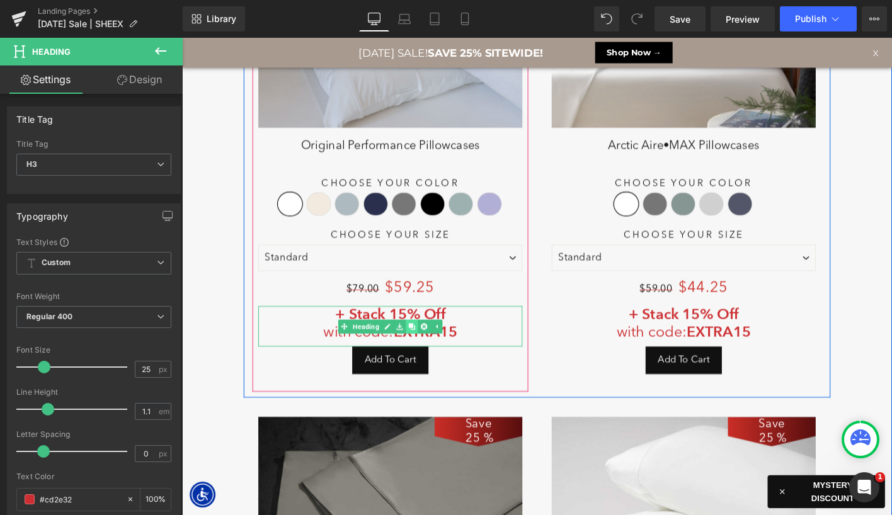
click at [428, 344] on icon at bounding box center [428, 347] width 7 height 7
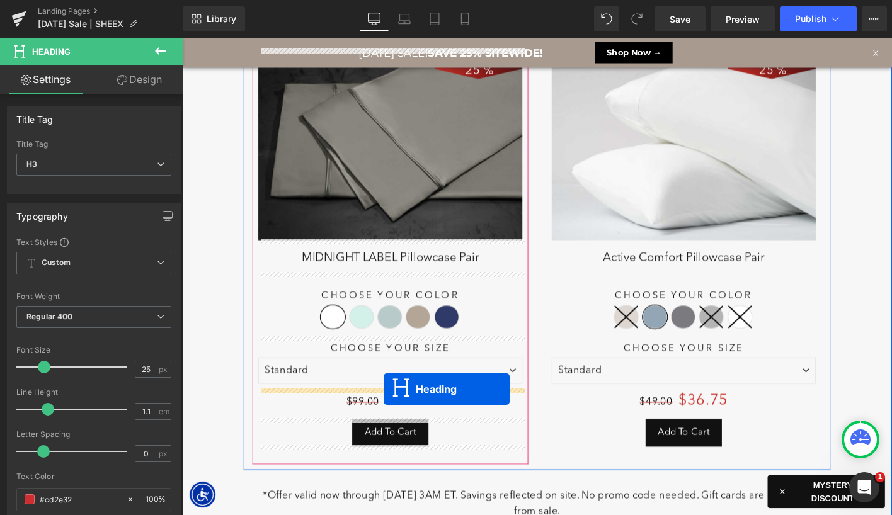
drag, startPoint x: 374, startPoint y: 227, endPoint x: 312, endPoint y: 404, distance: 187.7
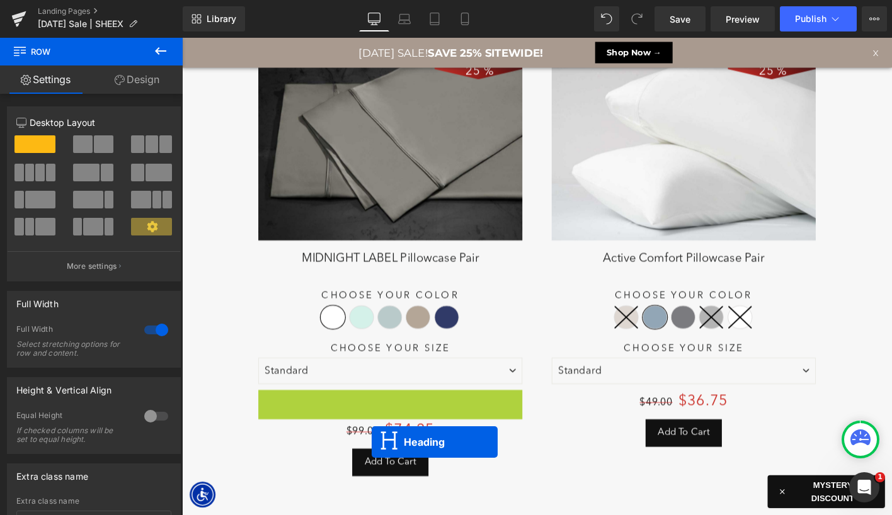
drag, startPoint x: 384, startPoint y: 461, endPoint x: 386, endPoint y: 474, distance: 12.7
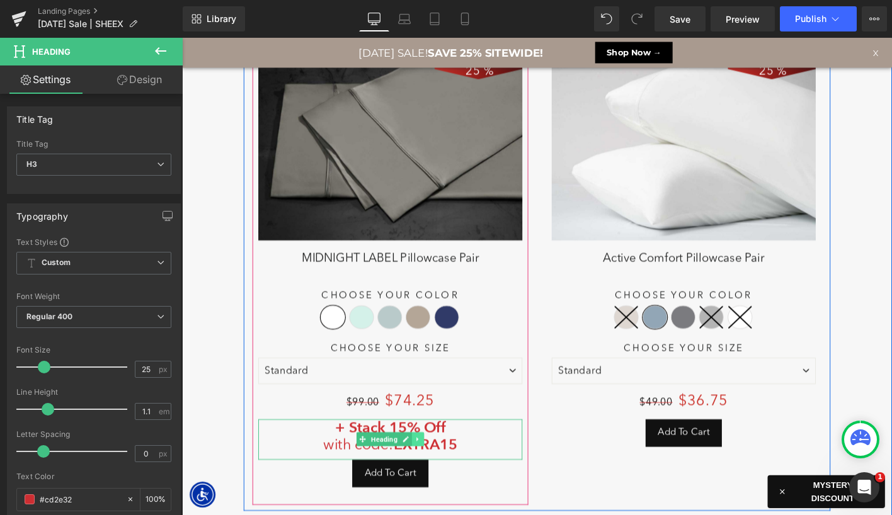
click at [432, 472] on link at bounding box center [435, 468] width 13 height 15
click at [430, 469] on icon at bounding box center [428, 469] width 7 height 8
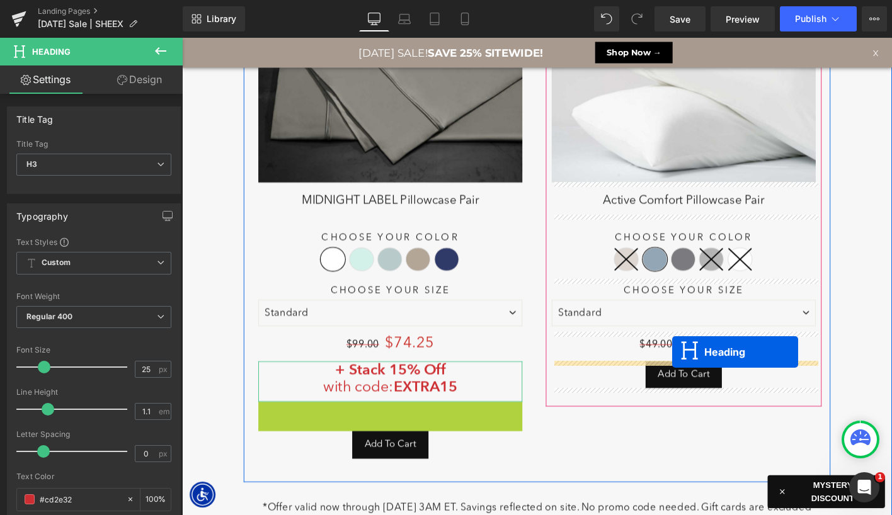
drag, startPoint x: 377, startPoint y: 446, endPoint x: 461, endPoint y: 362, distance: 118.1
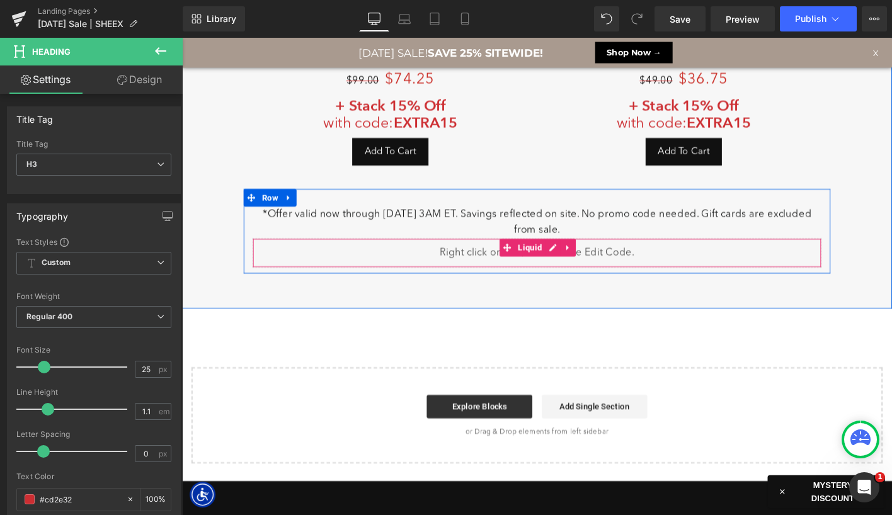
click at [471, 226] on p "*Offer valid now through [DATE] 3AM ET. Savings reflected on site. No promo cod…" at bounding box center [563, 236] width 611 height 34
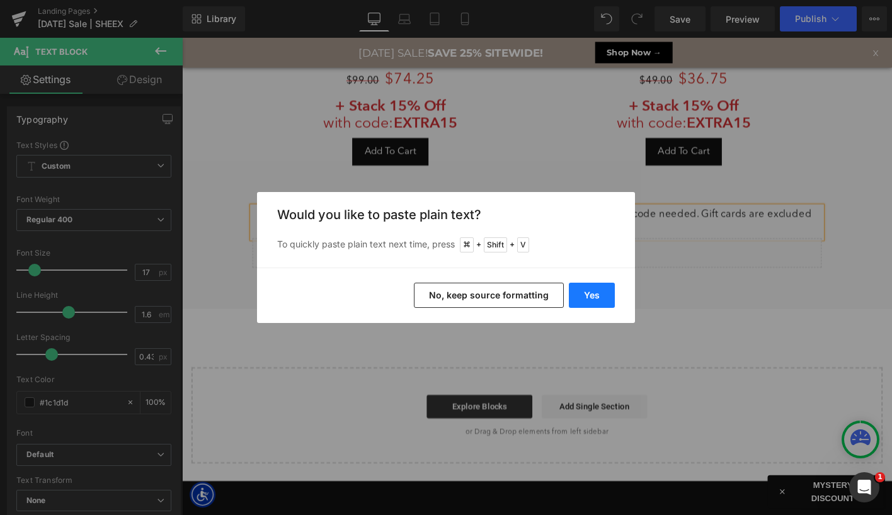
click at [592, 299] on button "Yes" at bounding box center [592, 295] width 46 height 25
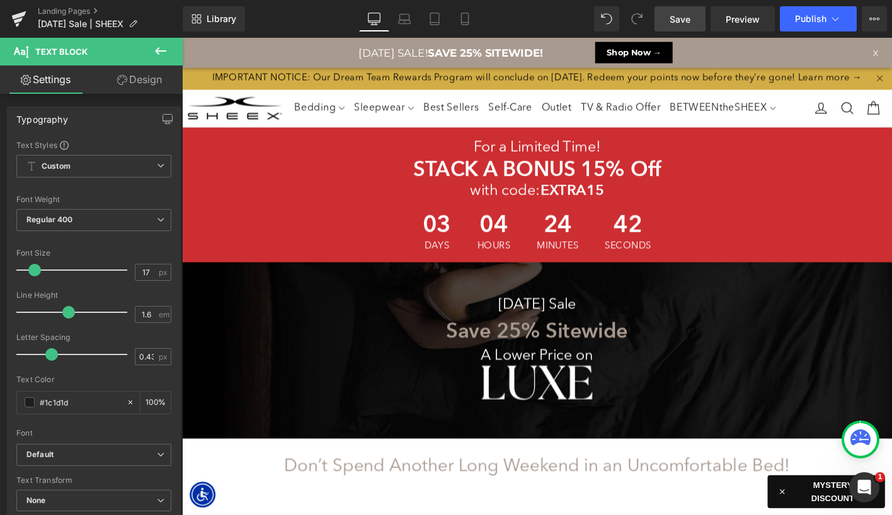
drag, startPoint x: 668, startPoint y: 17, endPoint x: 598, endPoint y: 43, distance: 74.8
click at [668, 17] on link "Save" at bounding box center [680, 18] width 51 height 25
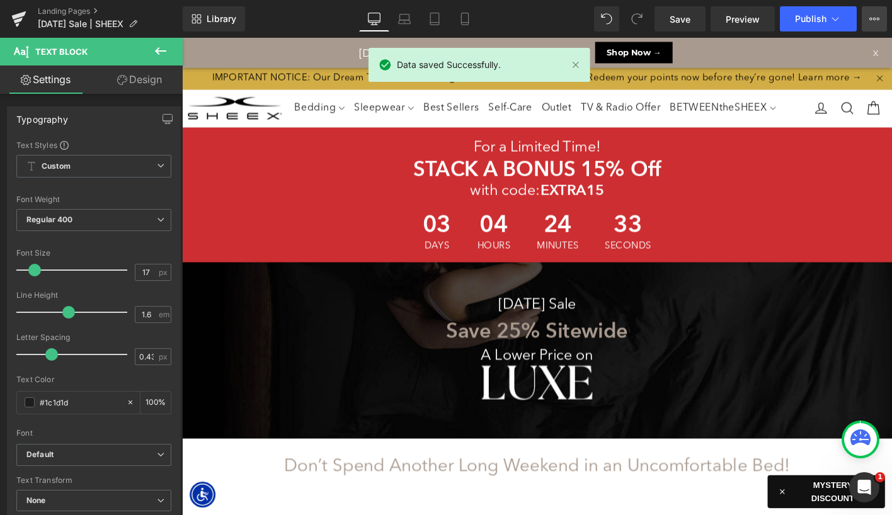
click at [869, 18] on icon at bounding box center [874, 19] width 10 height 10
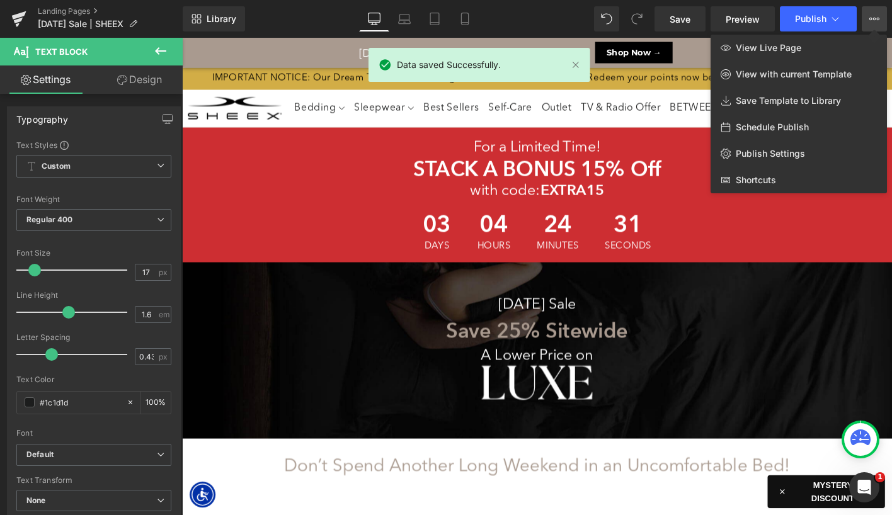
click at [788, 125] on span "Schedule Publish" at bounding box center [772, 127] width 73 height 11
select select
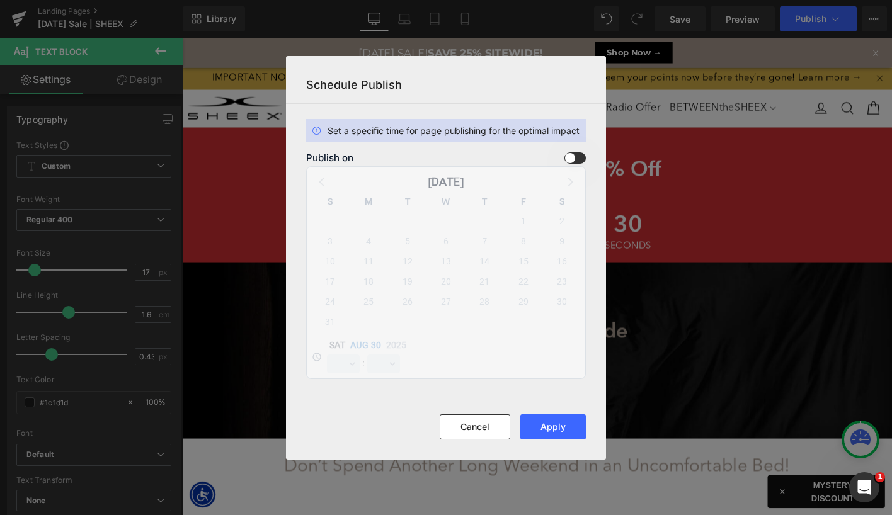
click at [575, 161] on span at bounding box center [574, 157] width 21 height 11
click at [0, 0] on input "checkbox" at bounding box center [0, 0] width 0 height 0
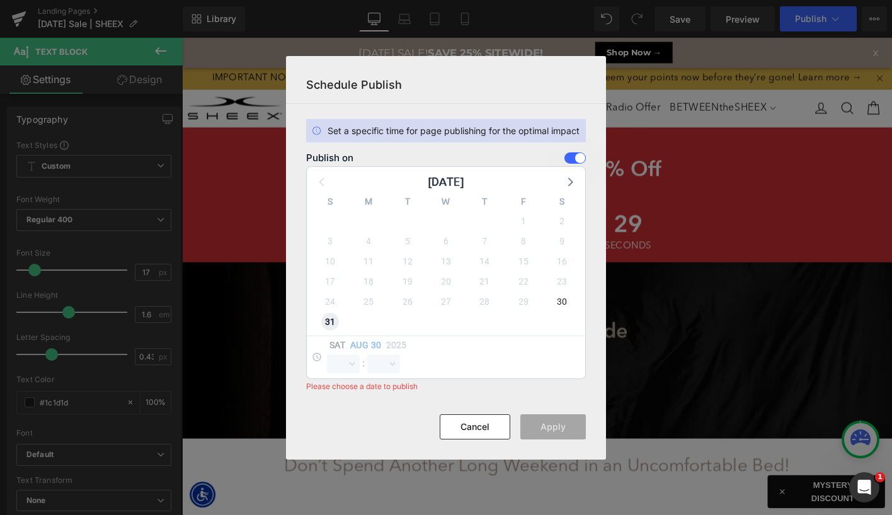
click at [332, 321] on span "31" at bounding box center [330, 322] width 18 height 18
click at [348, 358] on select "00 01 02 03 04 05 06 07 08 09 10 11 12 13 14 15 16 17 18 19 20 21 22 23" at bounding box center [343, 364] width 33 height 19
select select "0"
click at [327, 355] on select "00 01 02 03 04 05 06 07 08 09 10 11 12 13 14 15 16 17 18 19 20 21 22 23" at bounding box center [343, 364] width 33 height 19
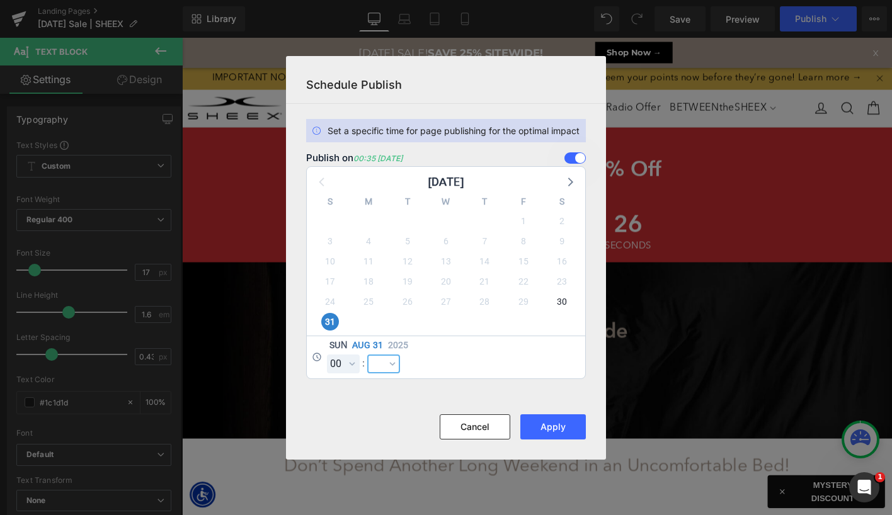
click at [389, 358] on select "00 01 02 03 04 05 06 07 08 09 10 11 12 13 14 15 16 17 18 19 20 21 22 23 24 25 2…" at bounding box center [383, 364] width 33 height 19
select select "0"
click at [367, 355] on select "00 01 02 03 04 05 06 07 08 09 10 11 12 13 14 15 16 17 18 19 20 21 22 23 24 25 2…" at bounding box center [383, 364] width 33 height 19
click at [557, 418] on button "Apply" at bounding box center [553, 427] width 66 height 25
